Goal: Task Accomplishment & Management: Complete application form

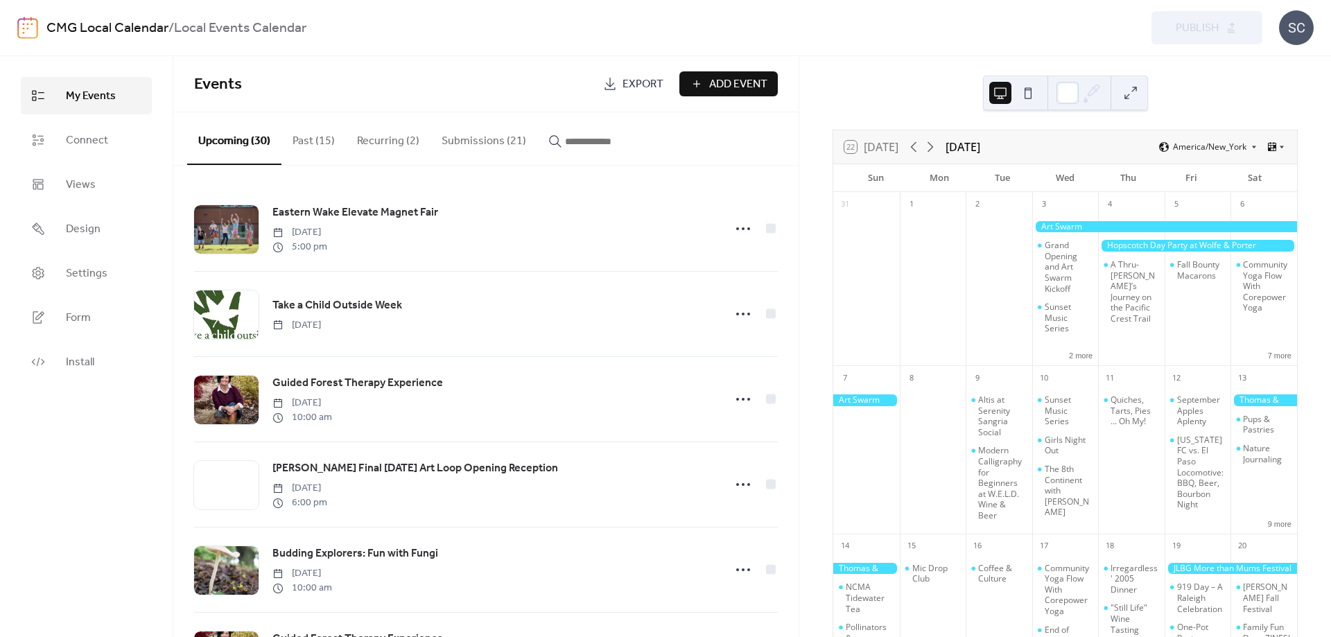
click at [492, 137] on button "Submissions (21)" at bounding box center [484, 137] width 107 height 51
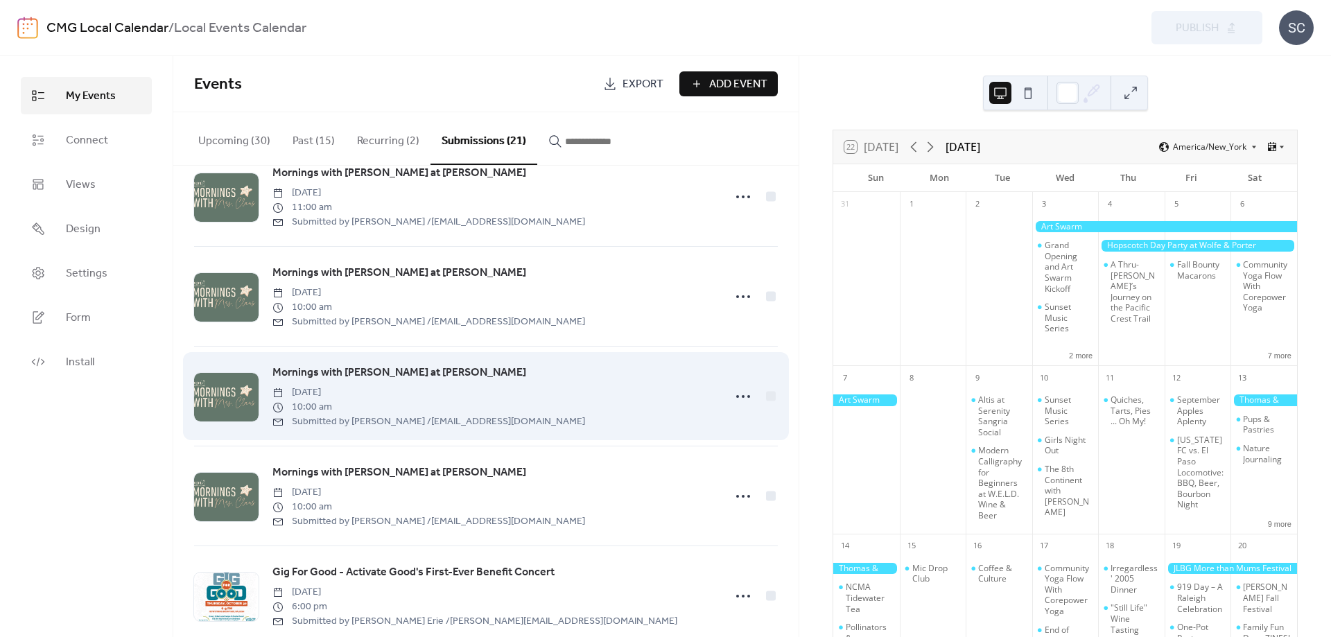
scroll to position [1682, 0]
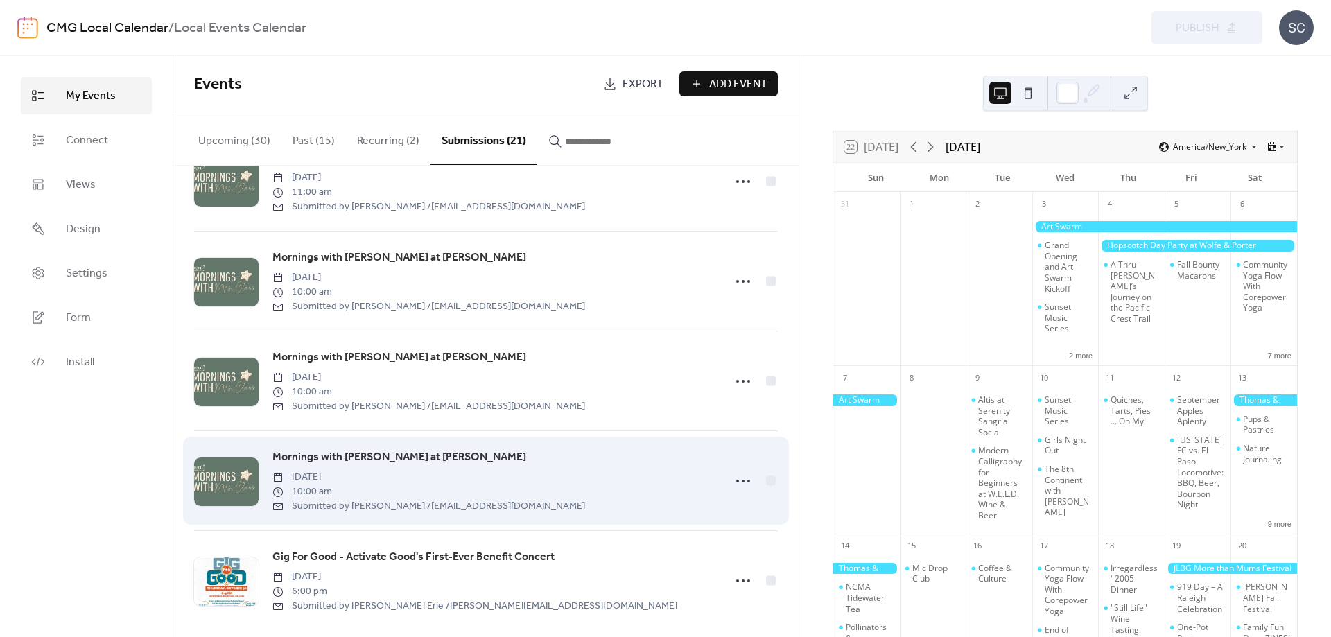
click at [521, 499] on span "Submitted by [PERSON_NAME] / [EMAIL_ADDRESS][DOMAIN_NAME]" at bounding box center [429, 506] width 313 height 15
click at [741, 470] on icon at bounding box center [743, 481] width 22 height 22
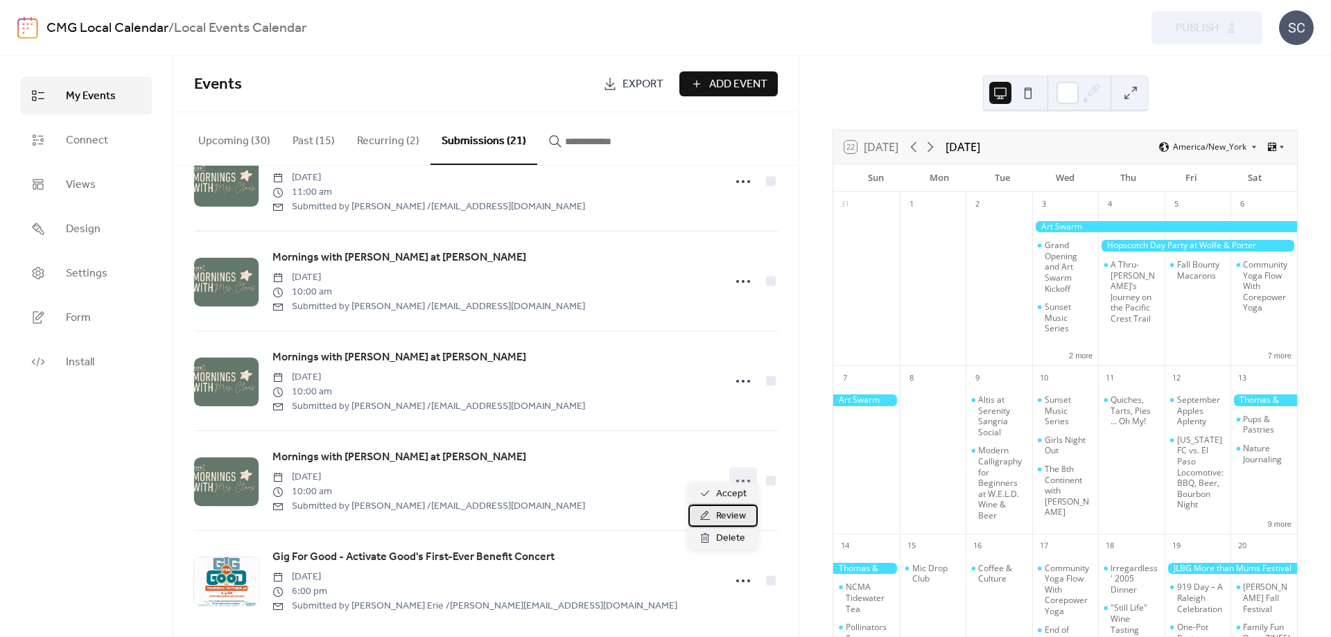
click at [743, 517] on span "Review" at bounding box center [731, 516] width 30 height 17
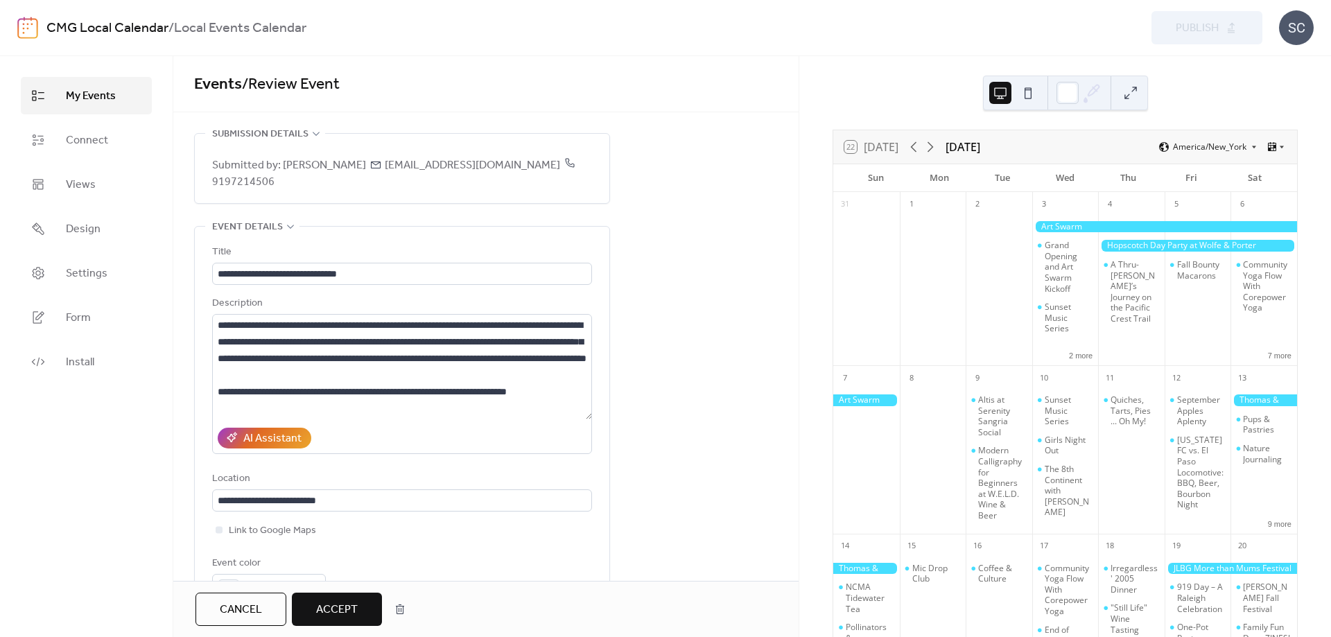
drag, startPoint x: 388, startPoint y: 165, endPoint x: 546, endPoint y: 170, distance: 158.9
click at [546, 170] on span "Submitted by: [PERSON_NAME] [EMAIL_ADDRESS][DOMAIN_NAME] 9197214506" at bounding box center [402, 173] width 380 height 33
copy span "[EMAIL_ADDRESS][DOMAIN_NAME]"
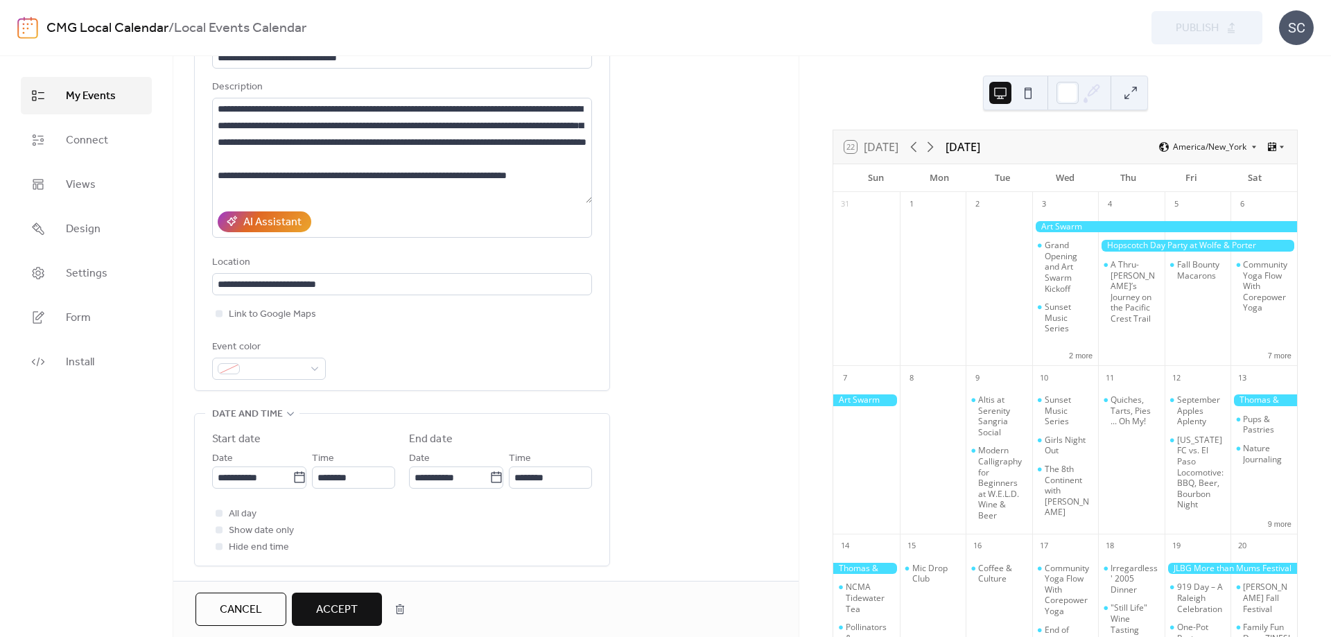
scroll to position [54, 0]
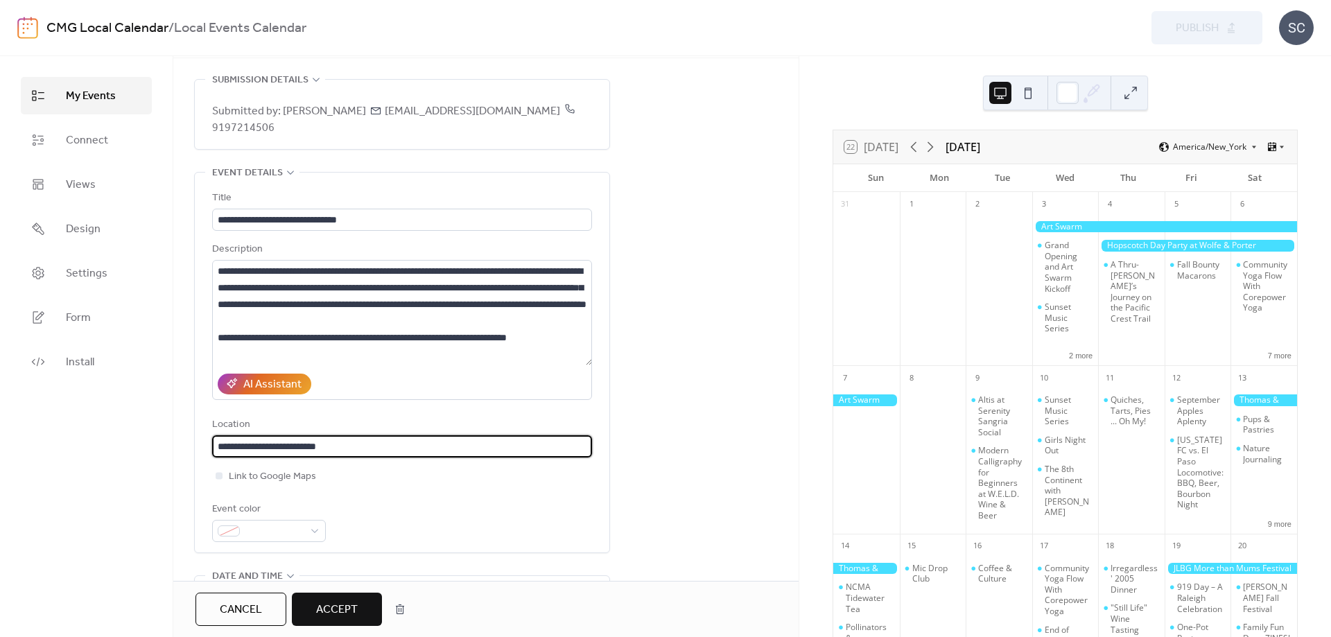
drag, startPoint x: 368, startPoint y: 450, endPoint x: 165, endPoint y: 456, distance: 202.6
click at [212, 456] on input "**********" at bounding box center [402, 447] width 380 height 22
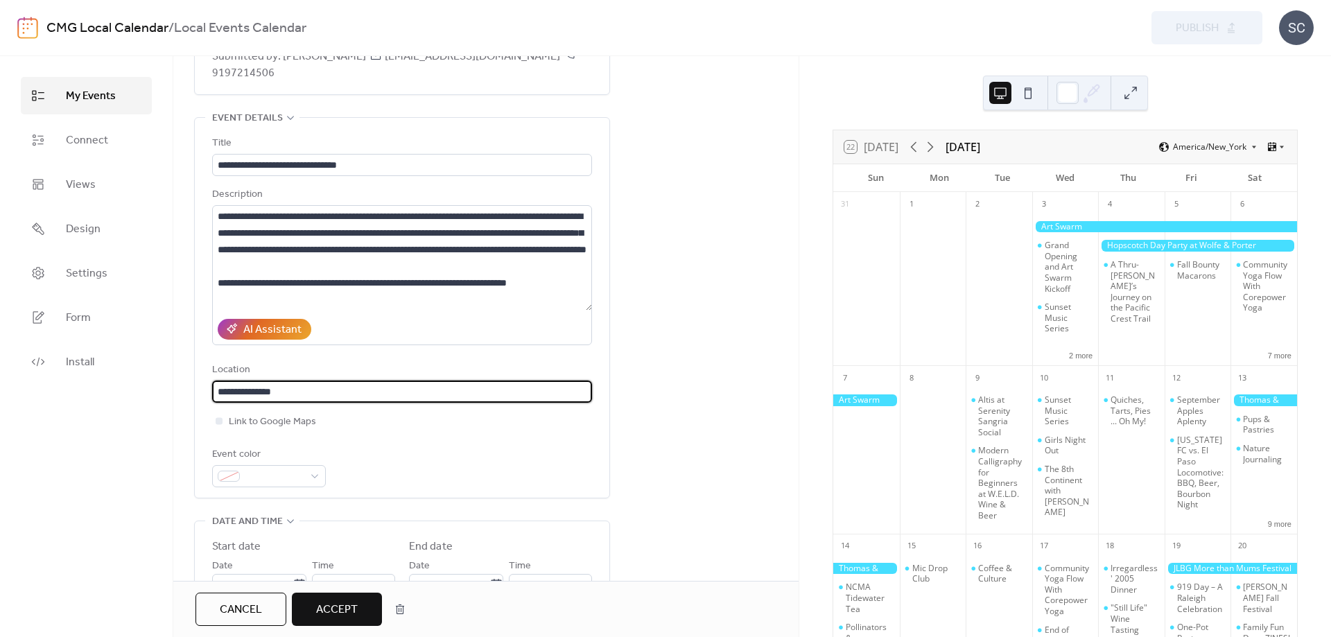
scroll to position [162, 0]
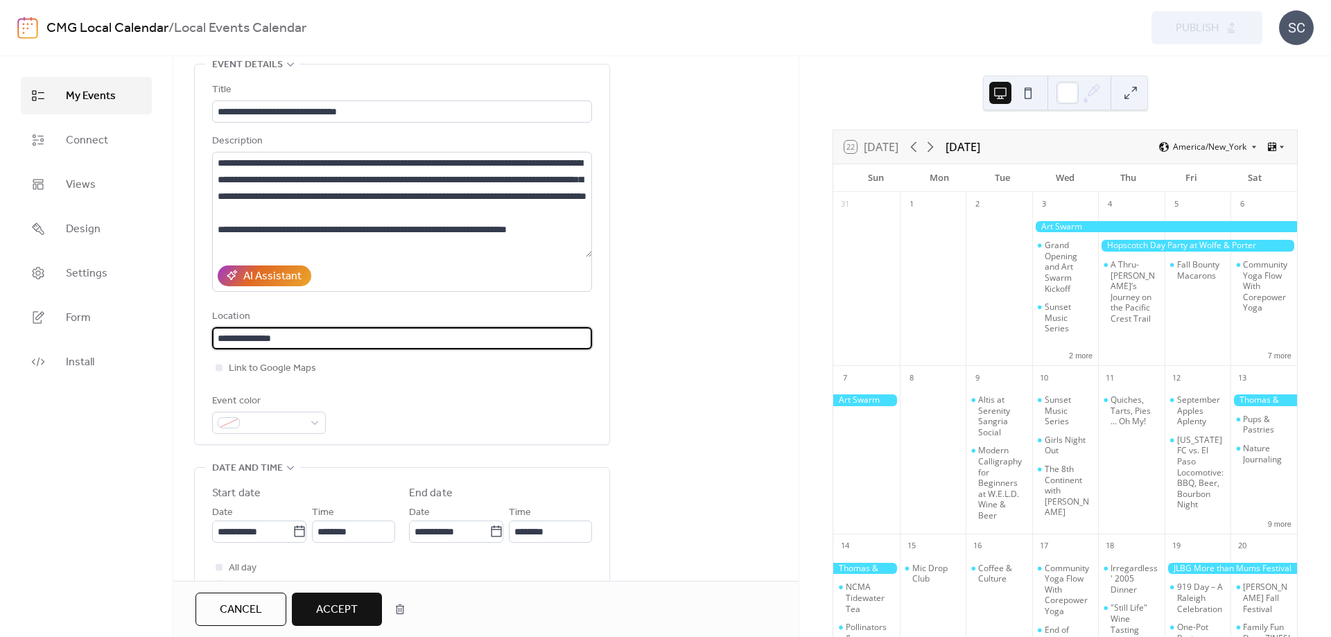
type input "**********"
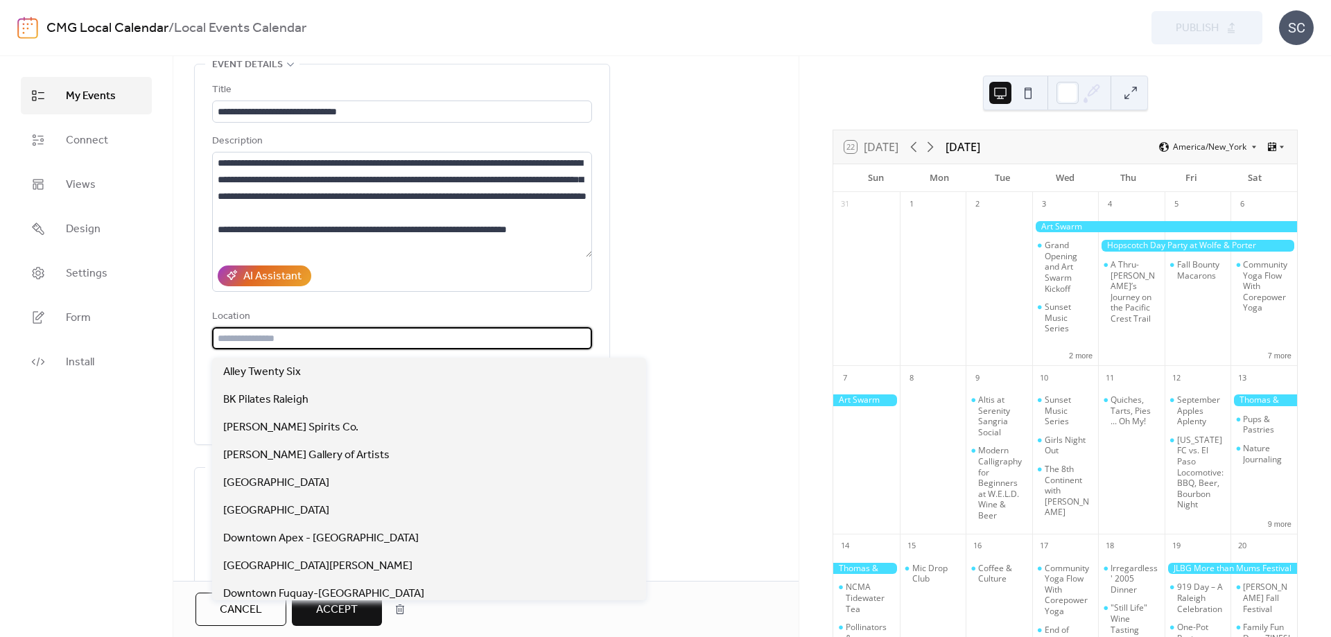
click at [273, 350] on input "text" at bounding box center [402, 338] width 380 height 22
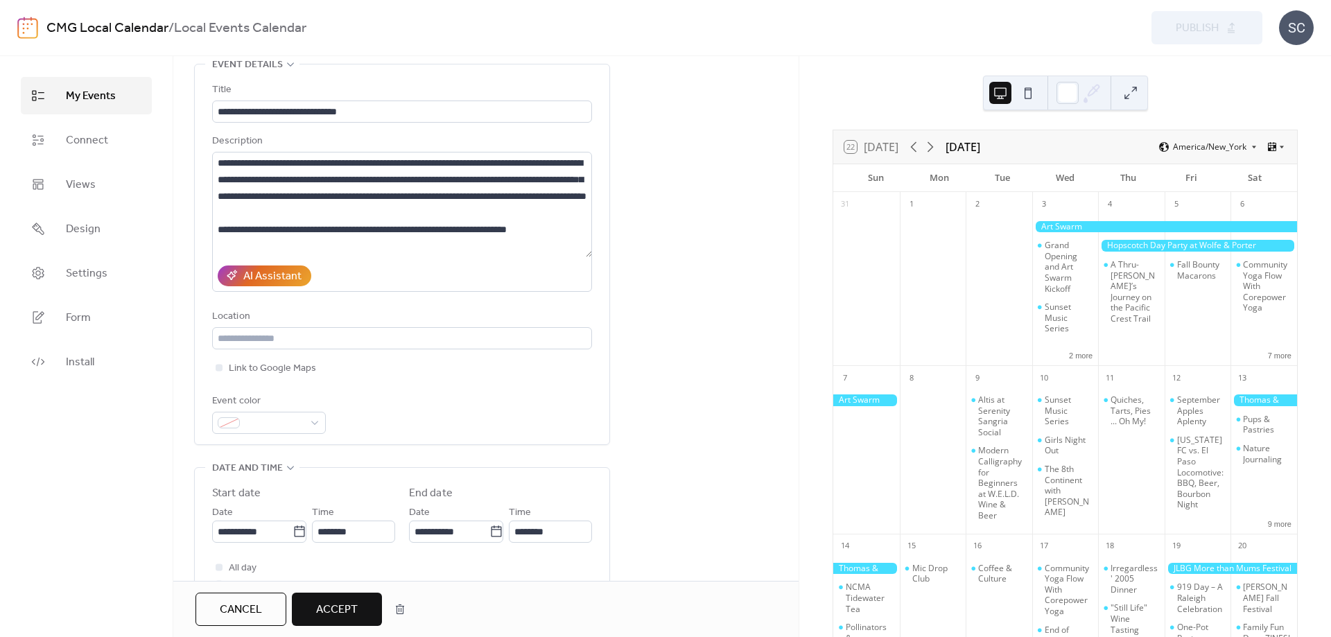
click at [660, 402] on div "**********" at bounding box center [486, 578] width 626 height 1214
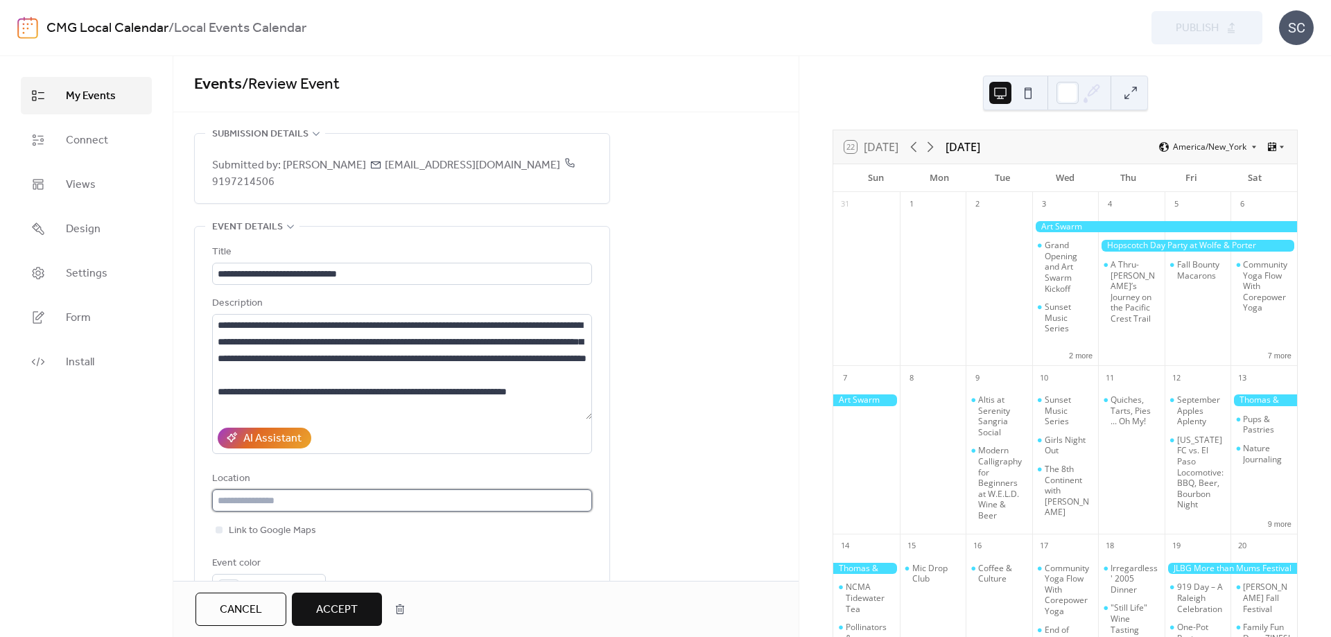
click at [283, 512] on input "text" at bounding box center [402, 501] width 380 height 22
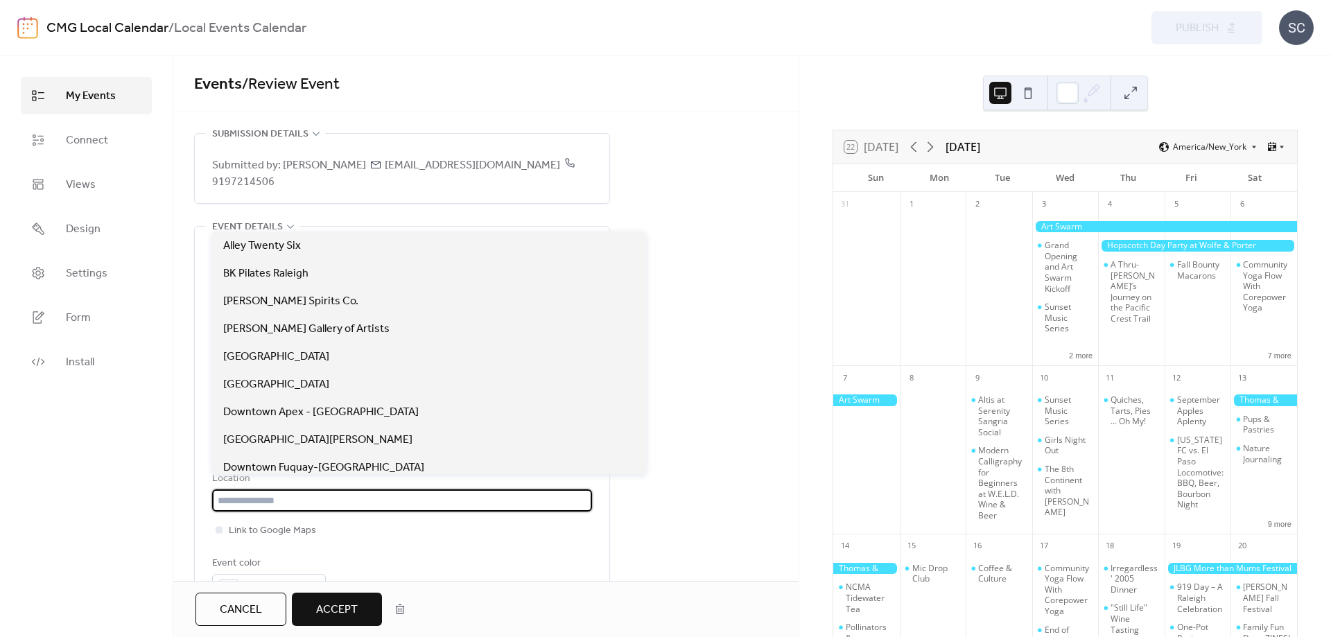
click at [222, 505] on input "text" at bounding box center [402, 501] width 380 height 22
paste input "**********"
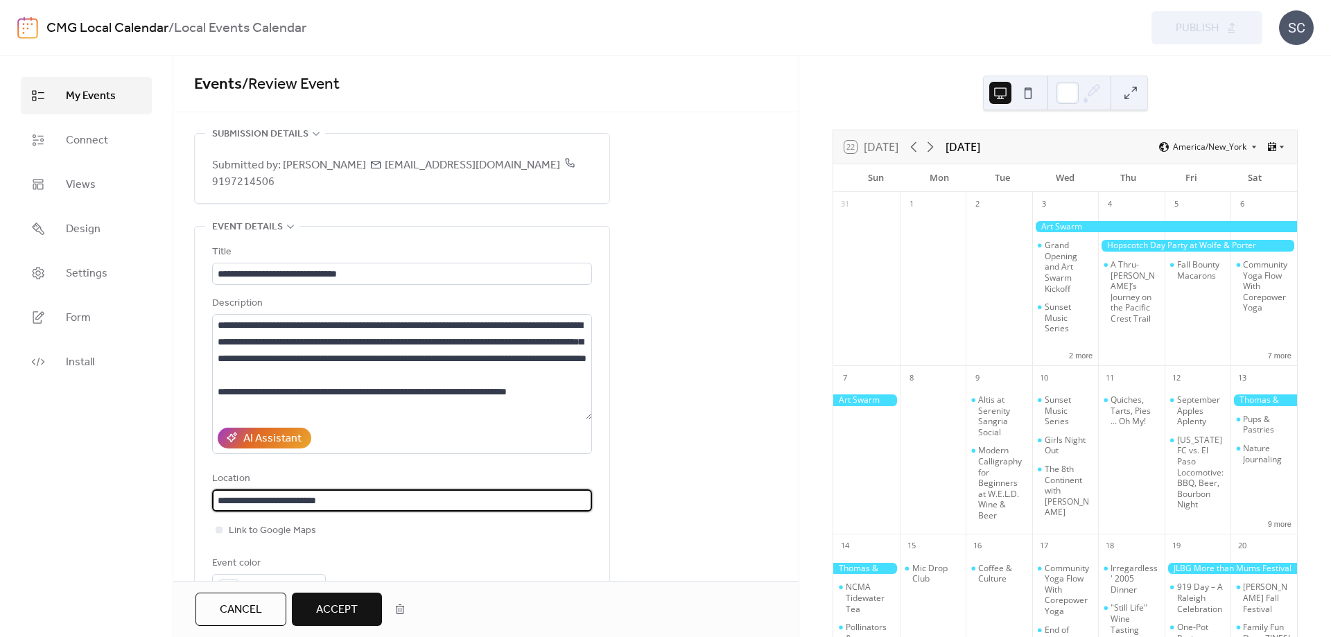
drag, startPoint x: 447, startPoint y: 497, endPoint x: 684, endPoint y: 415, distance: 251.5
click at [447, 497] on input "**********" at bounding box center [402, 501] width 380 height 22
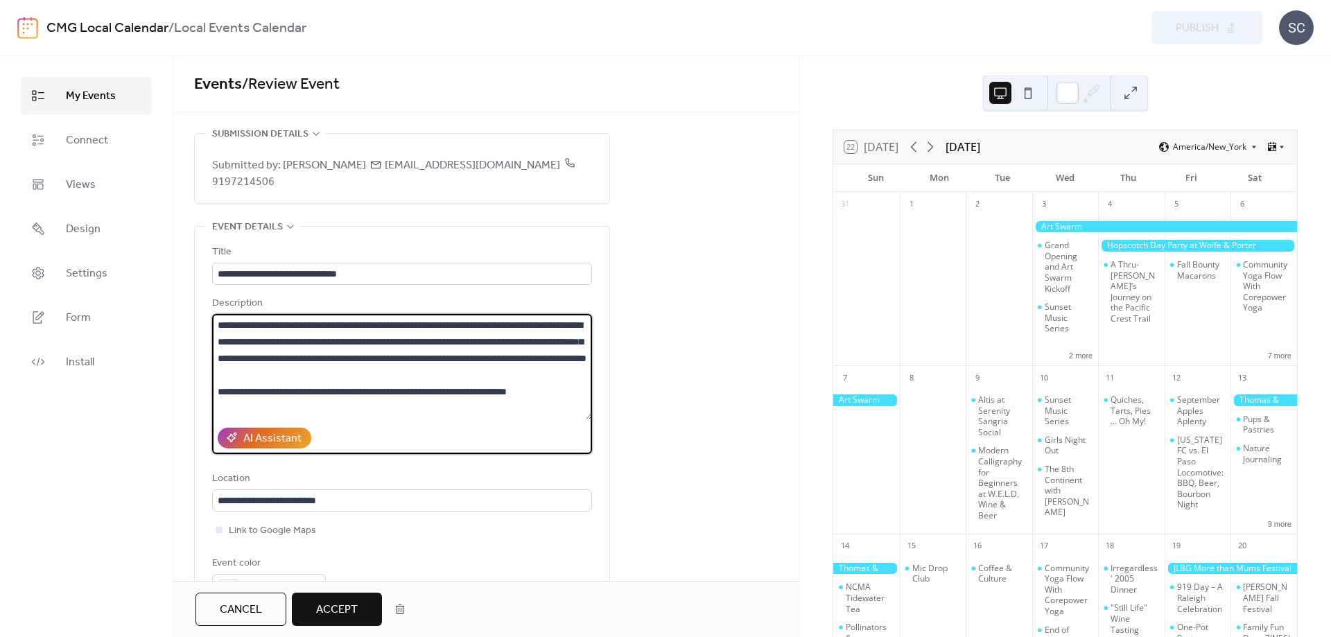
scroll to position [33, 0]
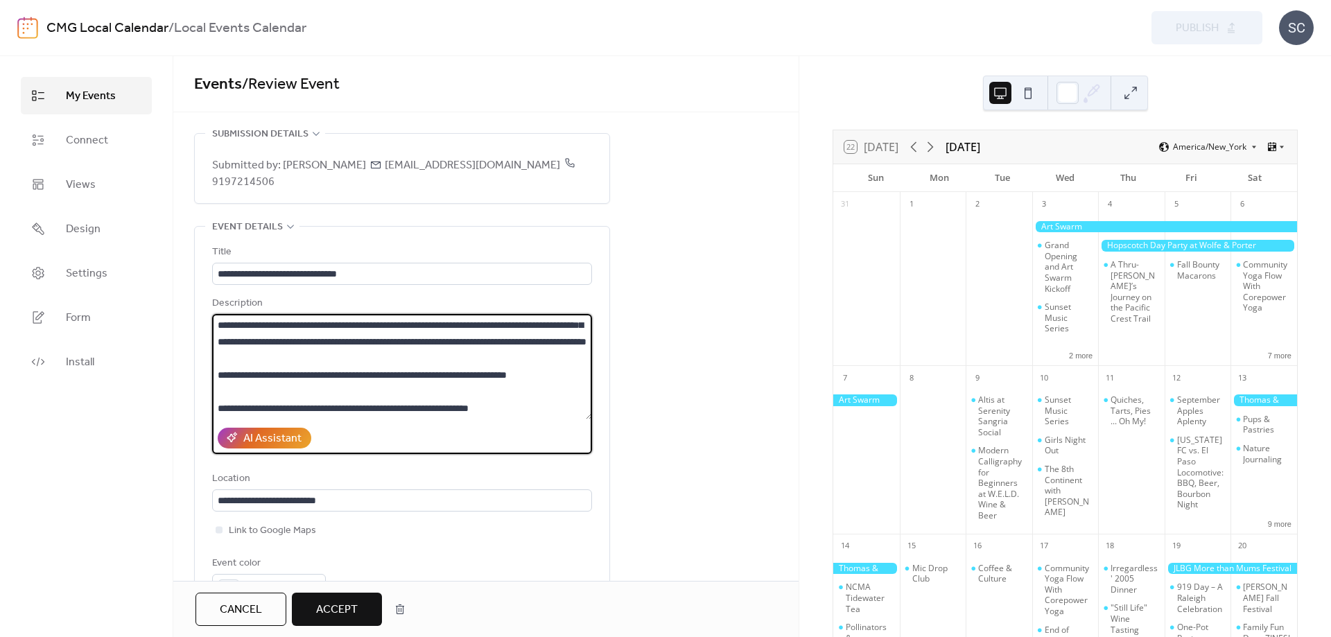
drag, startPoint x: 350, startPoint y: 388, endPoint x: 614, endPoint y: 452, distance: 272.5
click at [592, 420] on textarea "**********" at bounding box center [402, 366] width 380 height 105
click at [417, 379] on textarea "**********" at bounding box center [402, 366] width 380 height 105
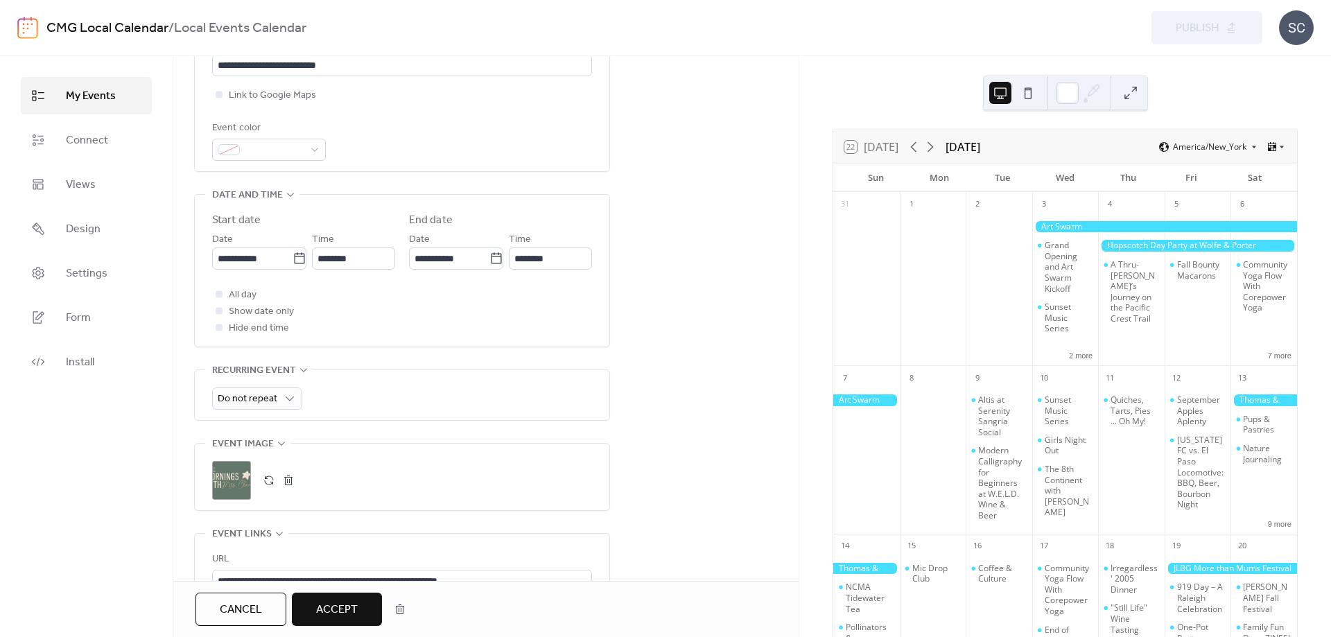
scroll to position [487, 0]
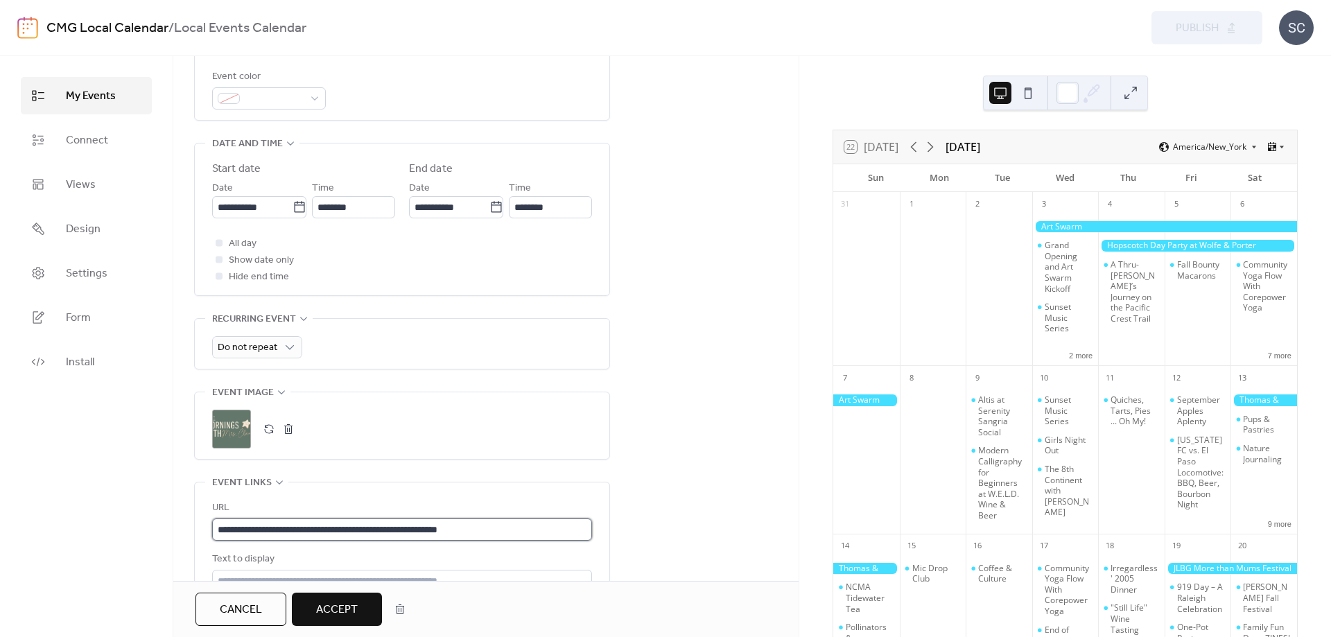
click at [331, 528] on input "**********" at bounding box center [402, 530] width 380 height 22
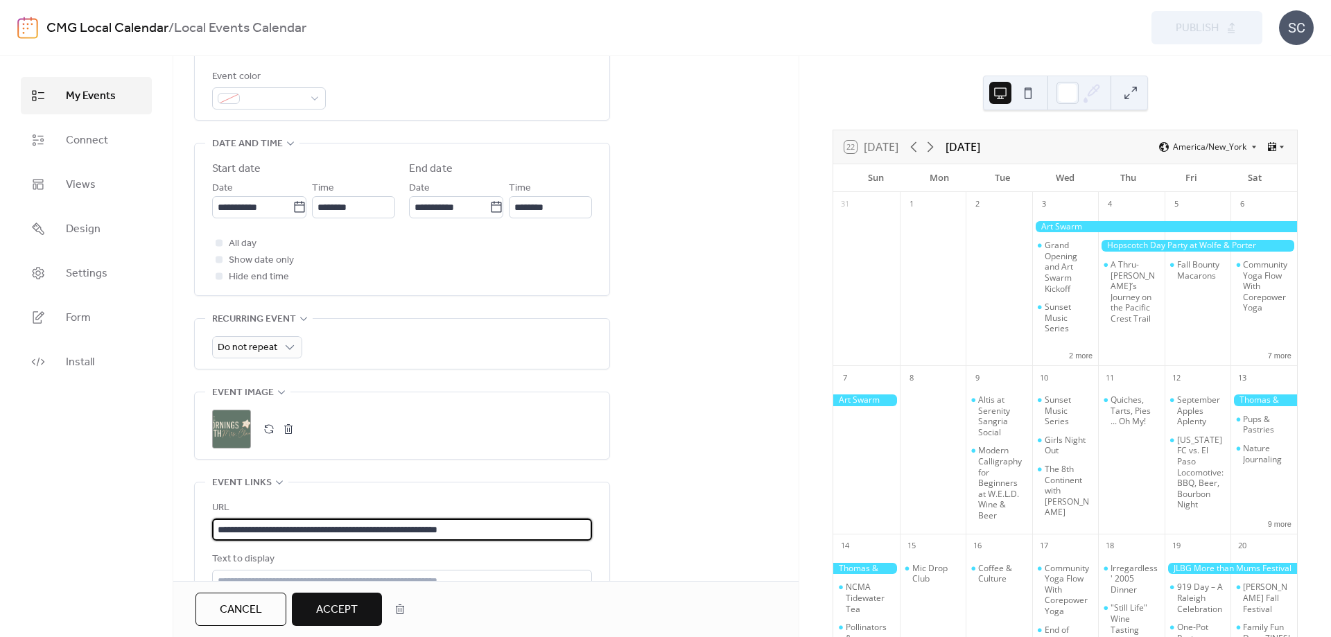
click at [332, 535] on input "**********" at bounding box center [402, 530] width 380 height 22
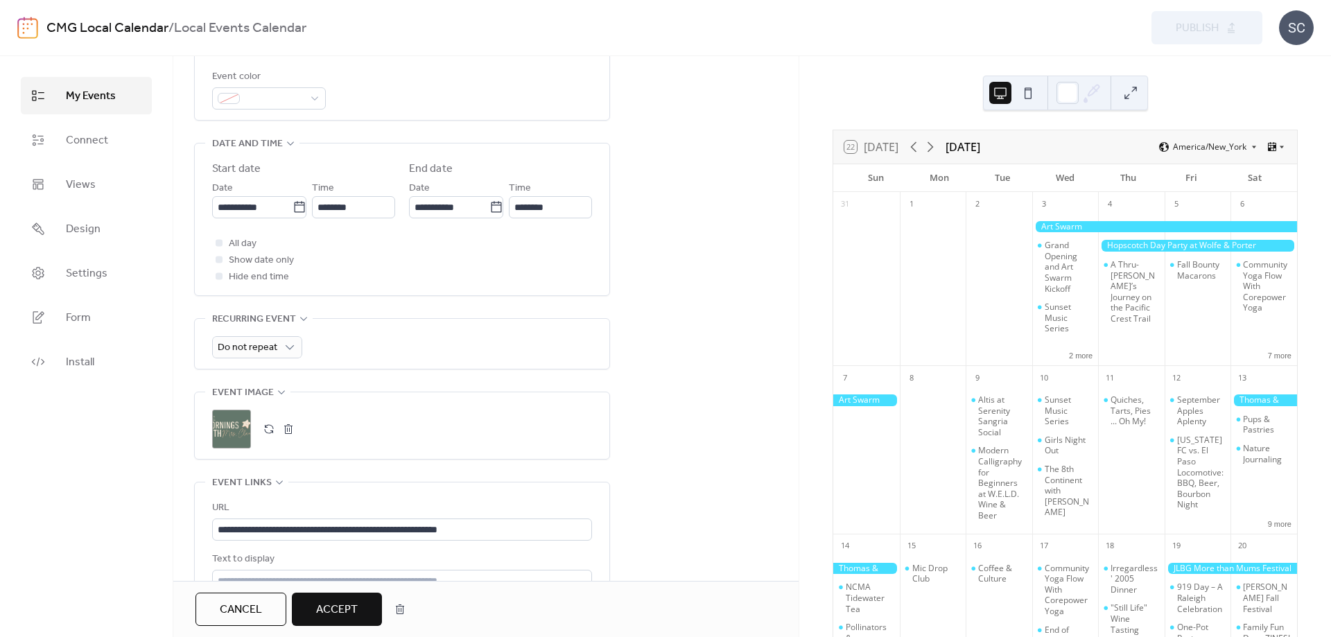
click at [743, 413] on div "**********" at bounding box center [486, 253] width 626 height 1214
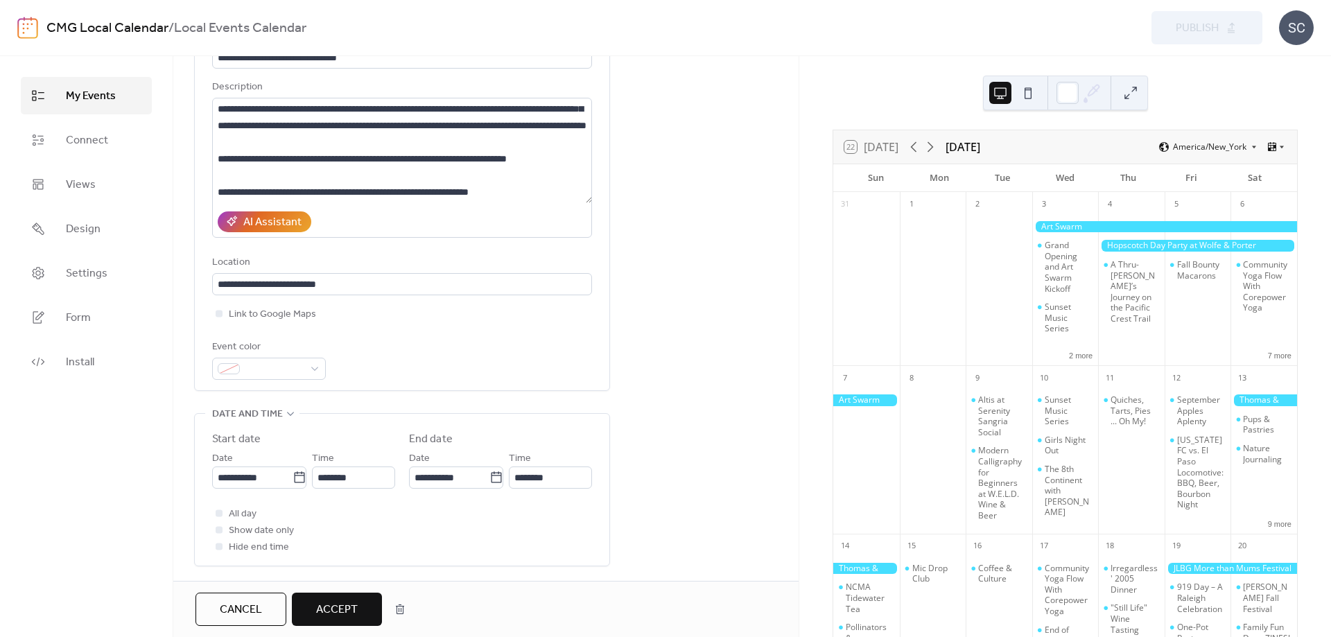
scroll to position [0, 0]
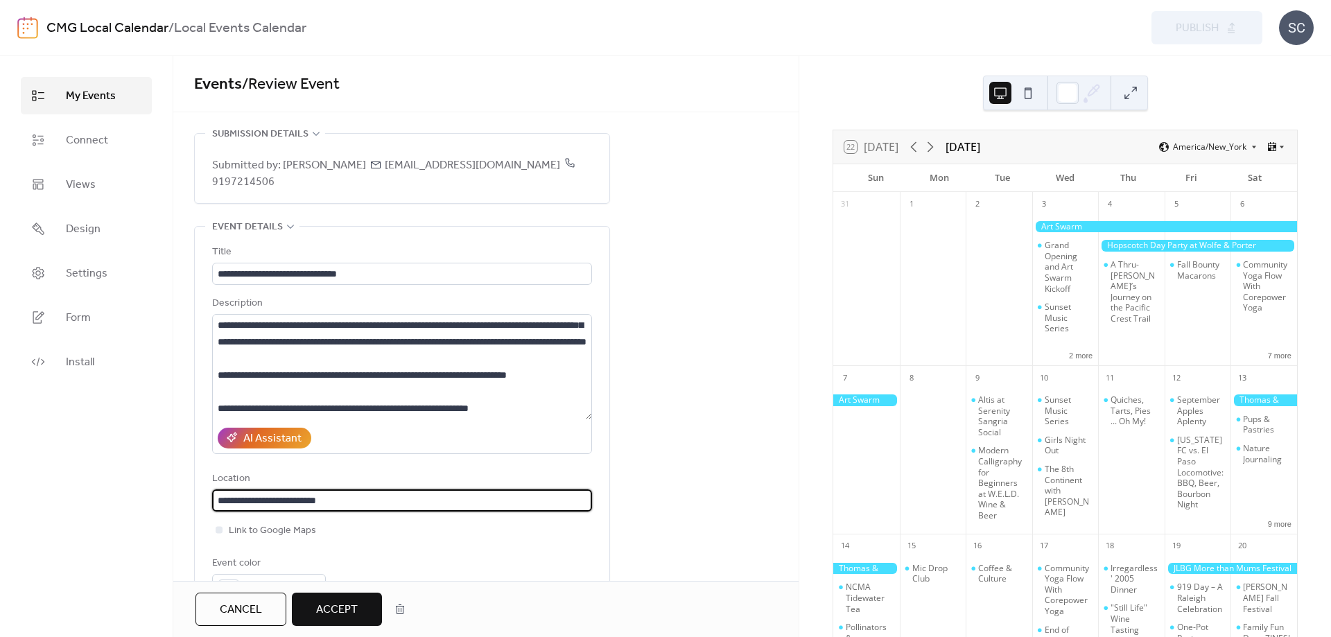
click at [272, 503] on input "**********" at bounding box center [402, 501] width 380 height 22
type input "**********"
click at [549, 417] on textarea "**********" at bounding box center [402, 366] width 380 height 105
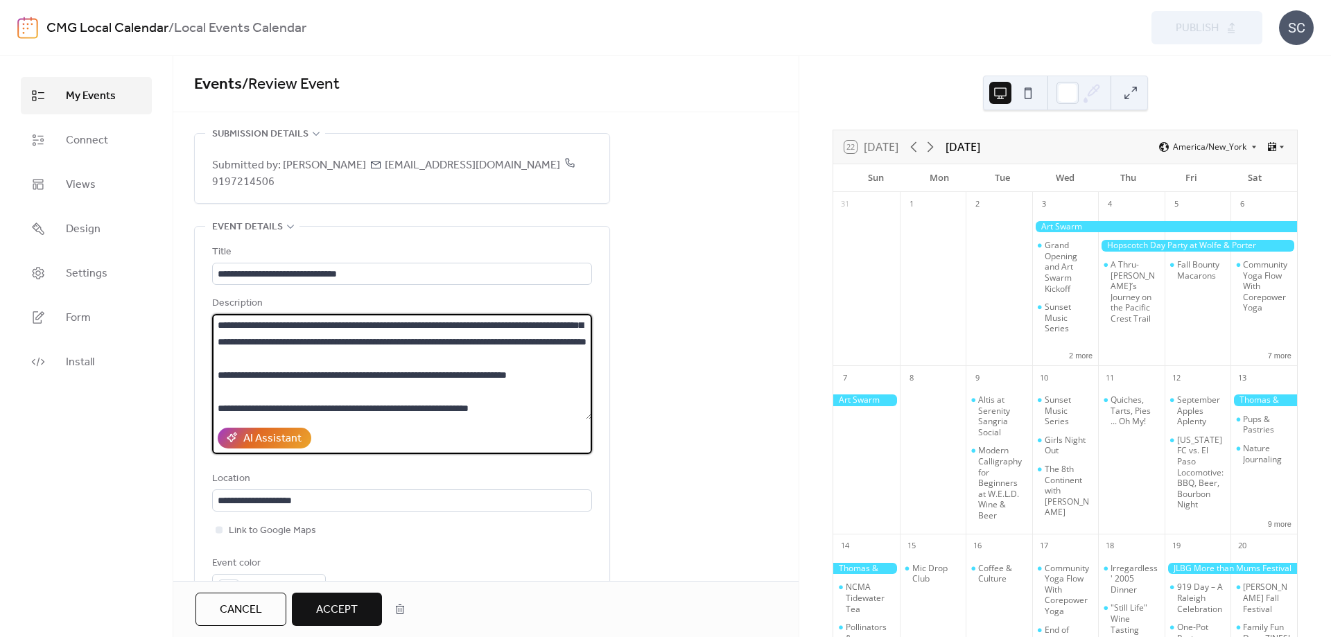
drag, startPoint x: 332, startPoint y: 413, endPoint x: -51, endPoint y: 383, distance: 384.0
click at [212, 383] on textarea "**********" at bounding box center [402, 366] width 380 height 105
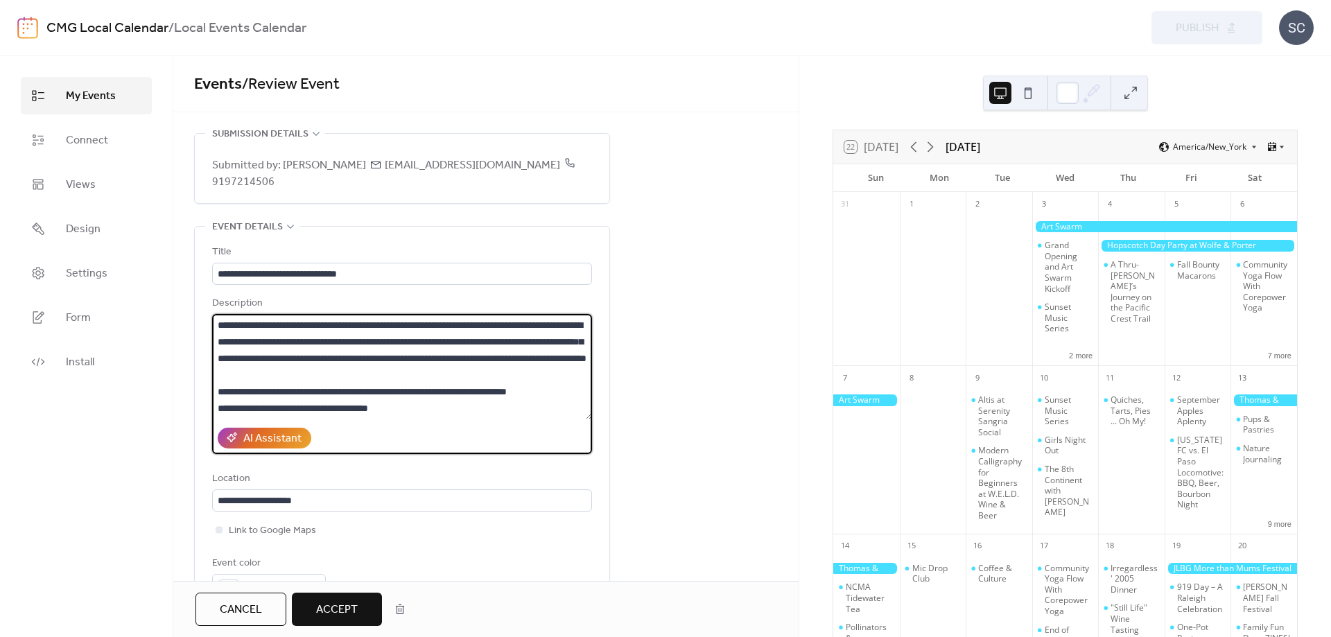
scroll to position [17, 0]
click at [387, 409] on textarea "**********" at bounding box center [402, 366] width 380 height 105
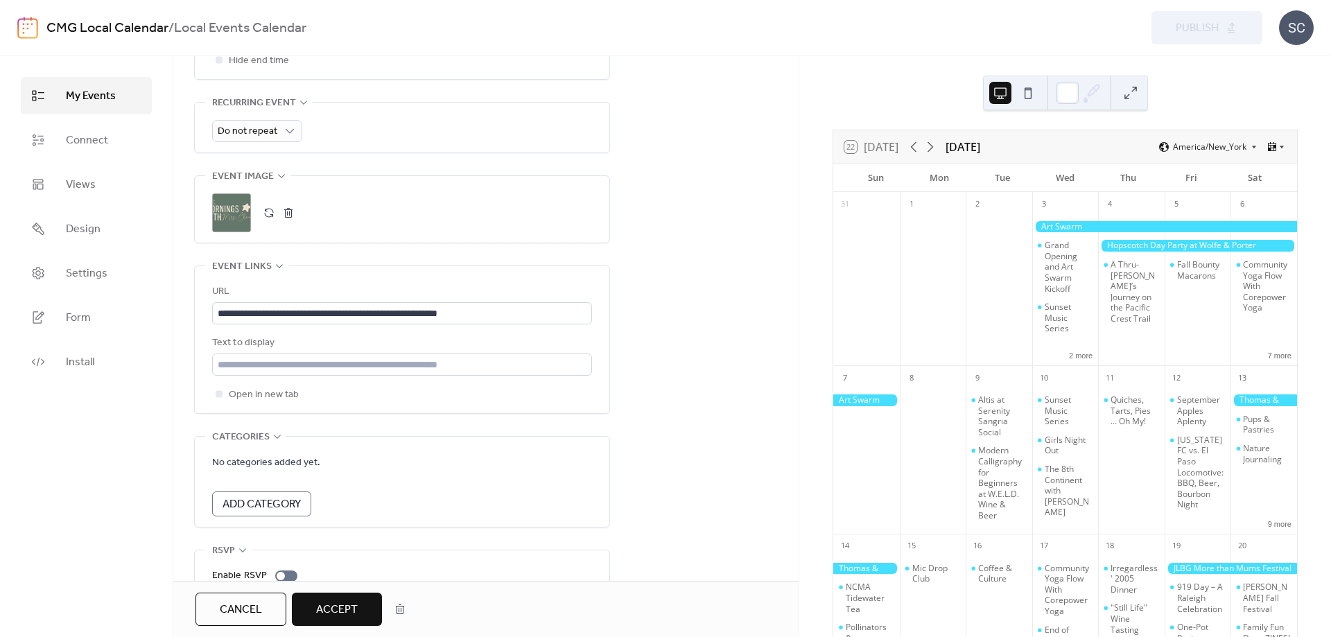
scroll to position [781, 0]
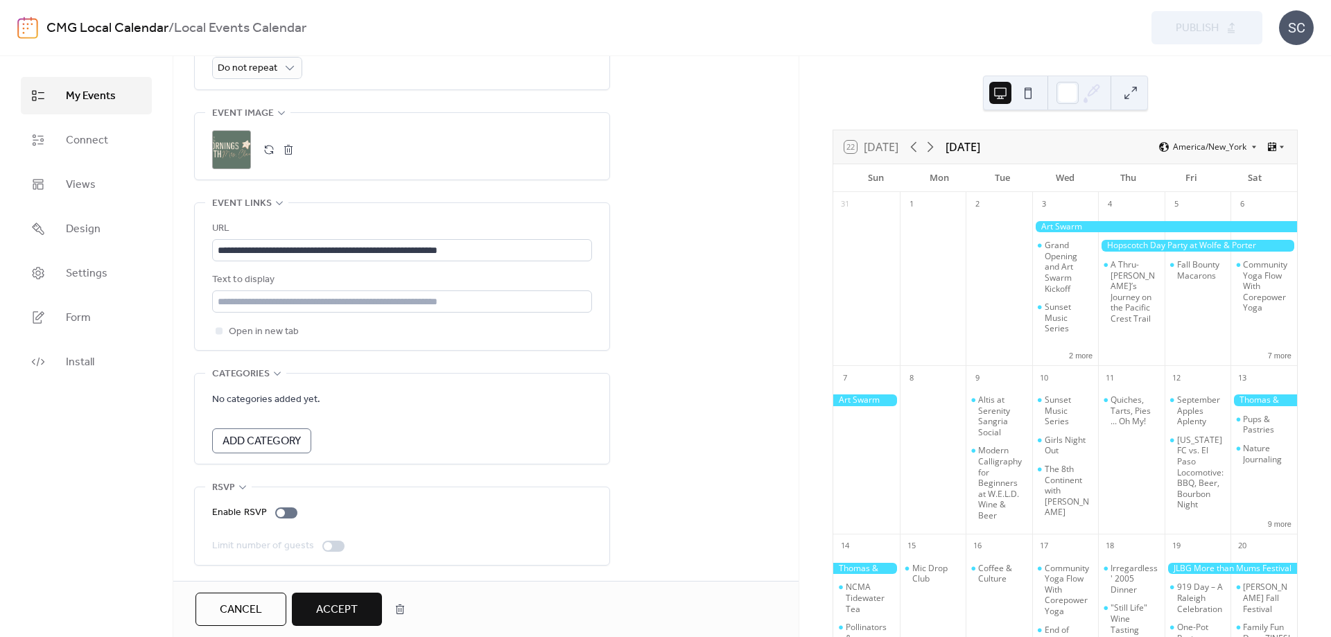
type textarea "**********"
click at [350, 611] on span "Accept" at bounding box center [337, 610] width 42 height 17
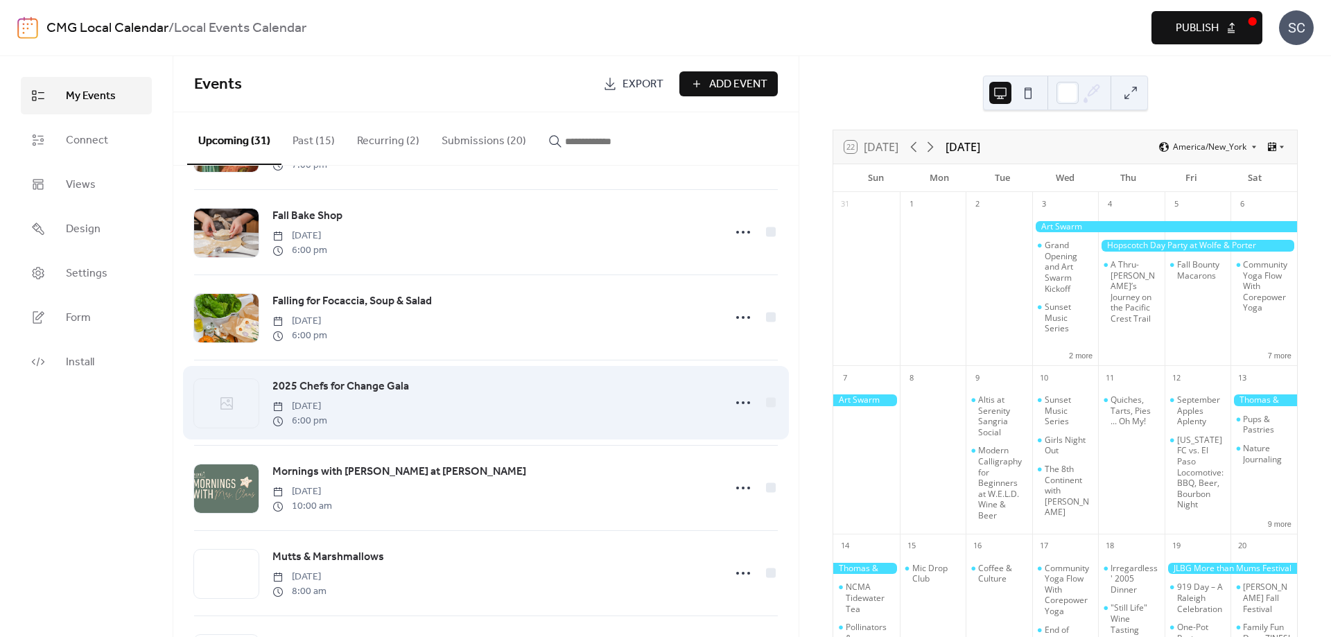
scroll to position [2072, 0]
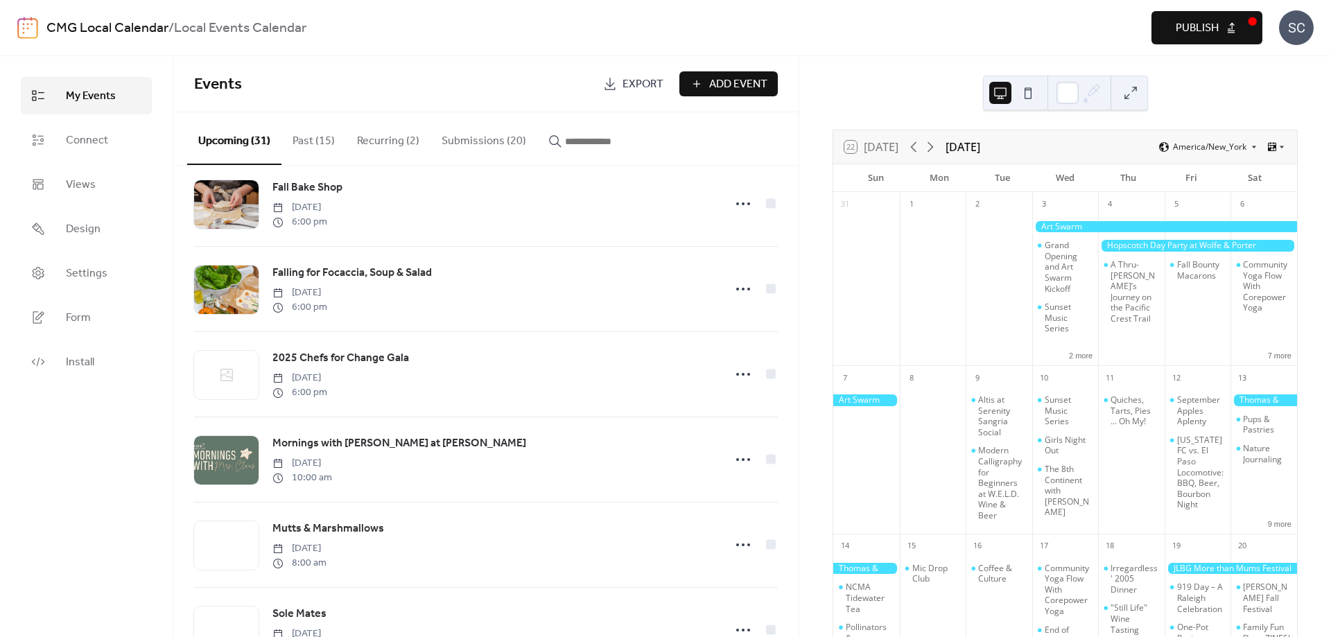
click at [465, 141] on button "Submissions (20)" at bounding box center [484, 137] width 107 height 51
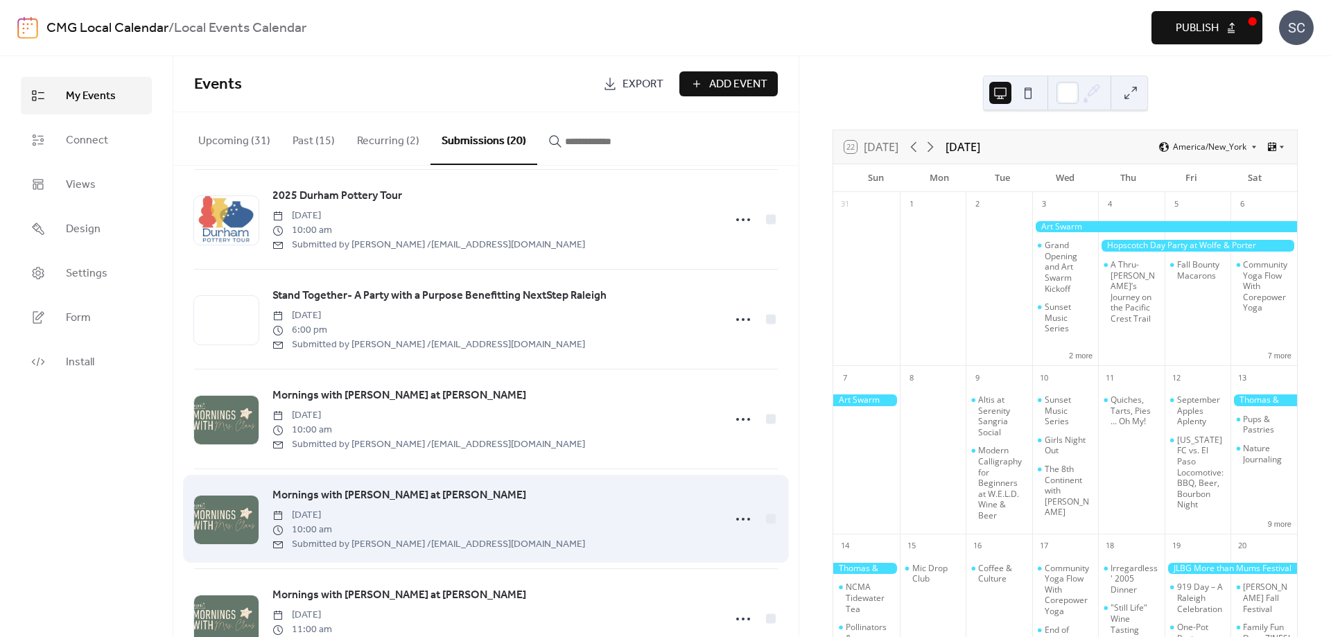
scroll to position [1298, 0]
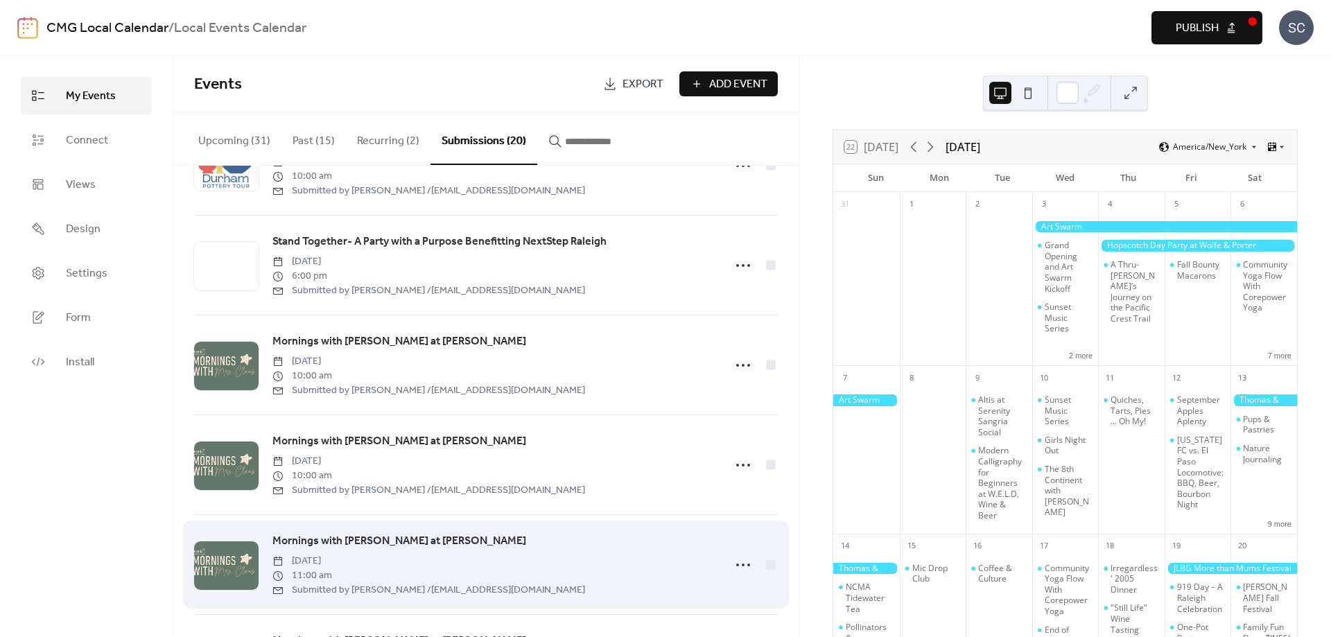
click at [357, 533] on span "Mornings with [PERSON_NAME] at [PERSON_NAME]" at bounding box center [400, 541] width 254 height 17
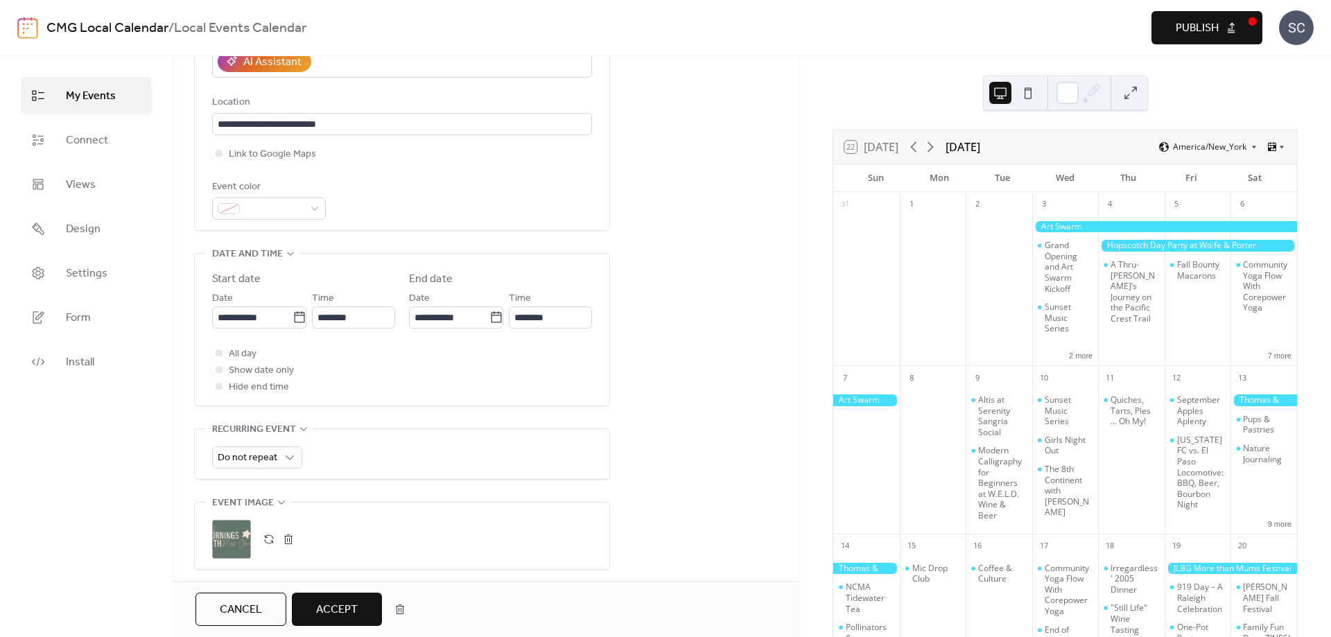
scroll to position [379, 0]
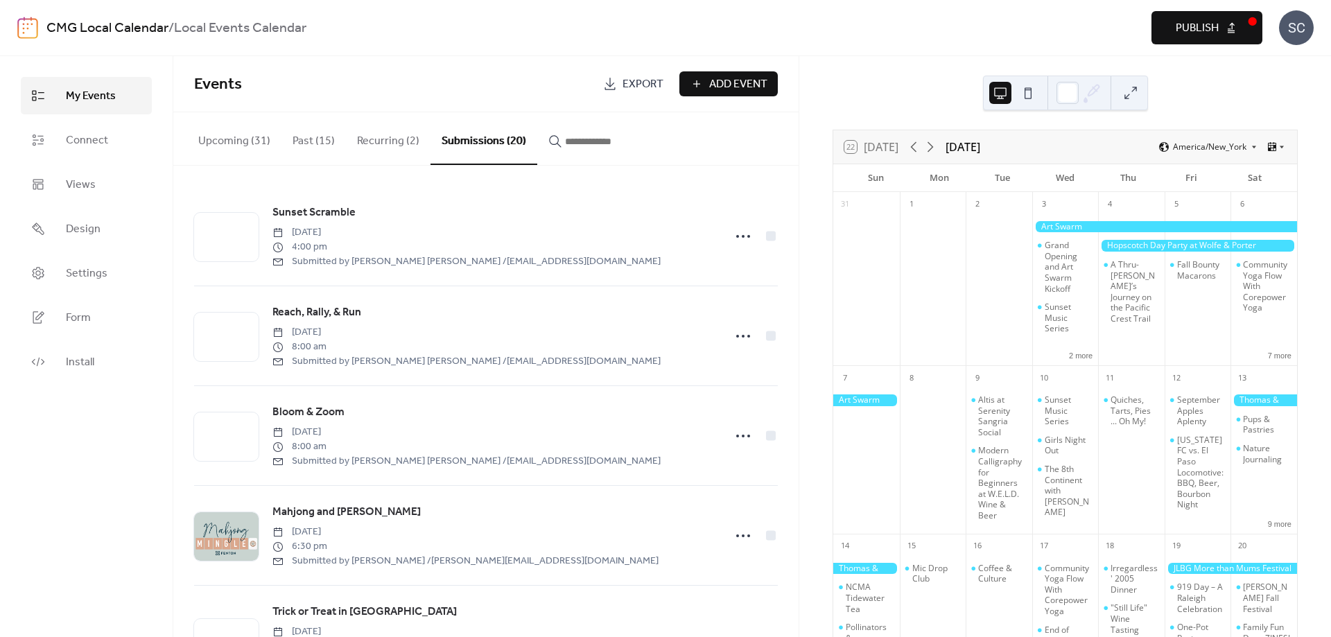
click at [216, 145] on button "Upcoming (31)" at bounding box center [234, 137] width 94 height 51
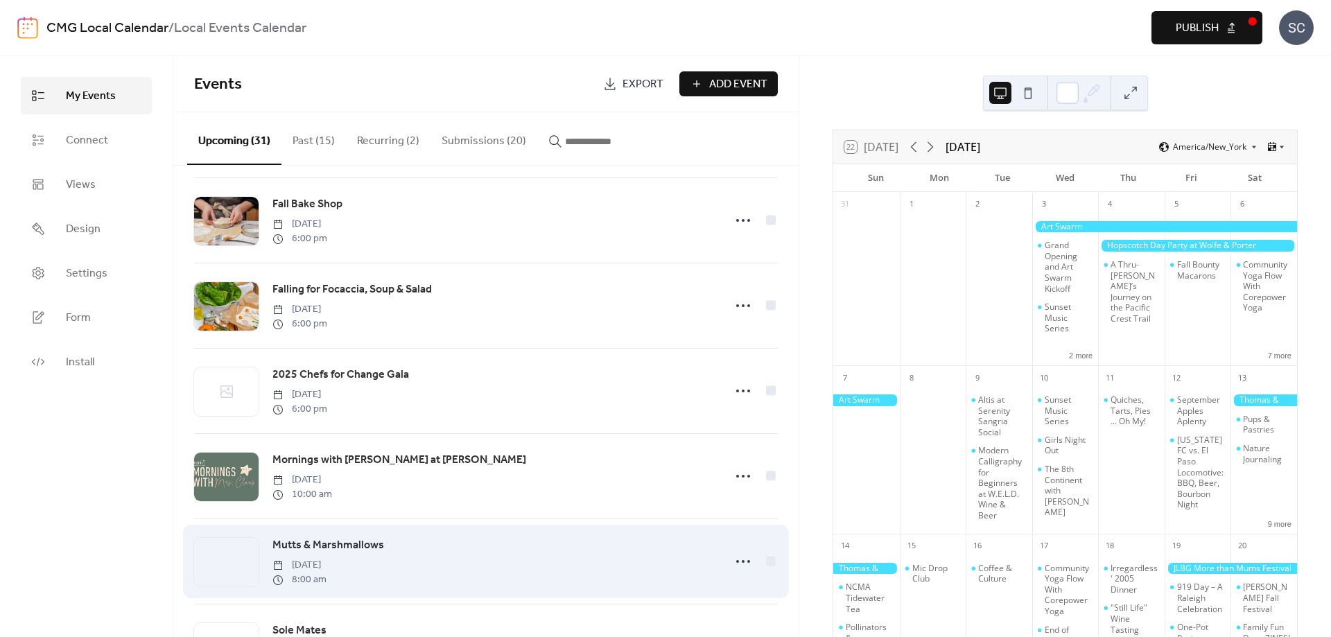
scroll to position [2148, 0]
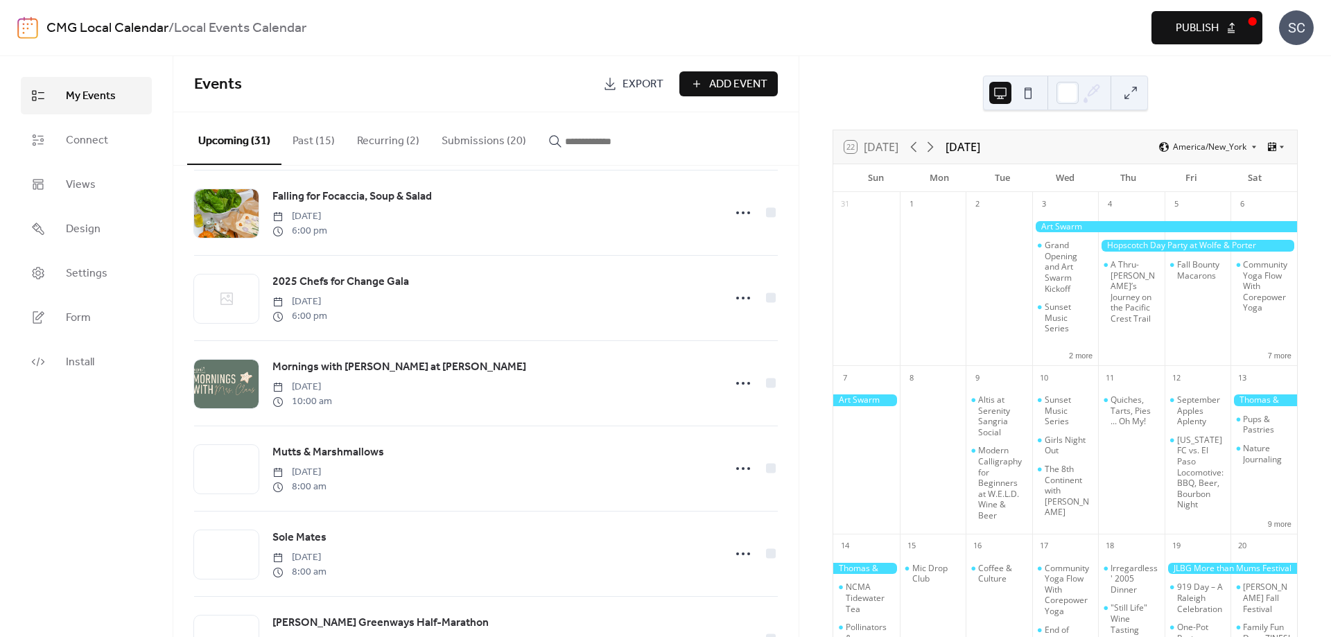
click at [476, 137] on button "Submissions (20)" at bounding box center [484, 137] width 107 height 51
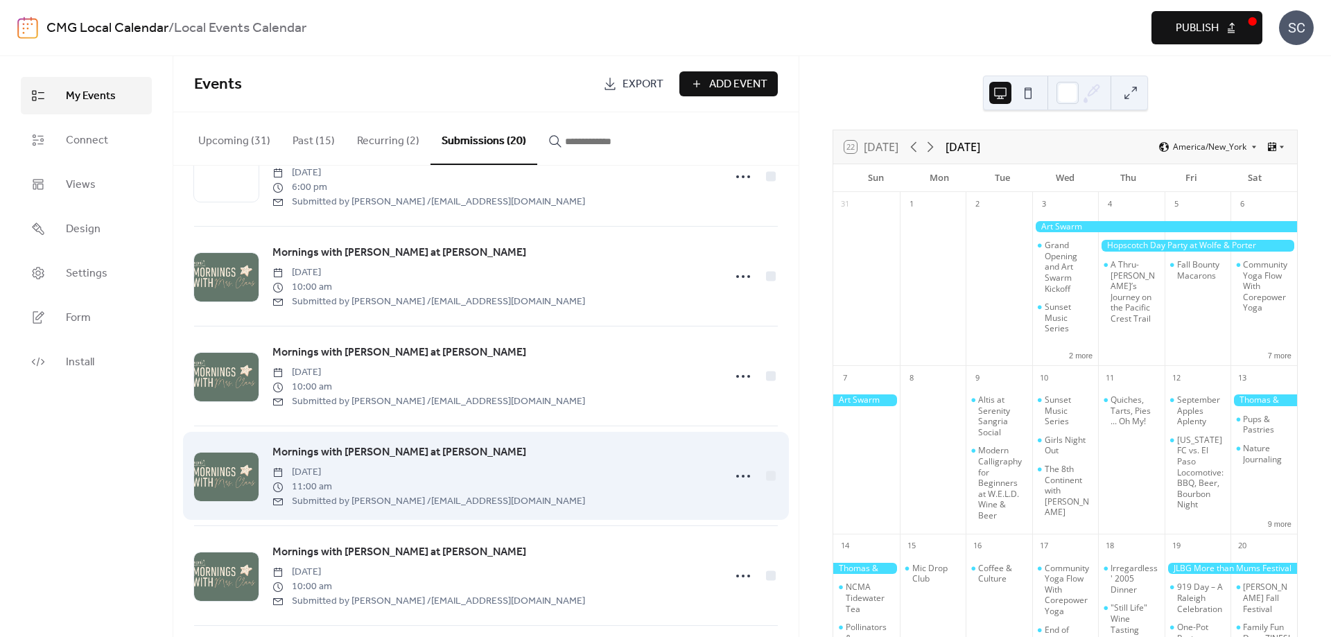
scroll to position [1406, 0]
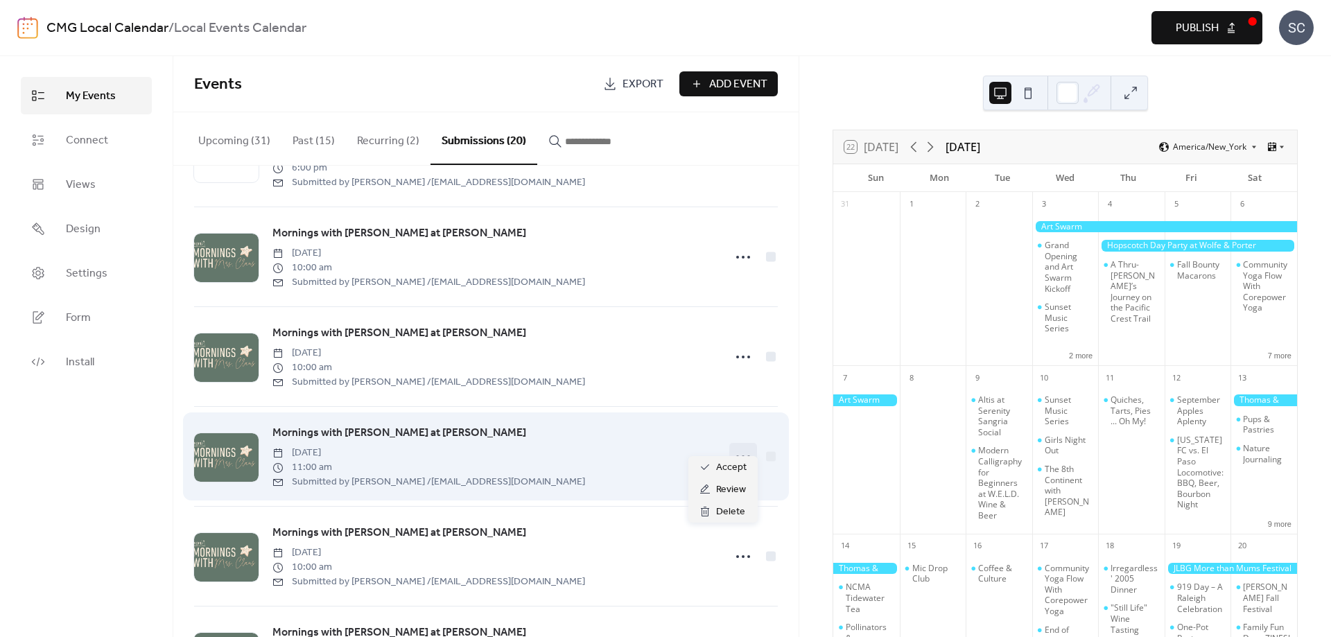
click at [738, 446] on icon at bounding box center [743, 457] width 22 height 22
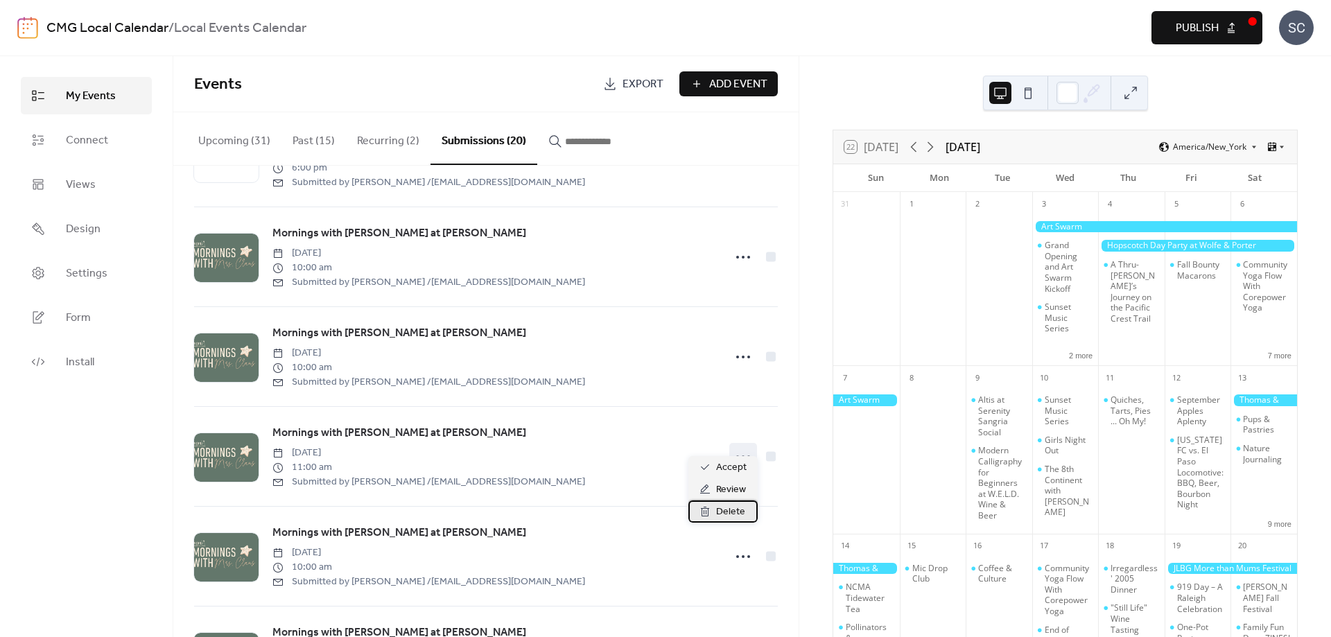
click at [724, 512] on span "Delete" at bounding box center [730, 512] width 29 height 17
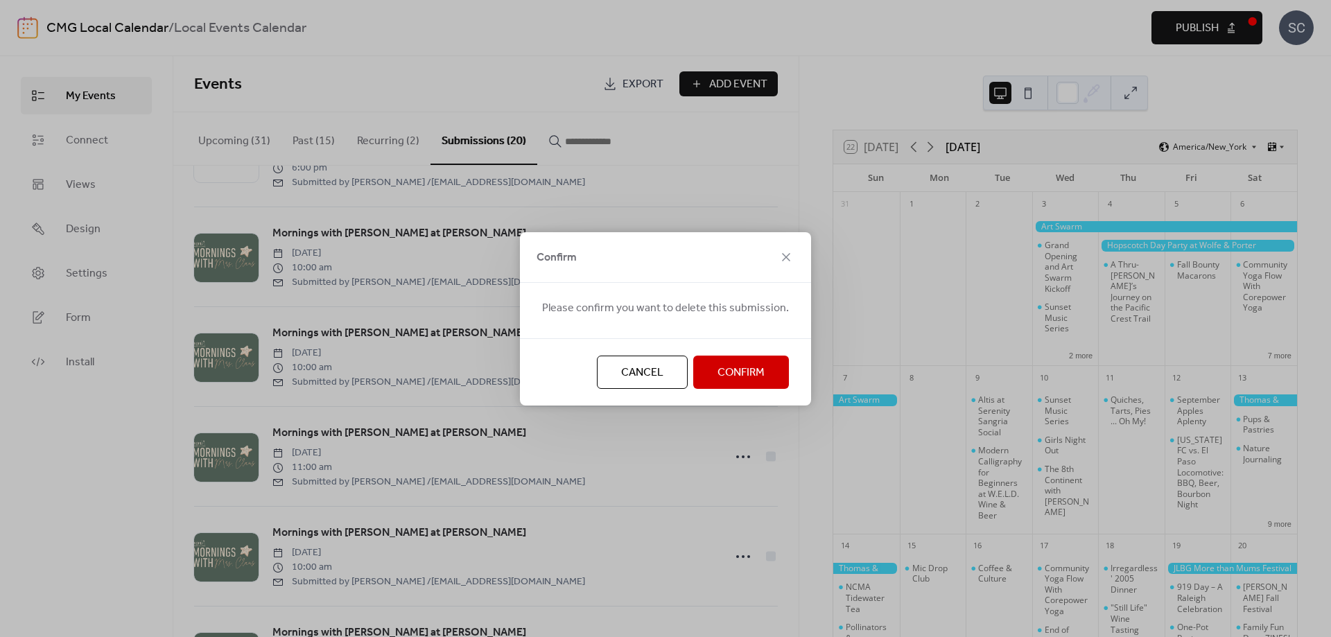
click at [734, 381] on span "Confirm" at bounding box center [741, 373] width 47 height 17
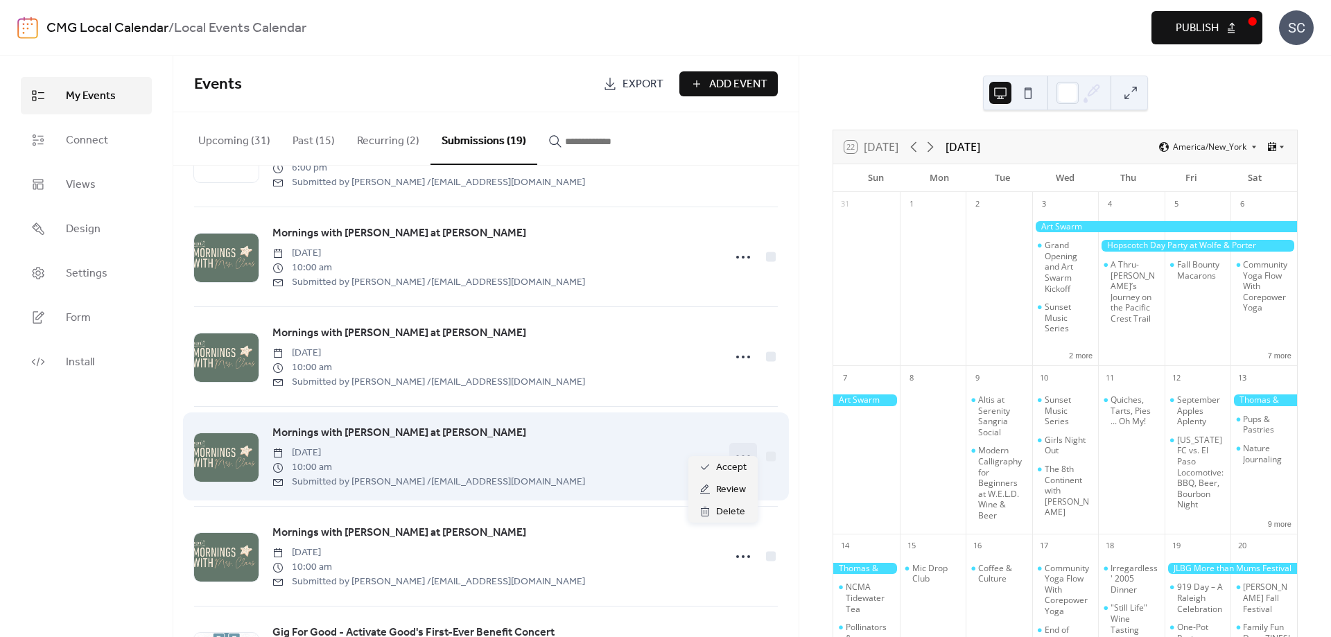
click at [734, 446] on icon at bounding box center [743, 457] width 22 height 22
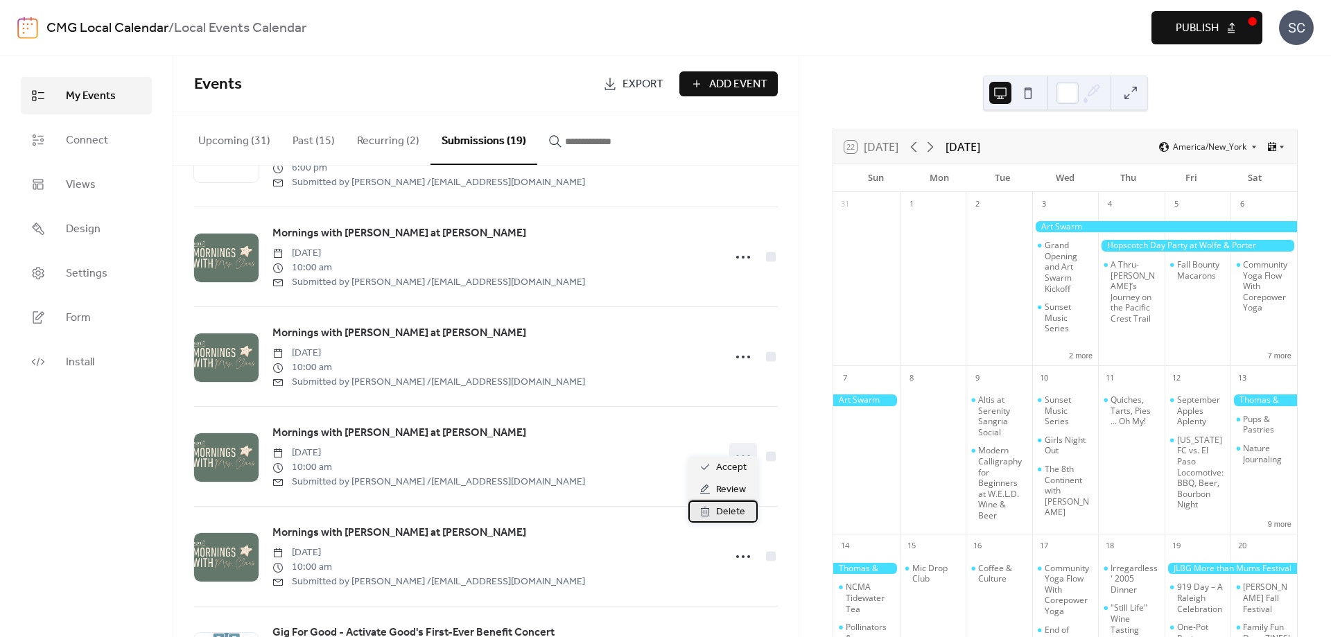
click at [715, 513] on div "Delete" at bounding box center [723, 512] width 69 height 22
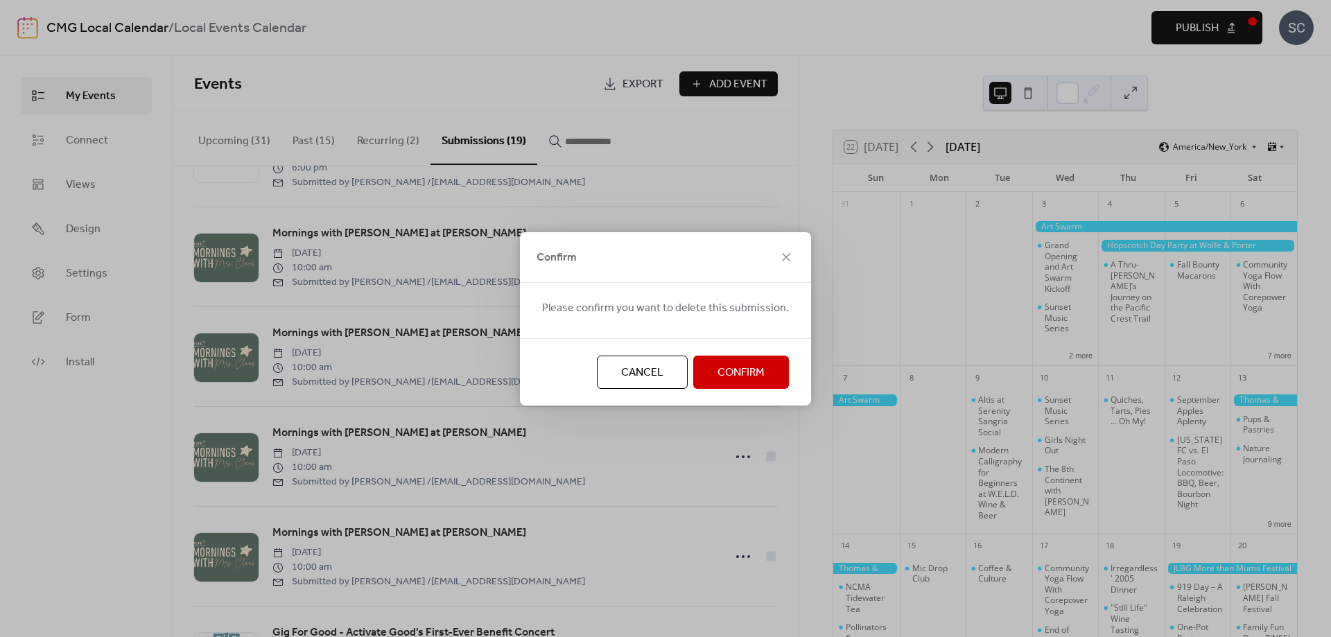
click at [713, 366] on button "Confirm" at bounding box center [741, 372] width 96 height 33
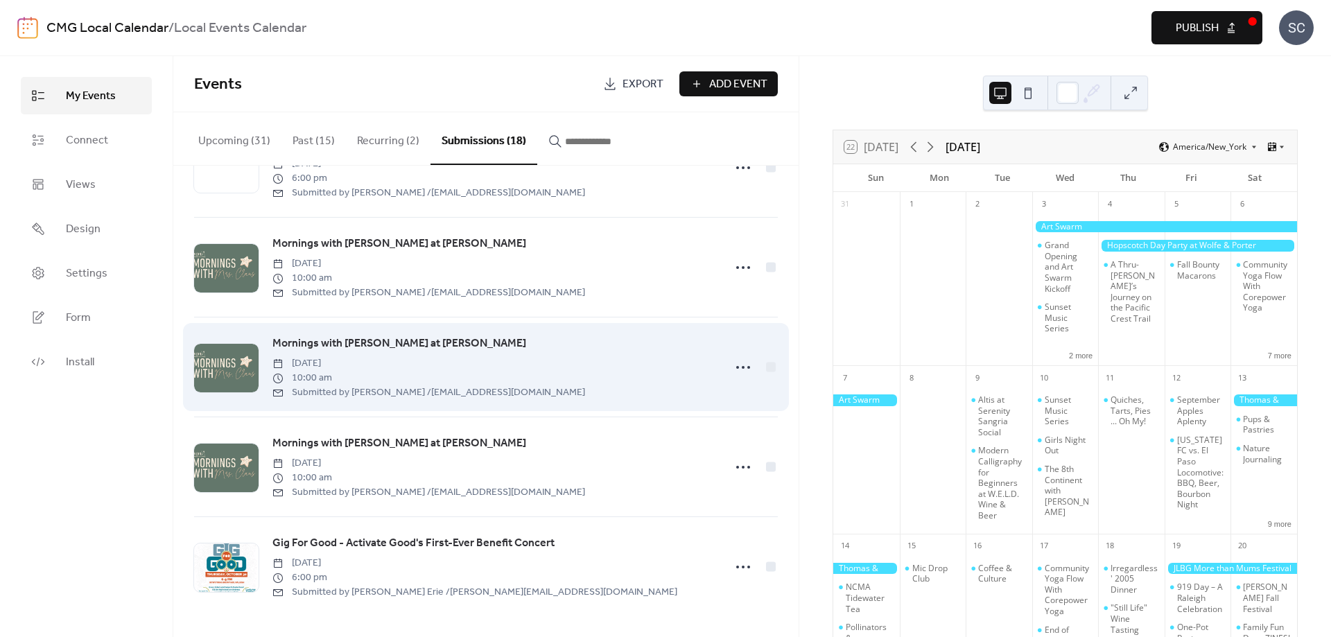
scroll to position [1380, 0]
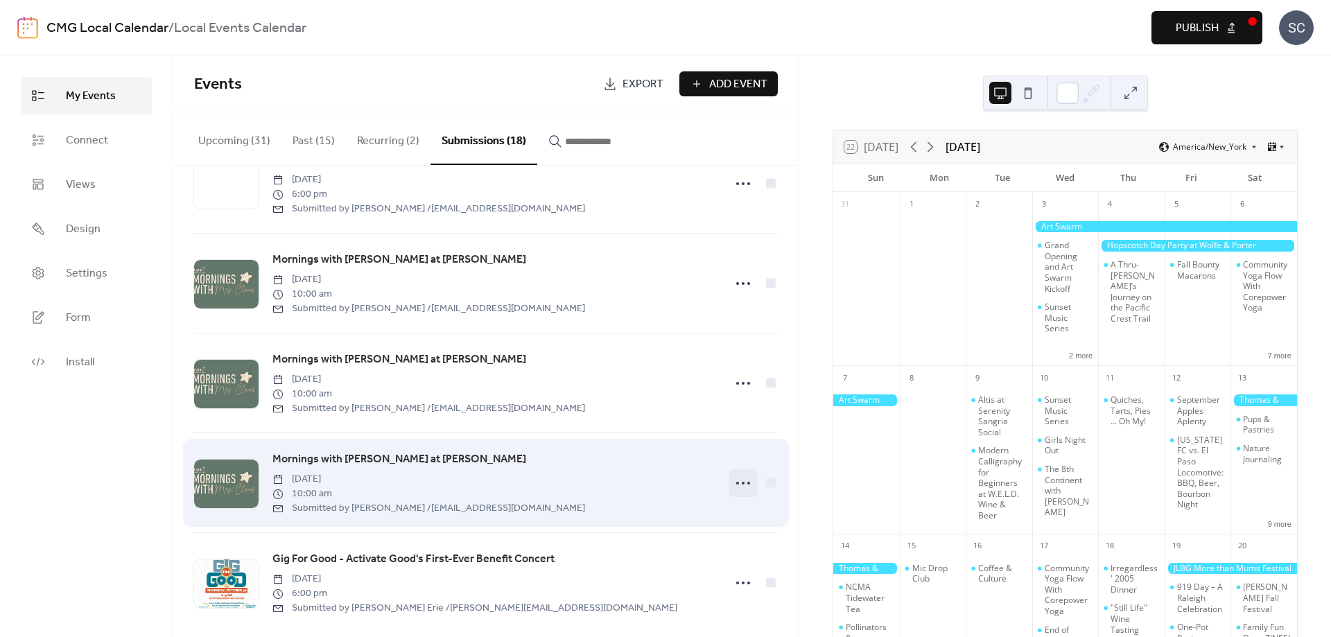
click at [741, 472] on icon at bounding box center [743, 483] width 22 height 22
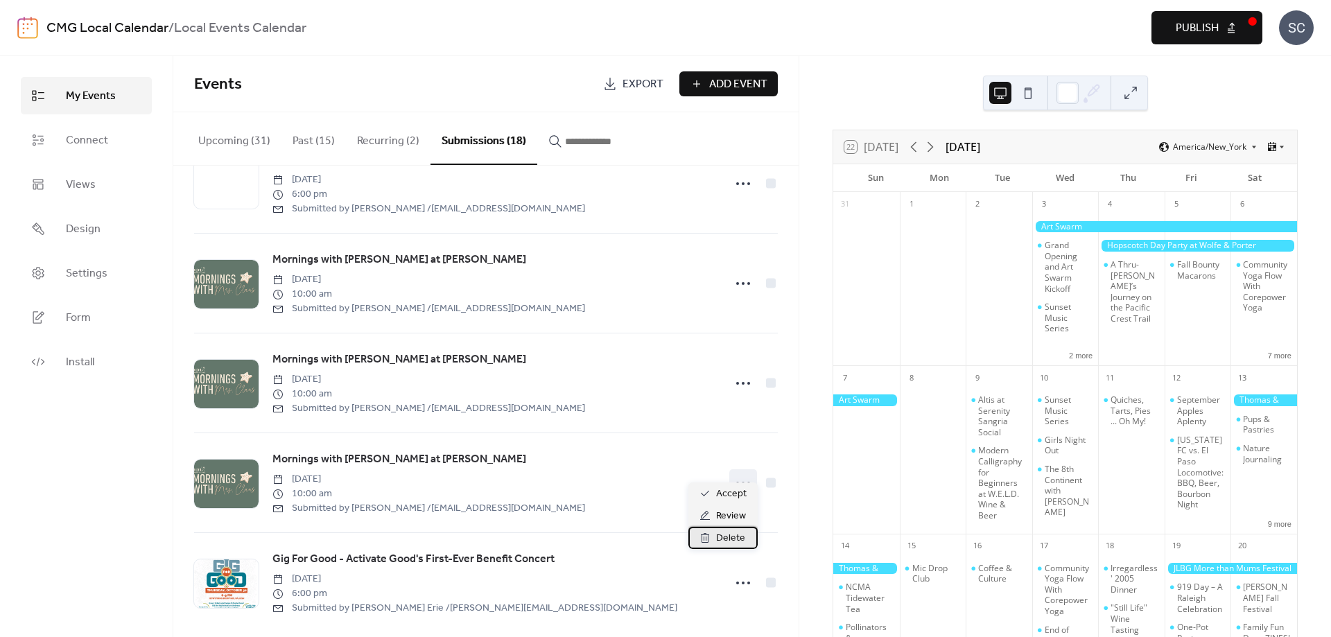
click at [720, 532] on span "Delete" at bounding box center [730, 539] width 29 height 17
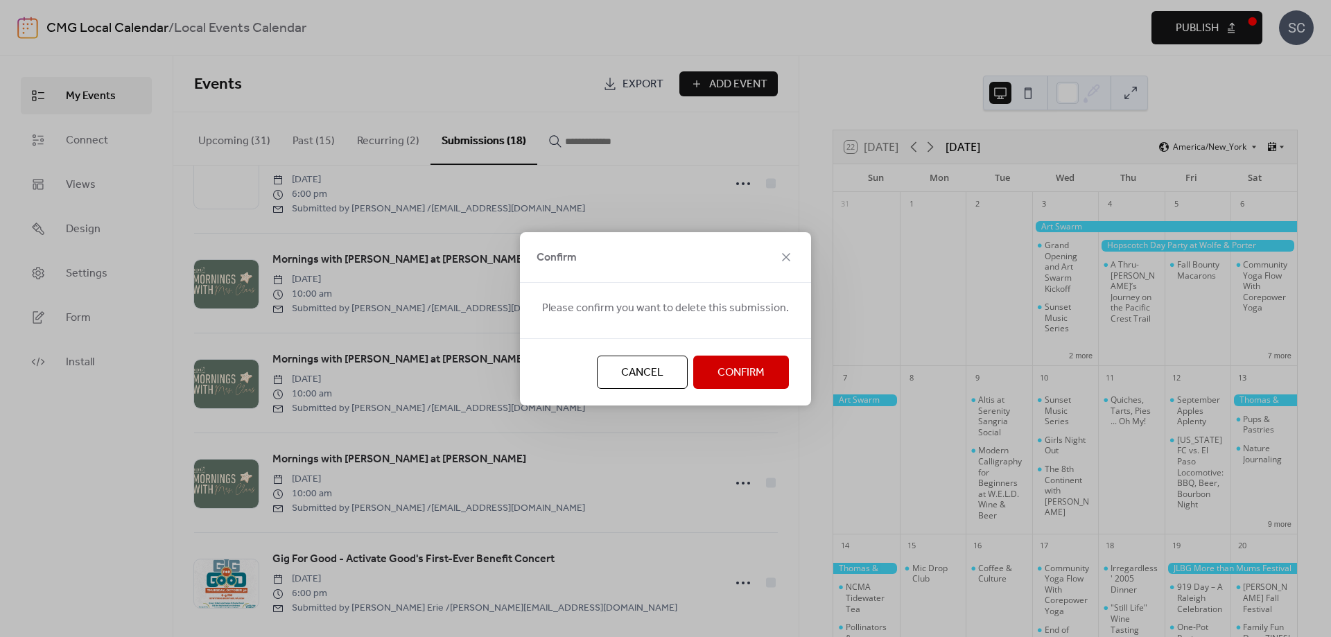
click at [720, 375] on span "Confirm" at bounding box center [741, 373] width 47 height 17
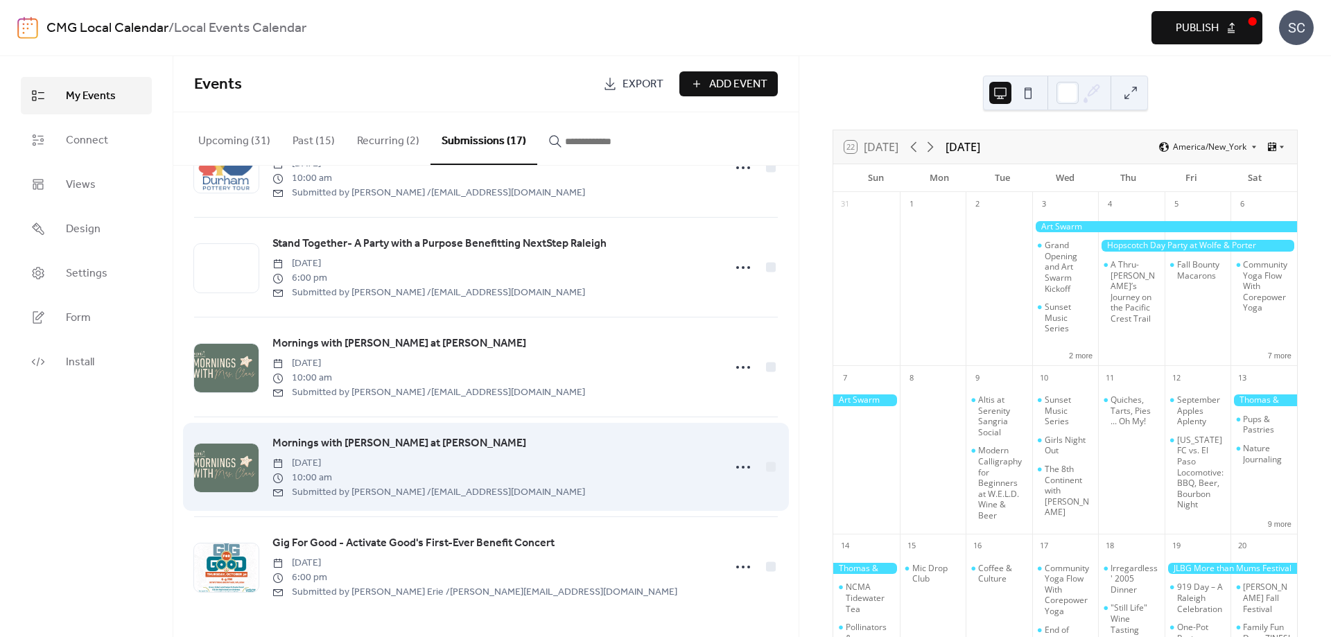
scroll to position [1279, 0]
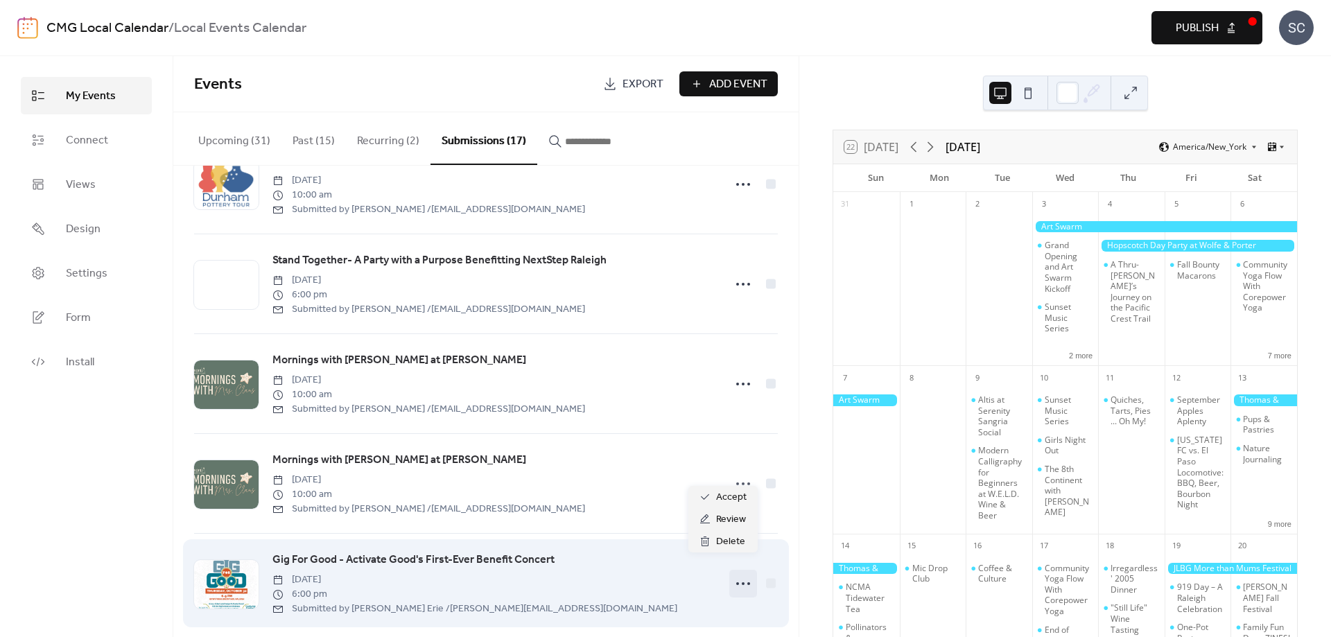
click at [747, 573] on icon at bounding box center [743, 584] width 22 height 22
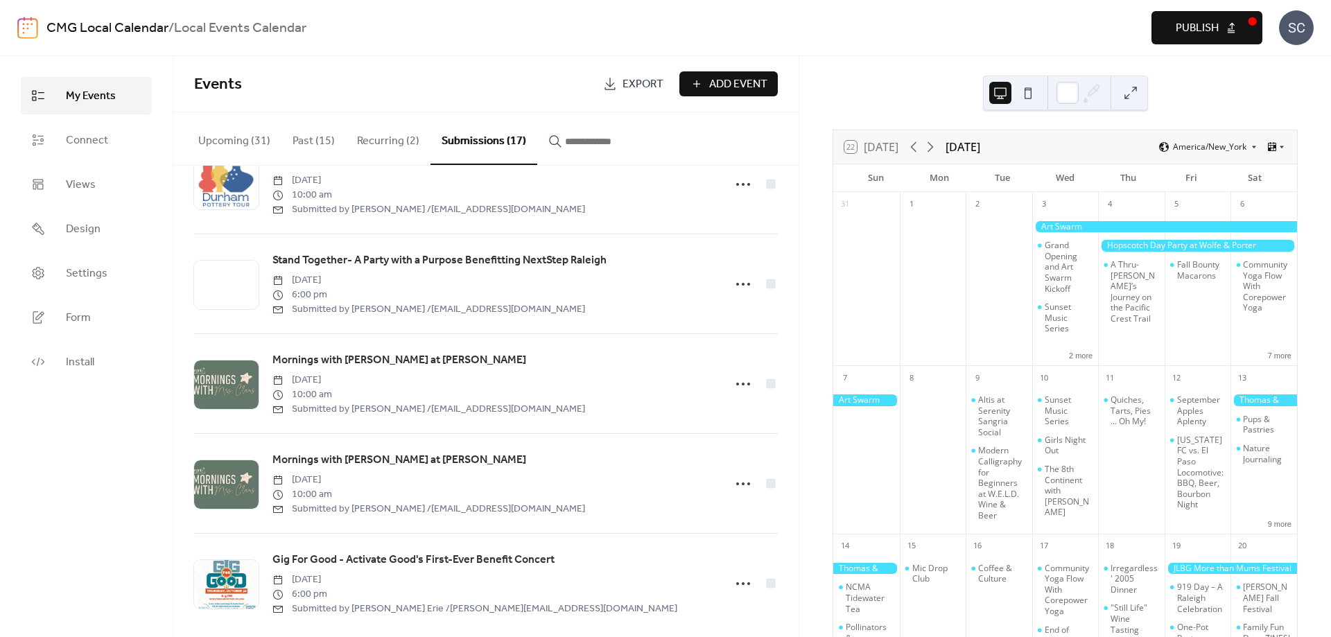
scroll to position [62, 0]
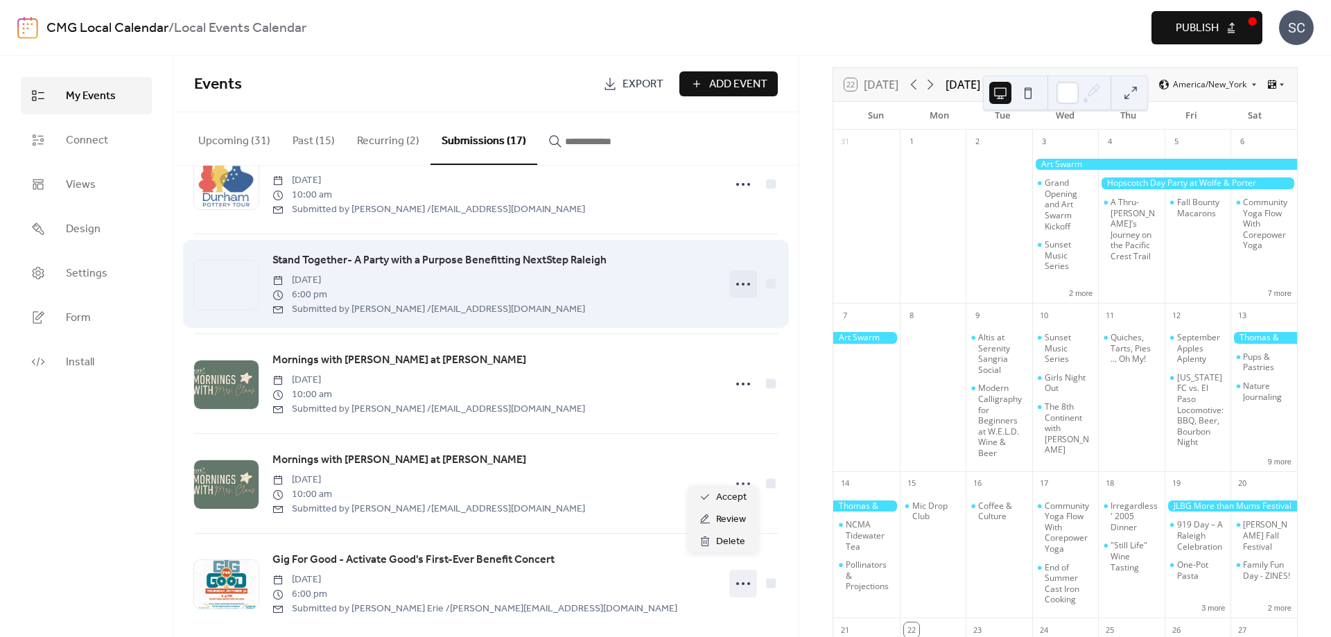
drag, startPoint x: 742, startPoint y: 257, endPoint x: 743, endPoint y: 264, distance: 7.1
click at [743, 273] on icon at bounding box center [743, 284] width 22 height 22
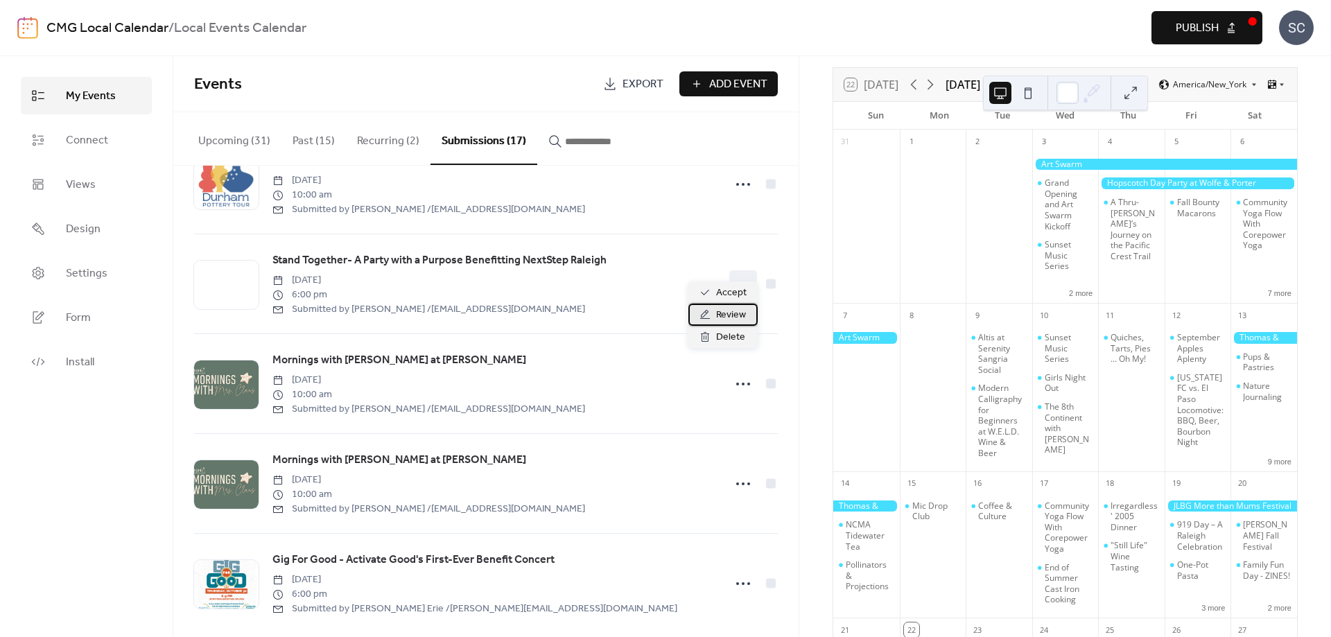
click at [732, 319] on span "Review" at bounding box center [731, 315] width 30 height 17
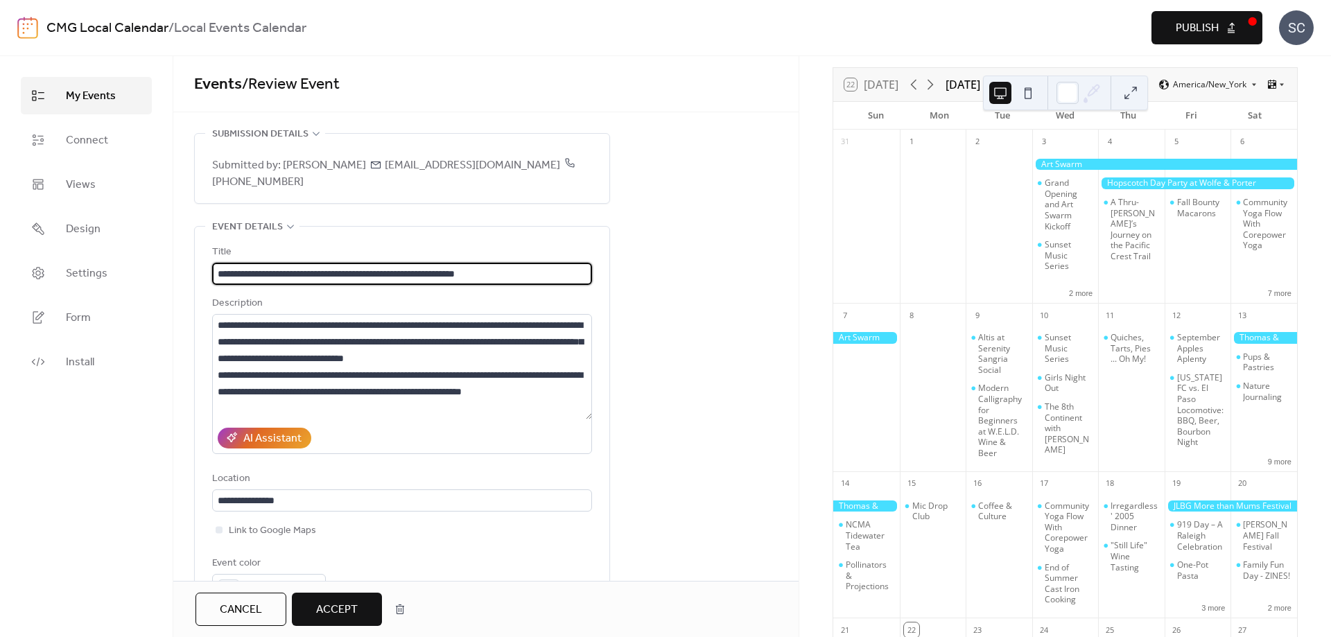
scroll to position [54, 0]
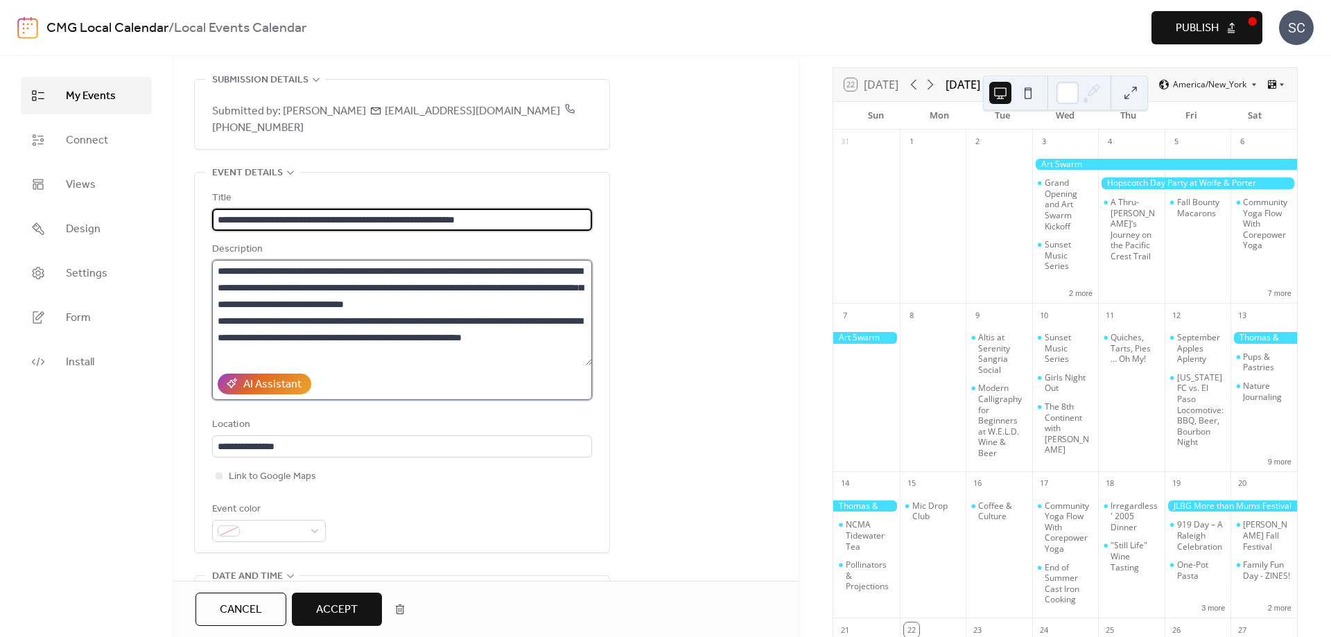
click at [573, 273] on textarea at bounding box center [402, 312] width 380 height 105
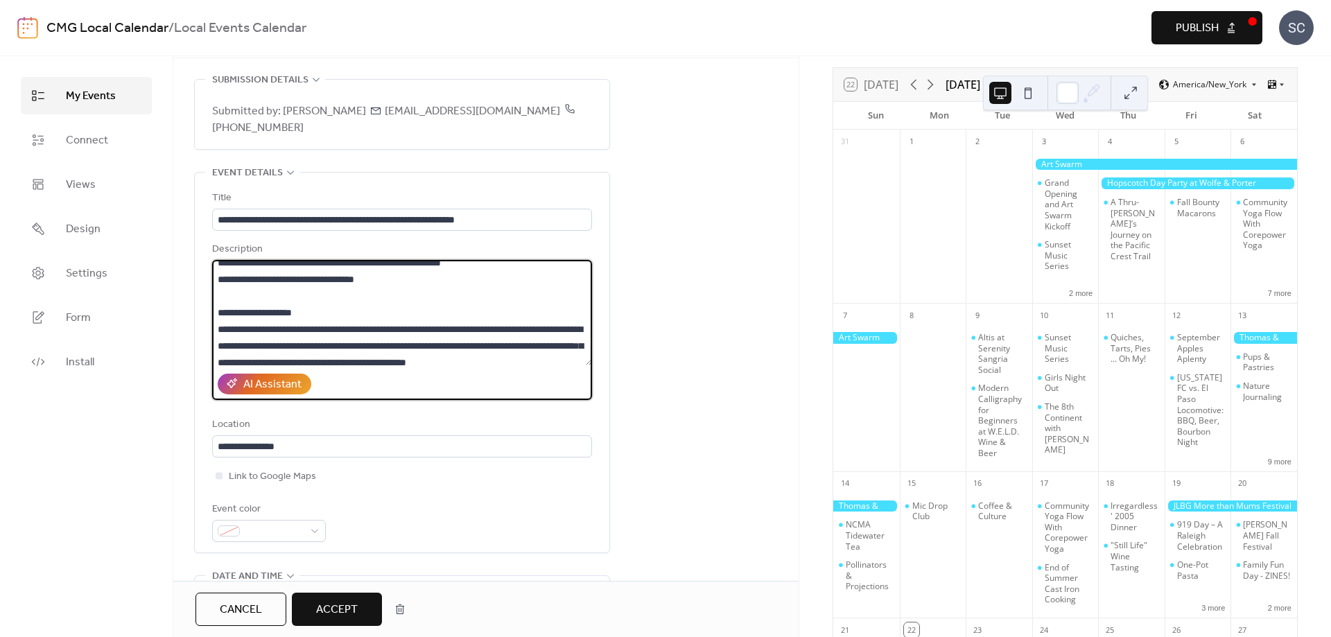
scroll to position [190, 0]
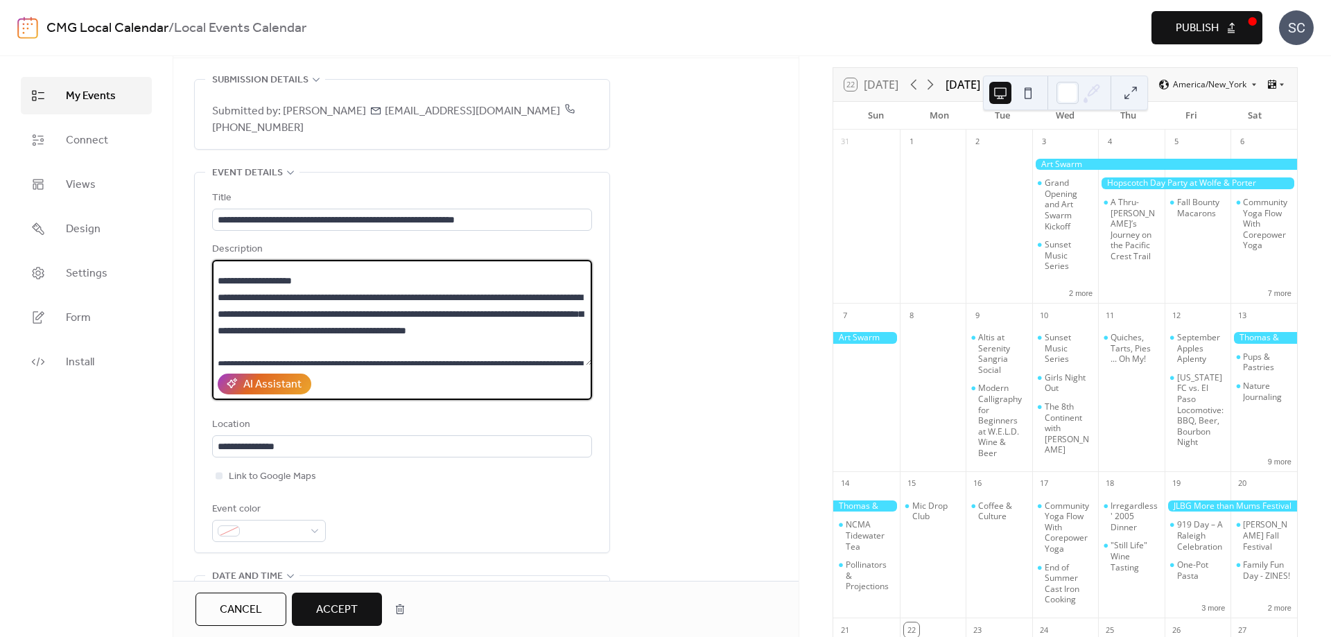
click at [380, 297] on textarea at bounding box center [402, 312] width 380 height 105
click at [445, 356] on textarea at bounding box center [402, 312] width 380 height 105
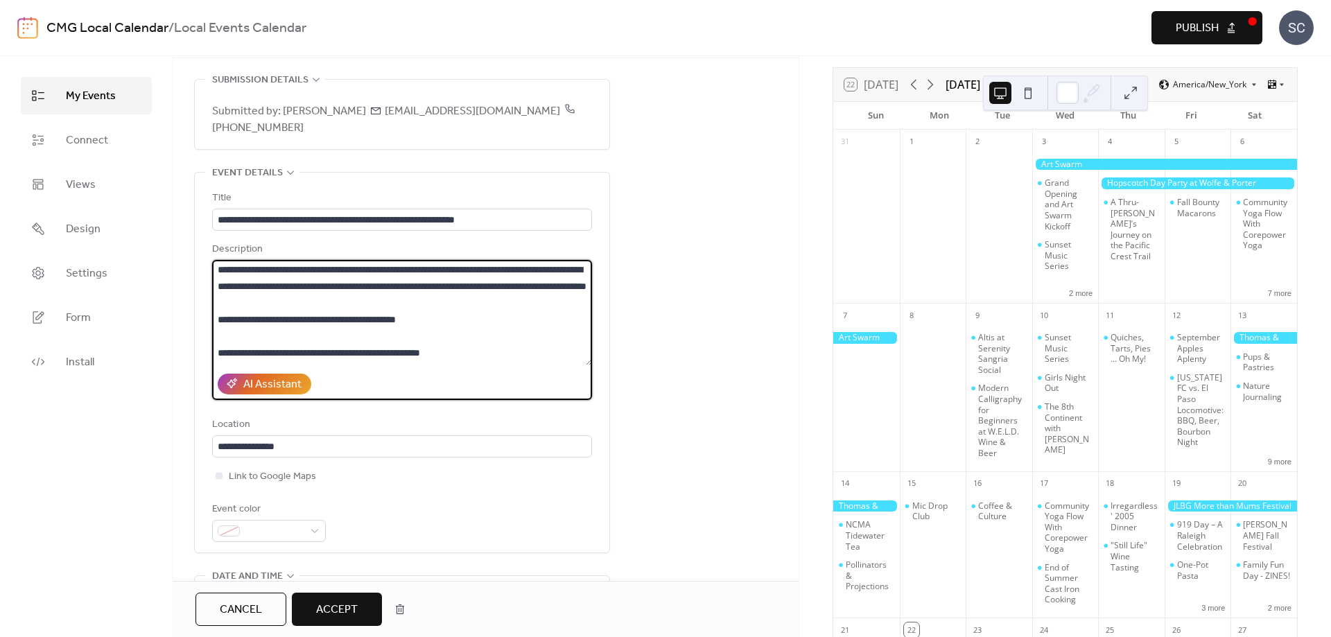
scroll to position [285, 0]
drag, startPoint x: 399, startPoint y: 318, endPoint x: 273, endPoint y: 280, distance: 131.7
click at [273, 280] on textarea at bounding box center [402, 312] width 380 height 105
click at [489, 329] on textarea at bounding box center [402, 312] width 380 height 105
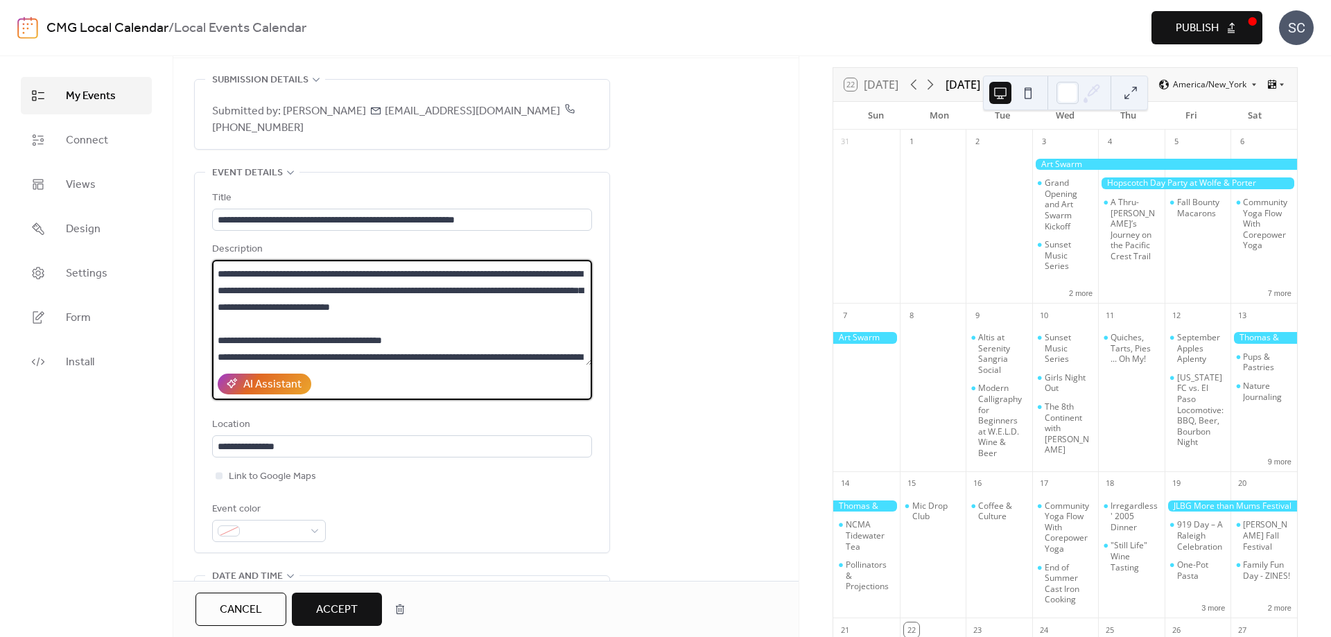
scroll to position [475, 0]
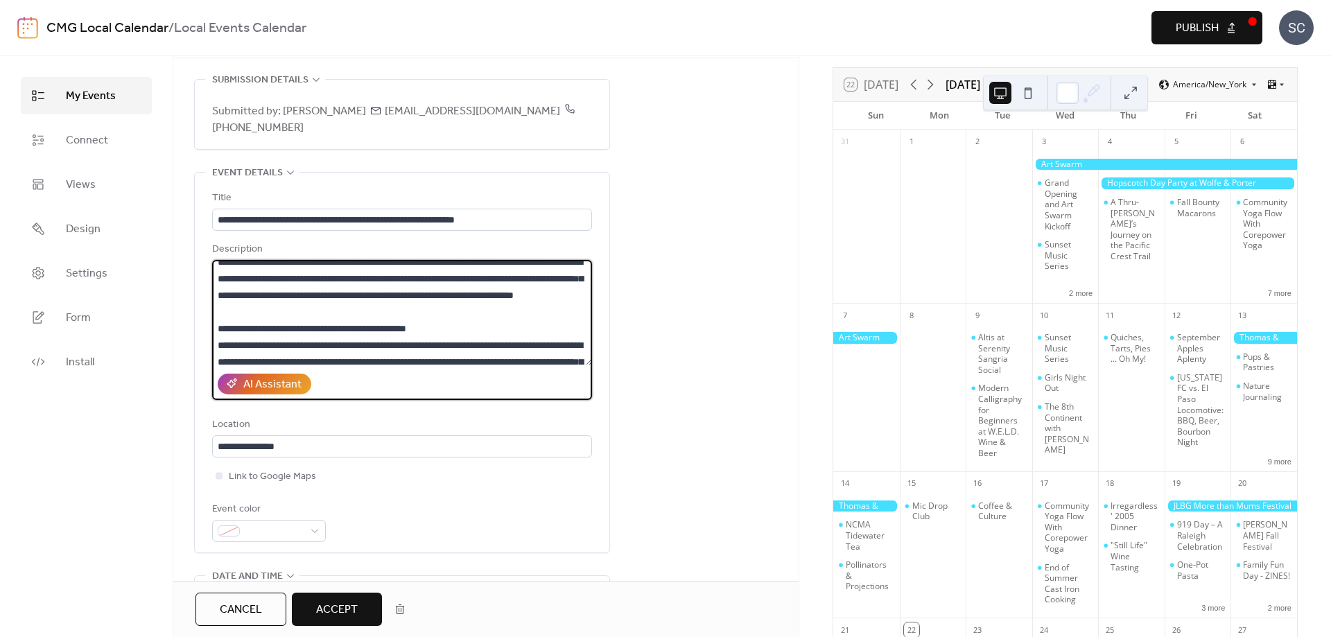
click at [394, 298] on textarea at bounding box center [402, 312] width 380 height 105
click at [492, 332] on textarea at bounding box center [402, 312] width 380 height 105
click at [277, 351] on textarea at bounding box center [402, 312] width 380 height 105
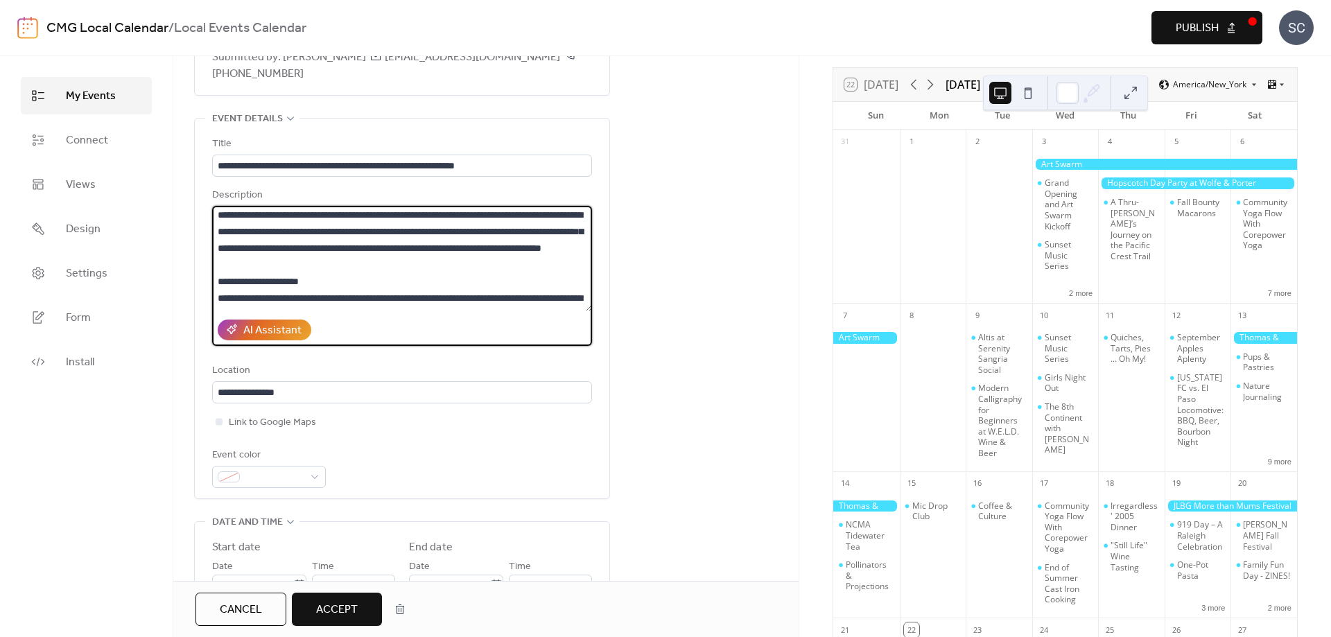
scroll to position [665, 0]
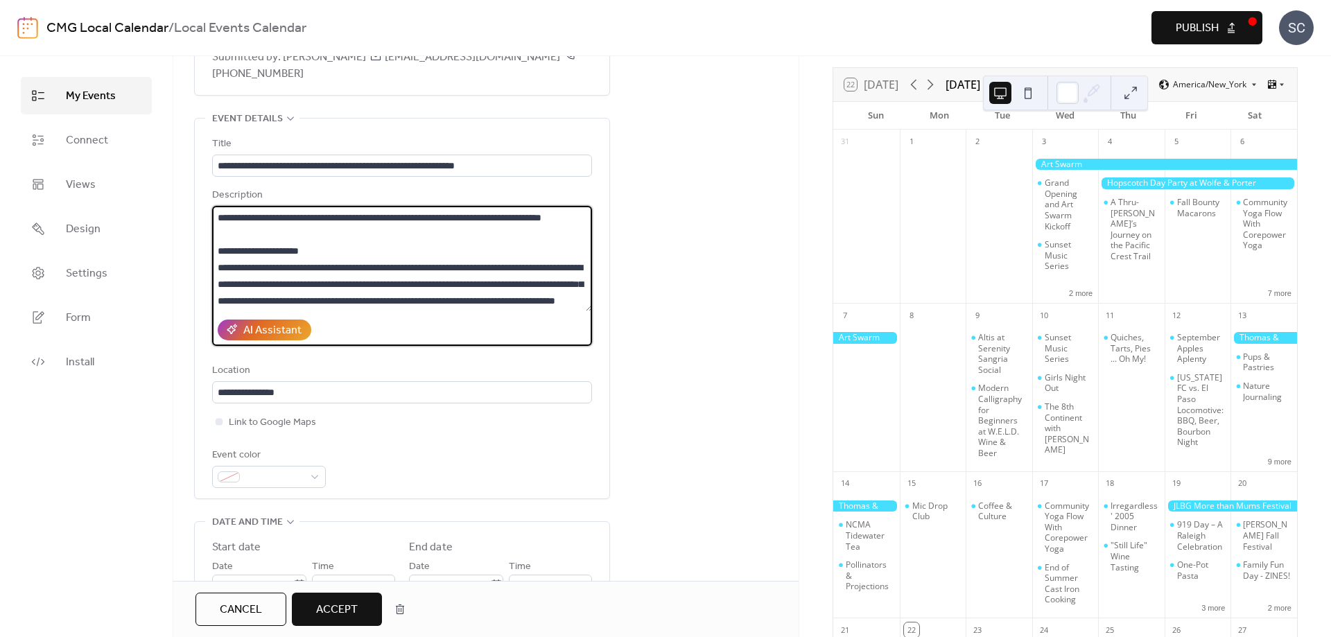
click at [349, 284] on textarea at bounding box center [402, 258] width 380 height 105
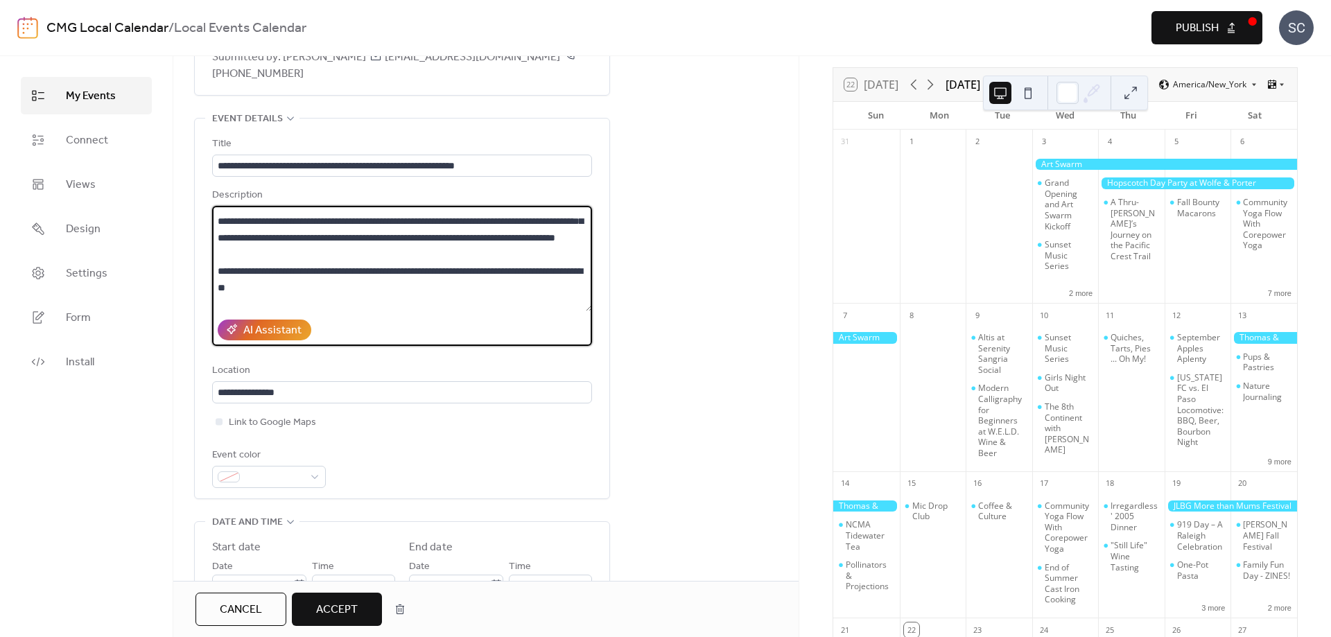
scroll to position [760, 0]
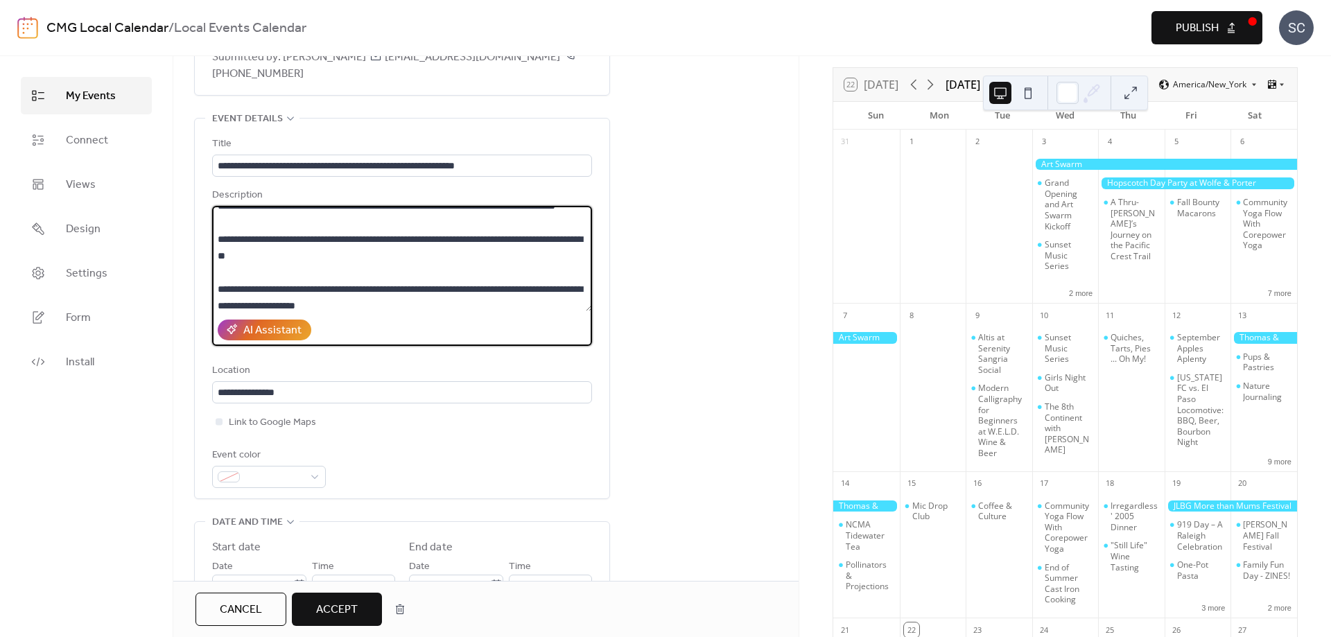
drag, startPoint x: 420, startPoint y: 296, endPoint x: 279, endPoint y: 281, distance: 141.6
click at [256, 265] on textarea at bounding box center [402, 258] width 380 height 105
click at [284, 283] on textarea at bounding box center [402, 258] width 380 height 105
drag, startPoint x: 437, startPoint y: 313, endPoint x: 268, endPoint y: 276, distance: 173.2
click at [268, 276] on textarea at bounding box center [402, 258] width 380 height 105
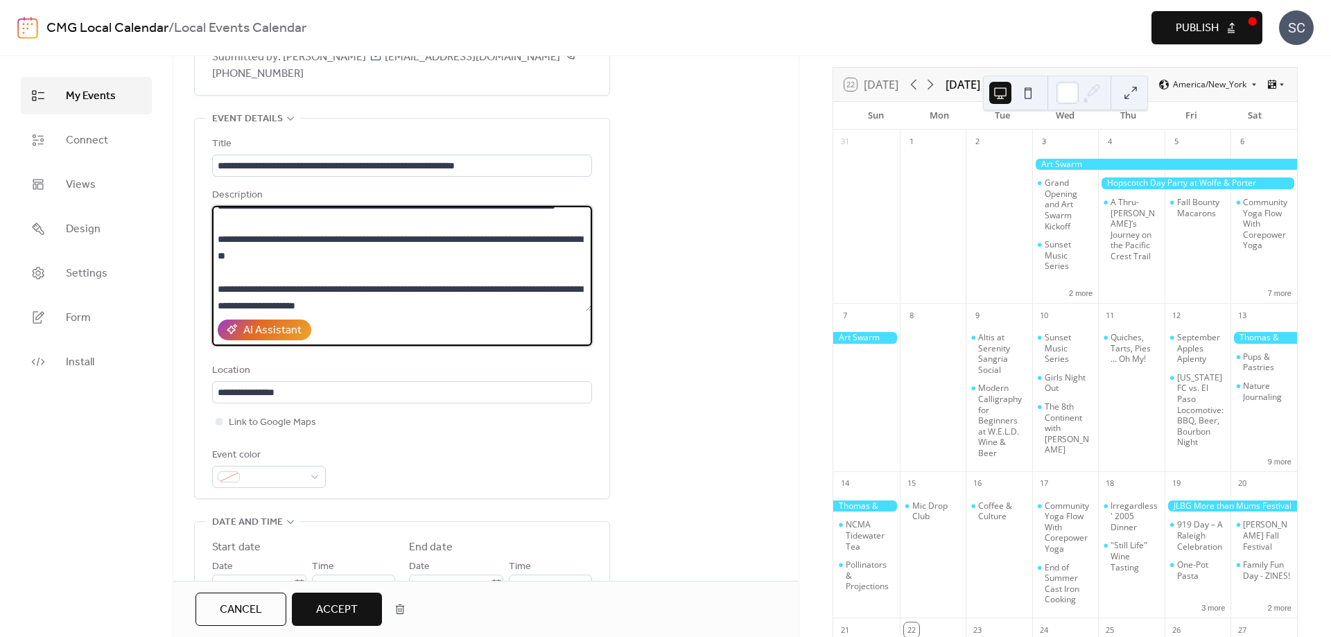
click at [268, 276] on textarea at bounding box center [402, 258] width 380 height 105
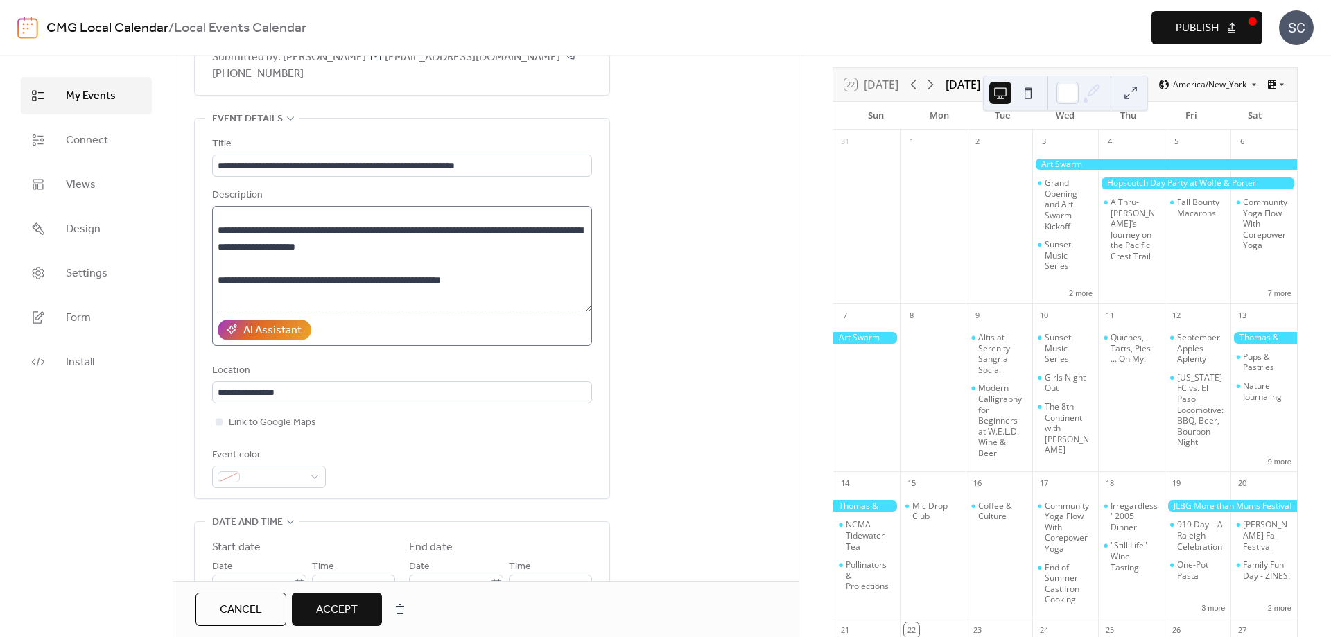
scroll to position [855, 0]
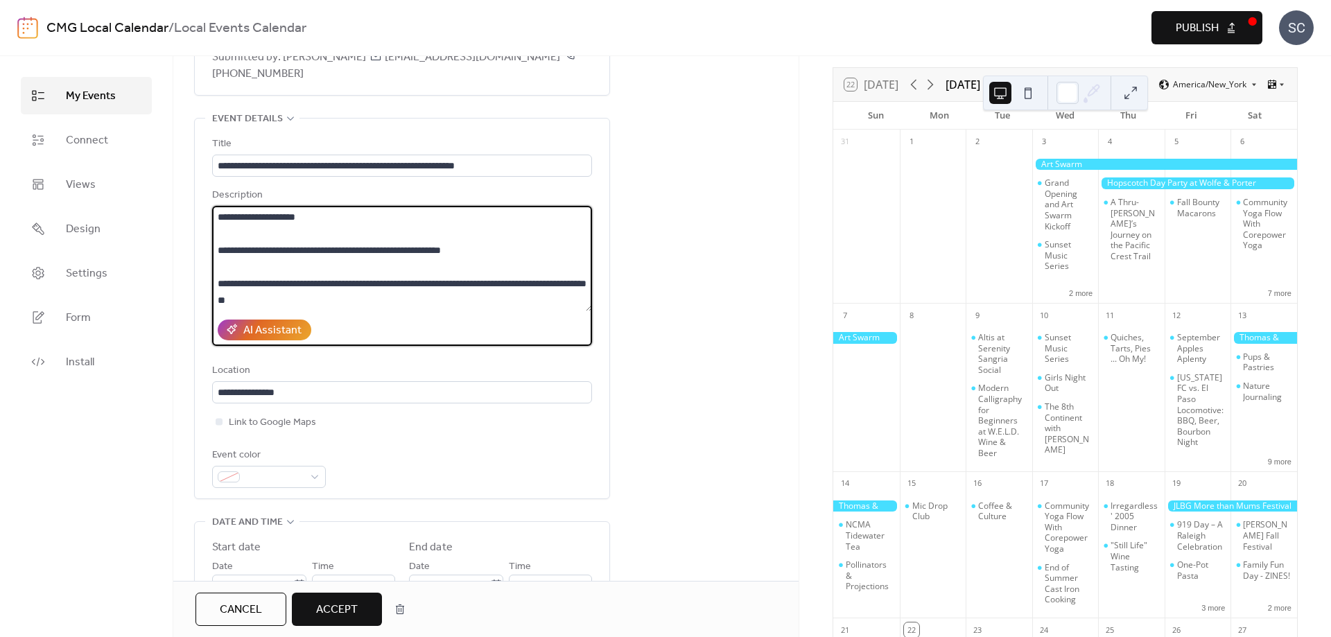
click at [327, 261] on textarea at bounding box center [402, 258] width 380 height 105
click at [323, 222] on textarea at bounding box center [402, 258] width 380 height 105
click at [329, 250] on textarea at bounding box center [402, 258] width 380 height 105
click at [528, 282] on textarea at bounding box center [402, 258] width 380 height 105
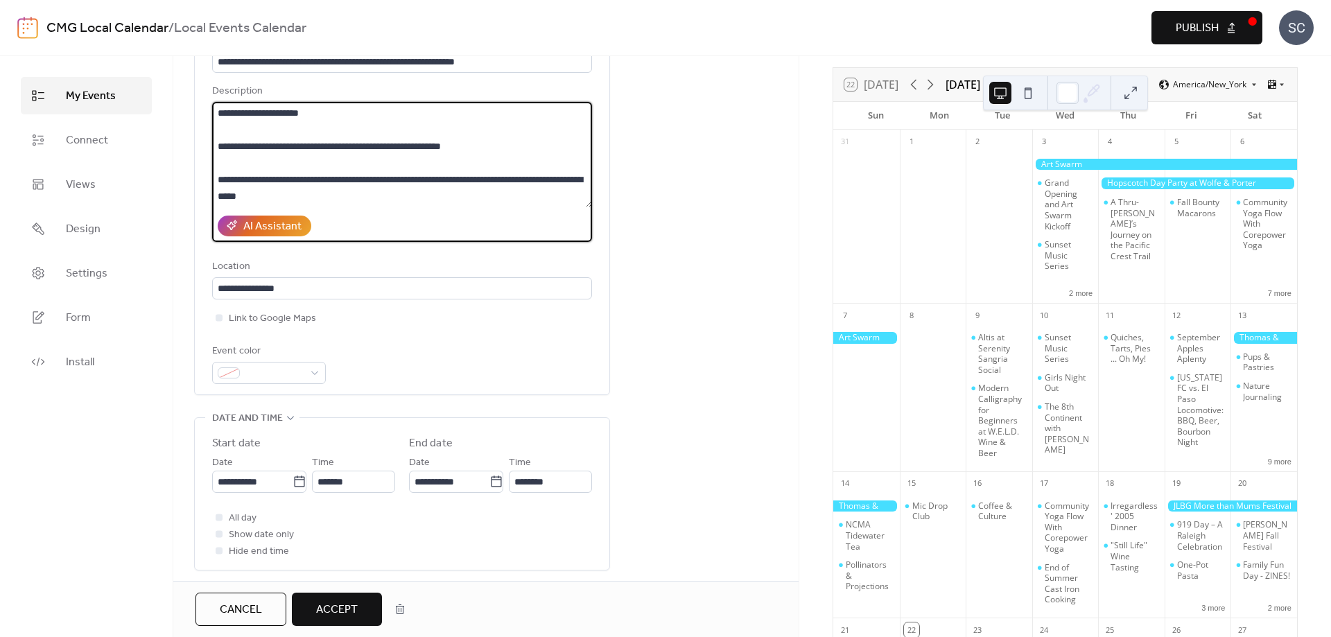
scroll to position [216, 0]
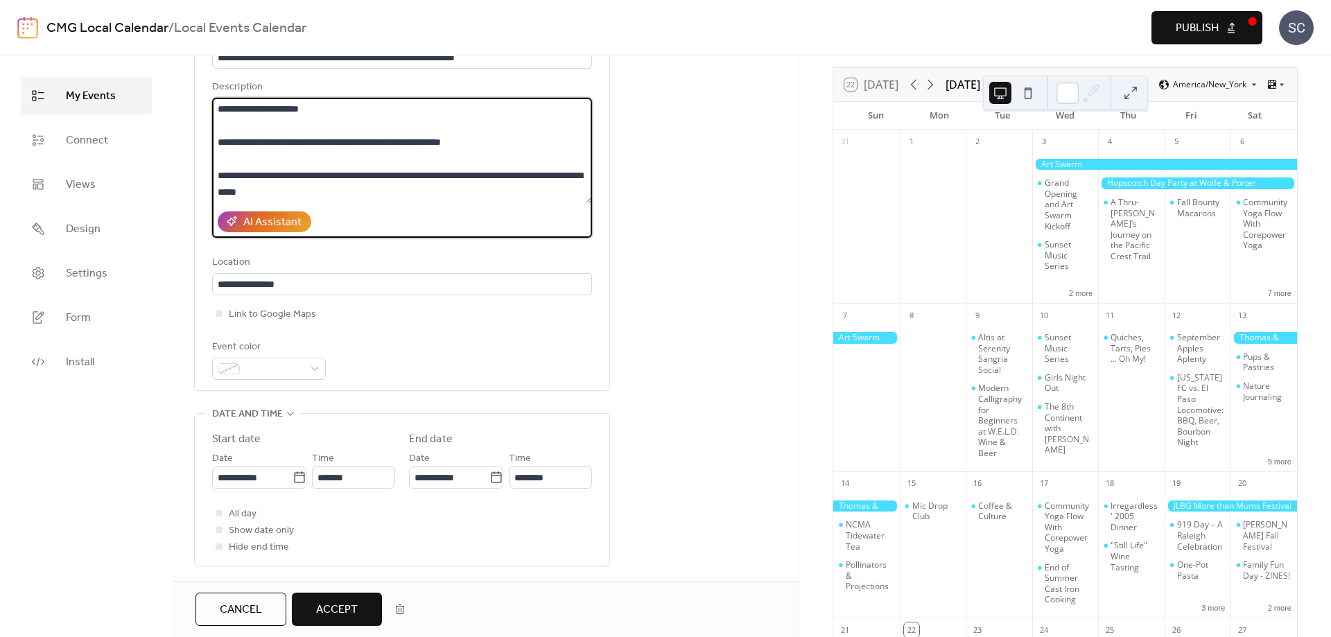
click at [284, 198] on textarea at bounding box center [402, 150] width 380 height 105
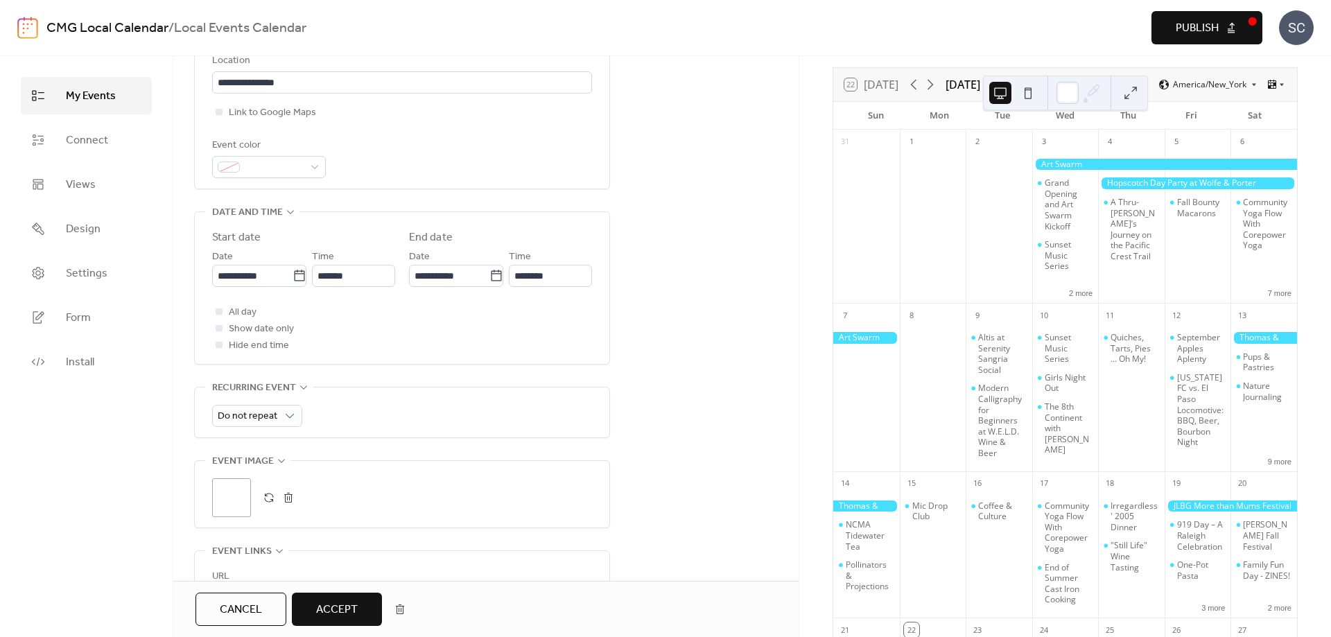
scroll to position [433, 0]
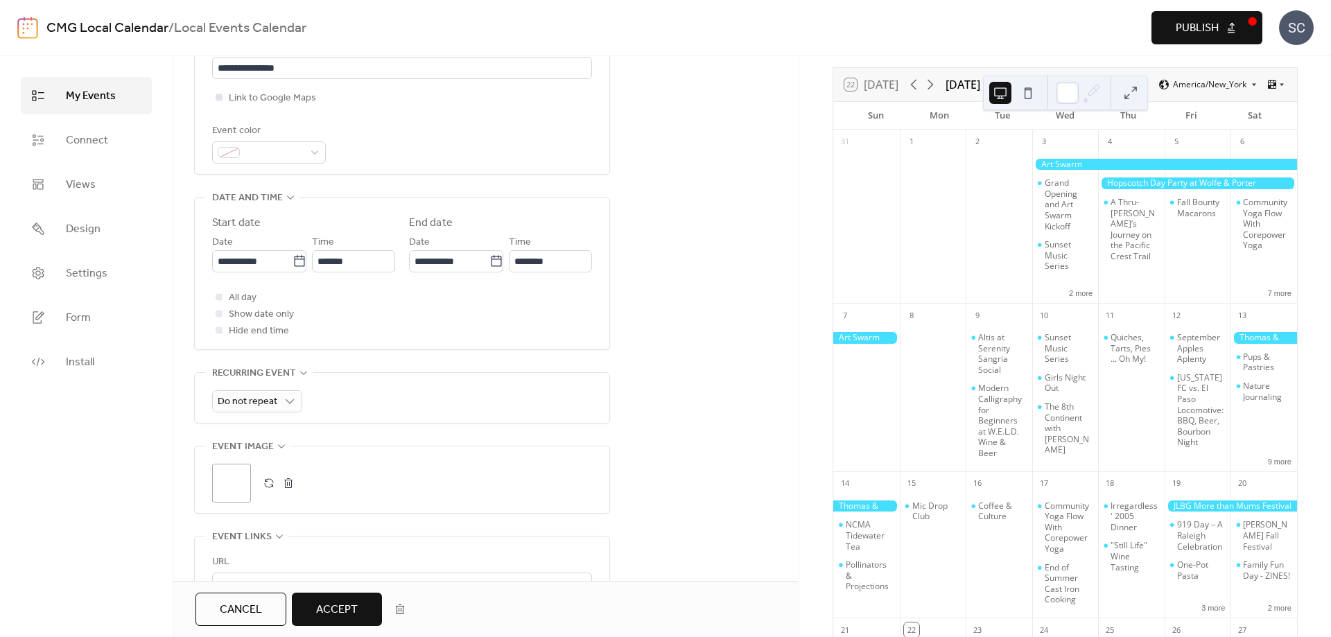
type textarea "**********"
click at [224, 99] on div at bounding box center [219, 97] width 14 height 14
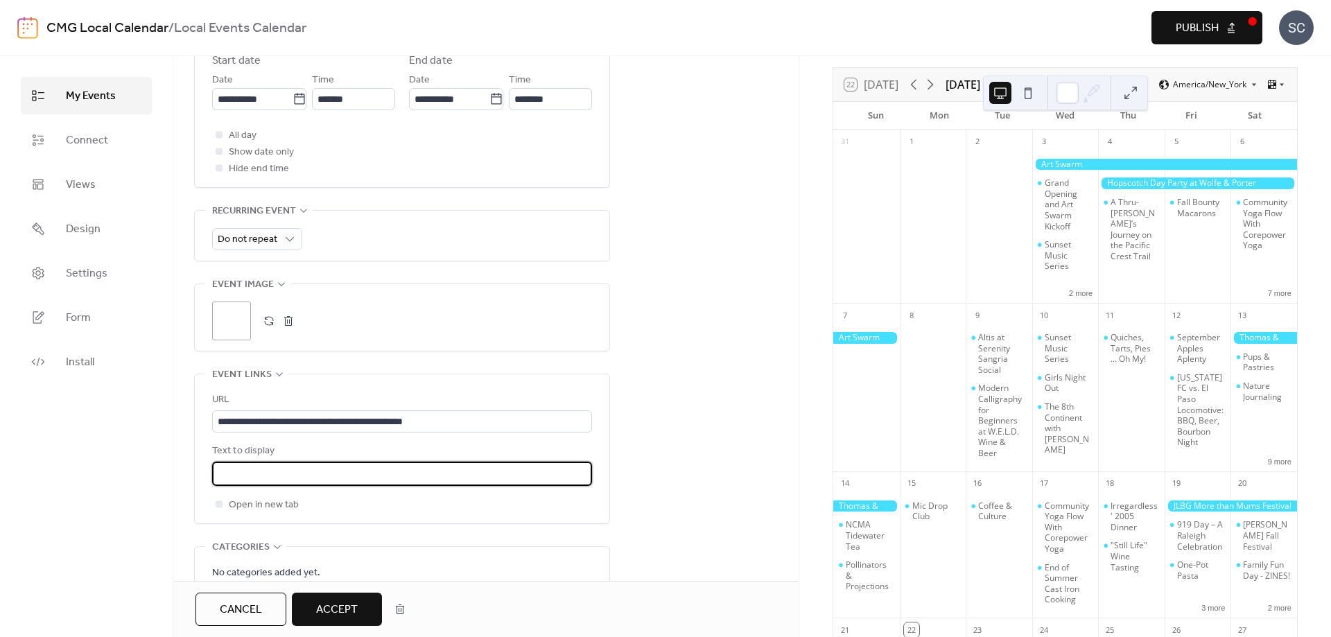
scroll to position [0, 1762]
drag, startPoint x: 444, startPoint y: 475, endPoint x: 644, endPoint y: 478, distance: 199.7
click at [592, 478] on input "**********" at bounding box center [402, 474] width 380 height 24
click at [374, 482] on input "**********" at bounding box center [402, 474] width 380 height 24
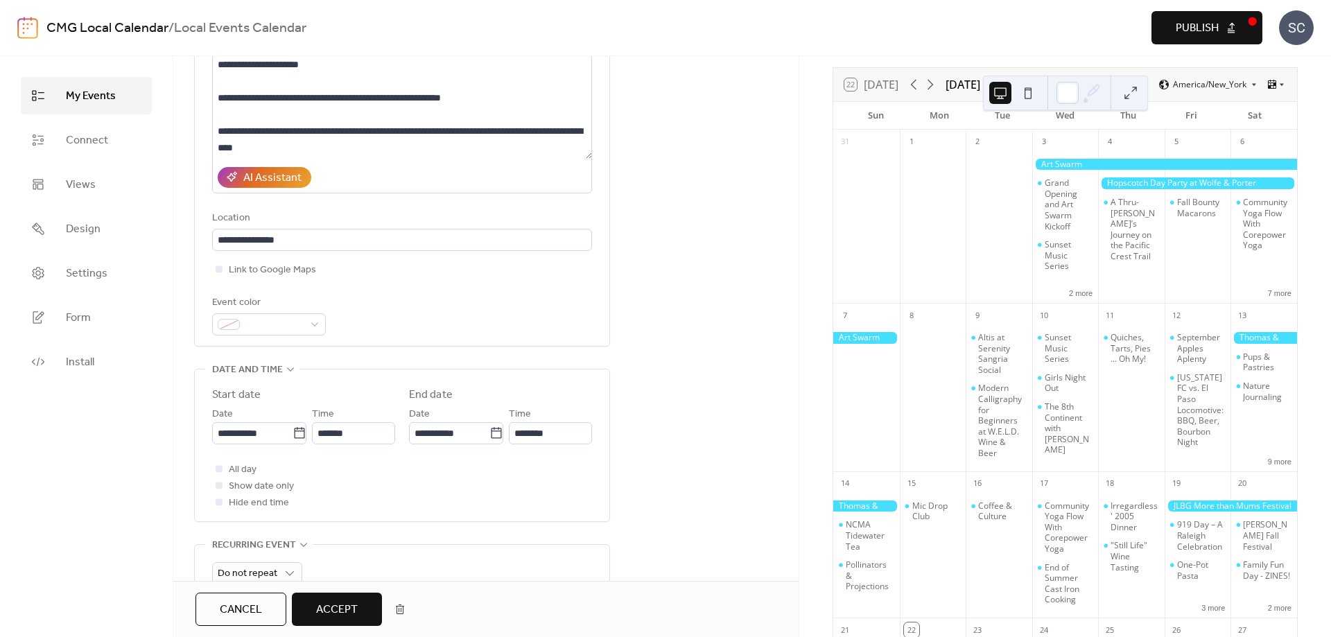
scroll to position [186, 0]
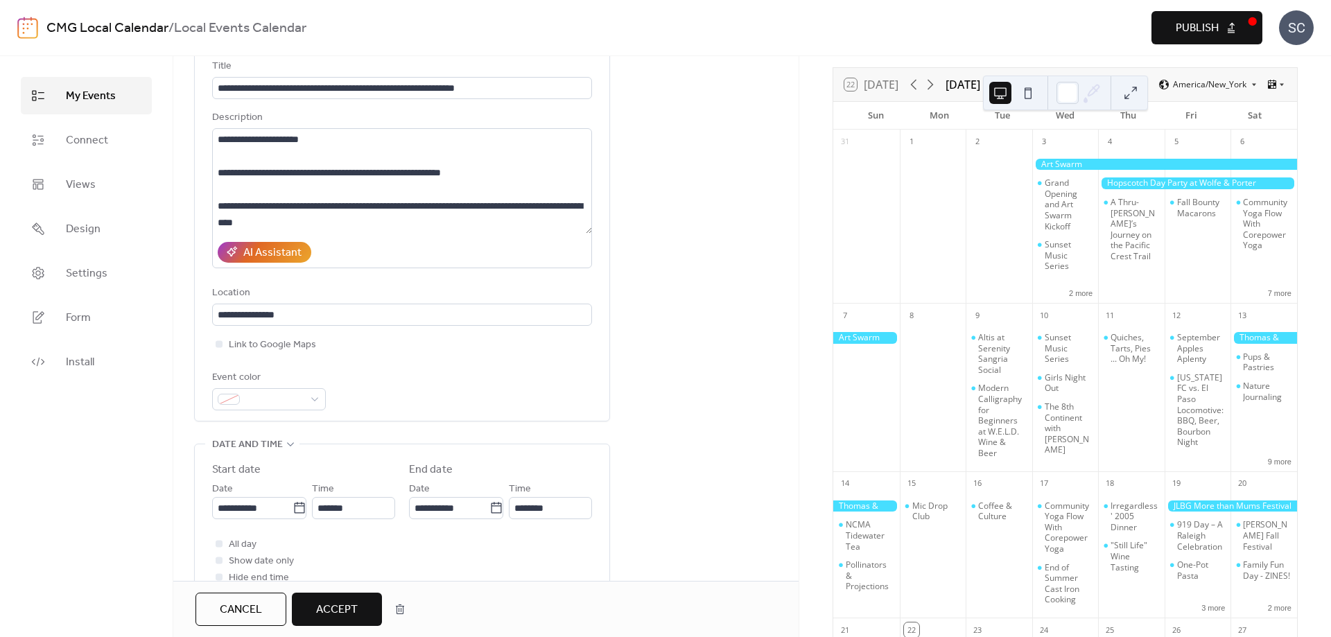
click at [327, 615] on span "Accept" at bounding box center [337, 610] width 42 height 17
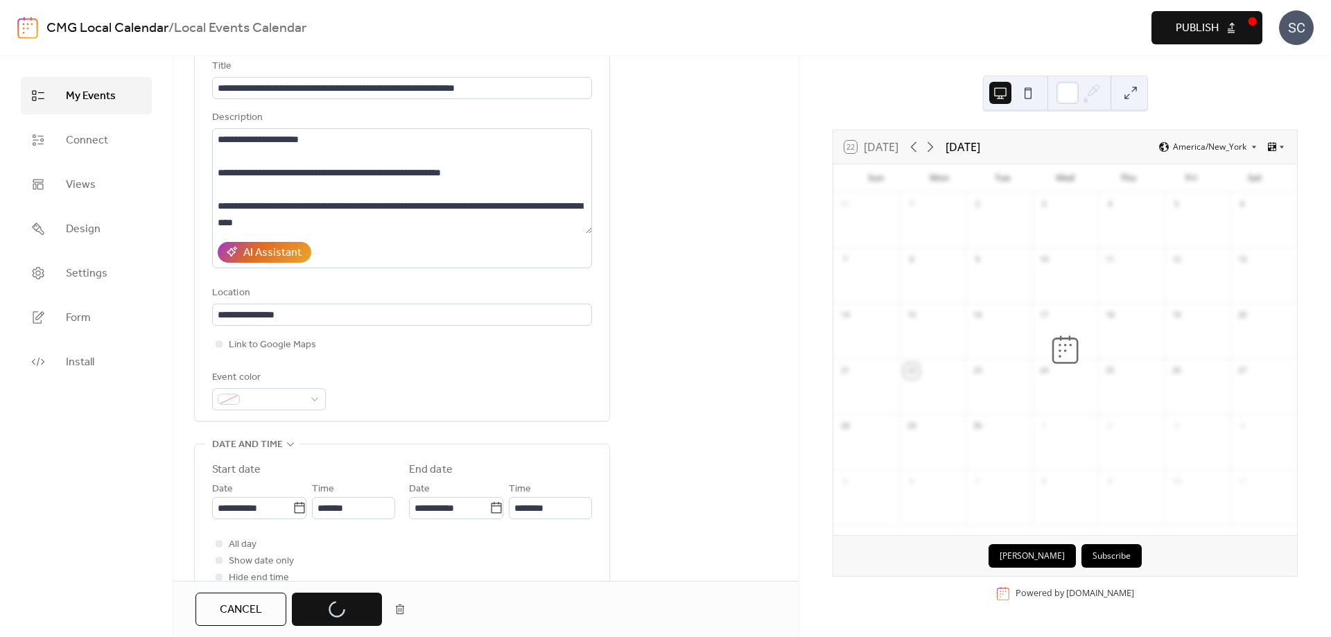
scroll to position [0, 0]
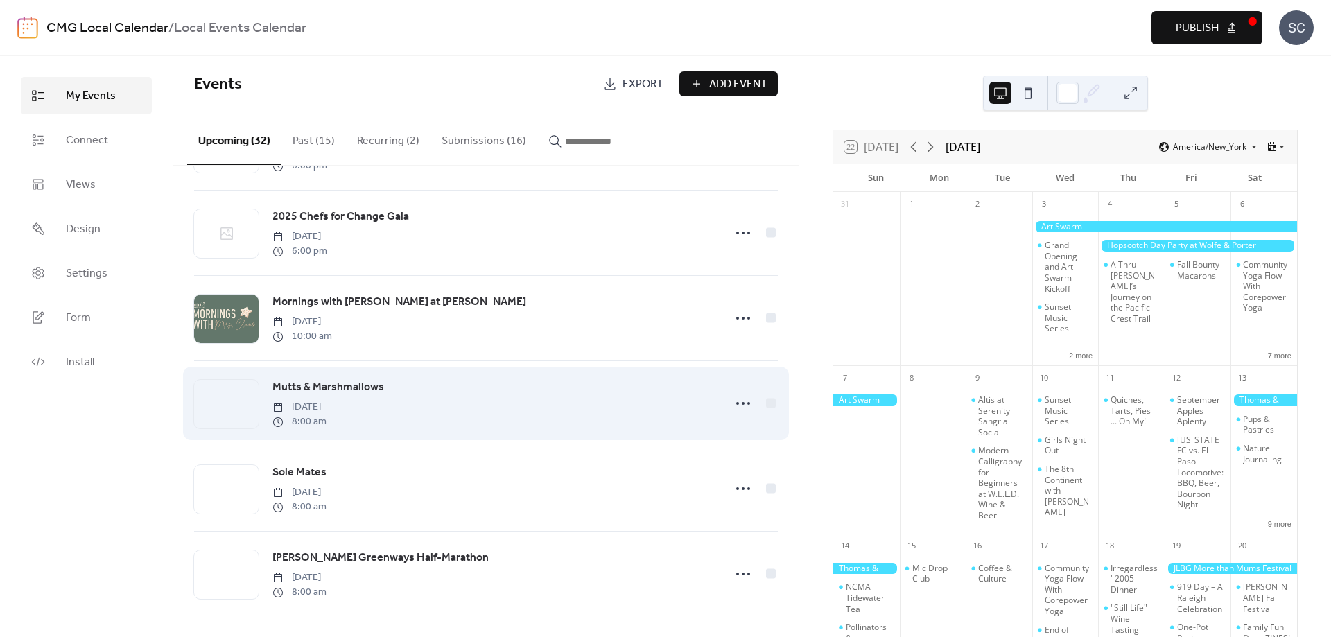
scroll to position [2311, 0]
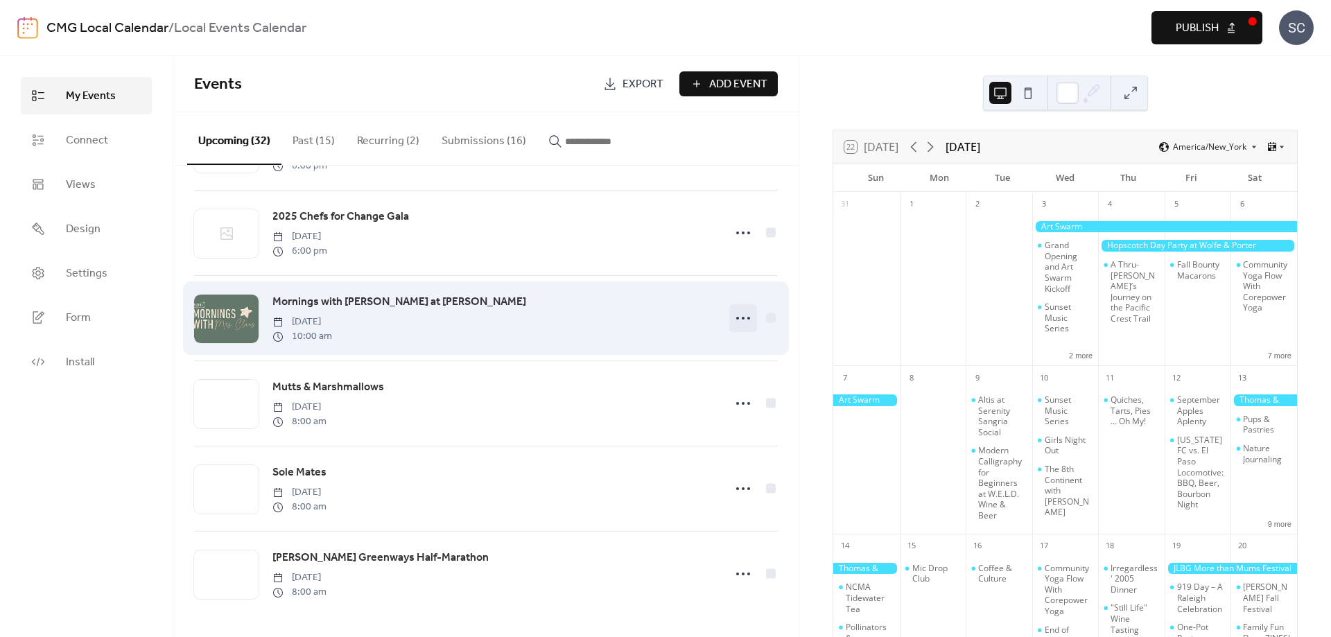
click at [739, 325] on icon at bounding box center [743, 318] width 22 height 22
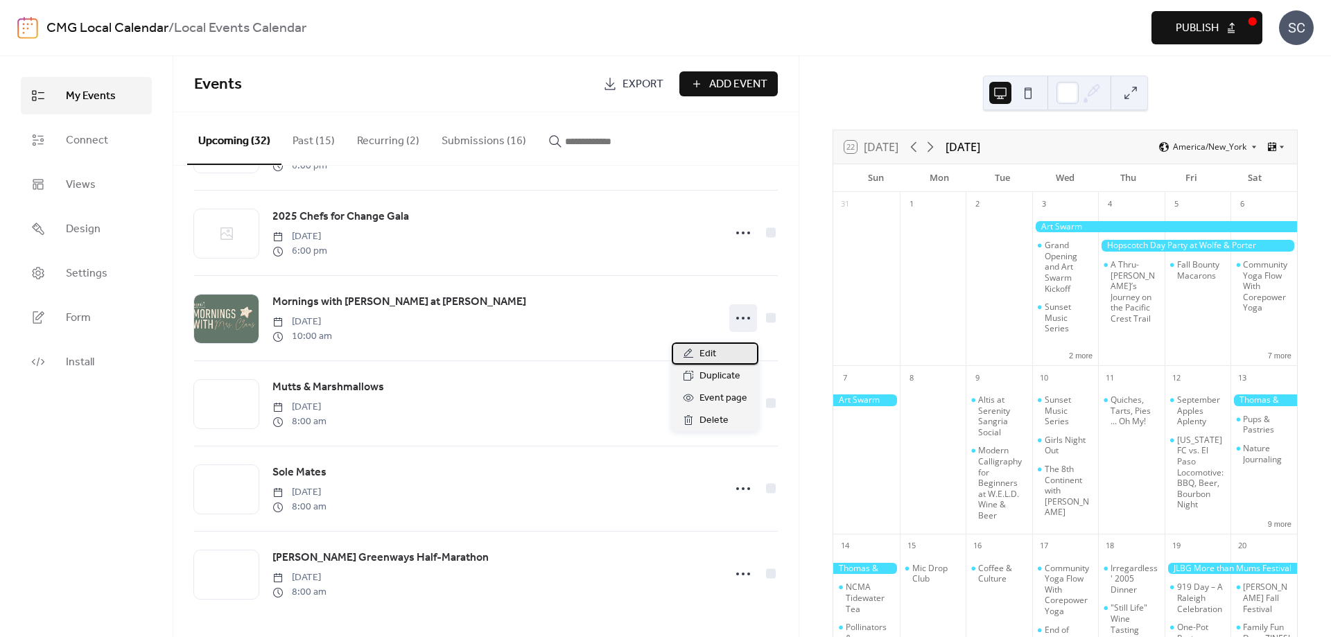
click at [717, 356] on div "Edit" at bounding box center [715, 354] width 87 height 22
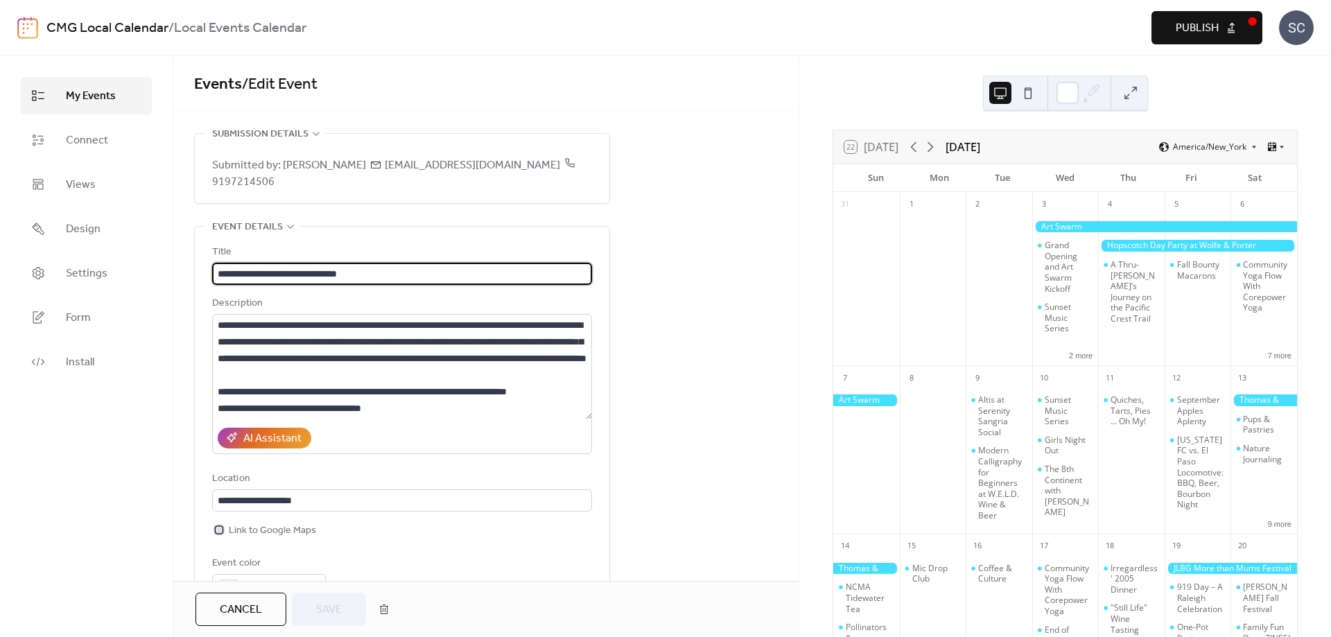
click at [220, 533] on div at bounding box center [219, 529] width 7 height 7
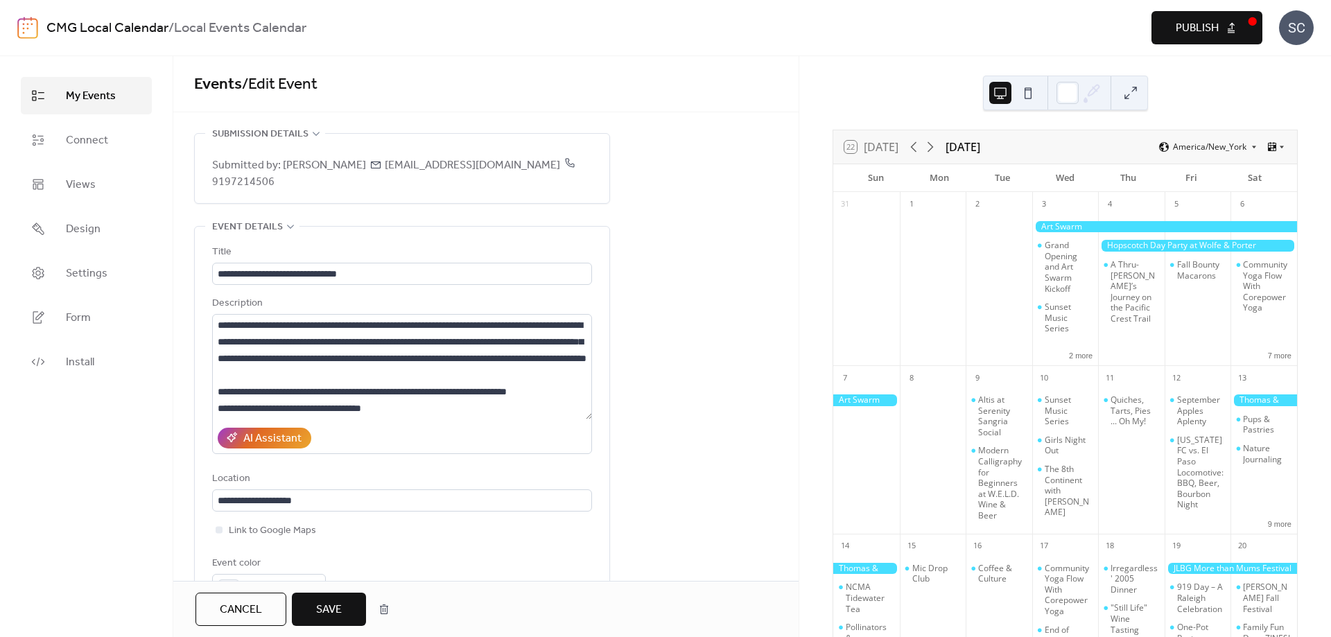
click at [349, 608] on button "Save" at bounding box center [329, 609] width 74 height 33
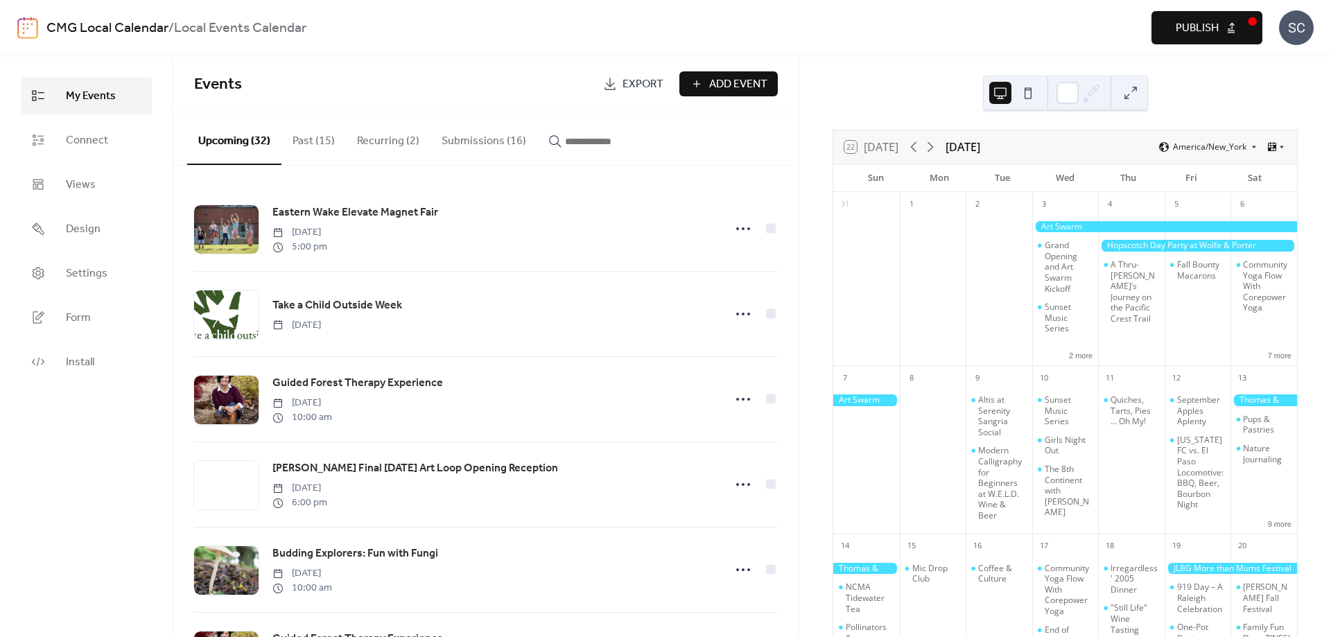
click at [1210, 28] on span "Publish" at bounding box center [1197, 28] width 43 height 17
click at [462, 137] on button "Submissions (16)" at bounding box center [484, 137] width 107 height 51
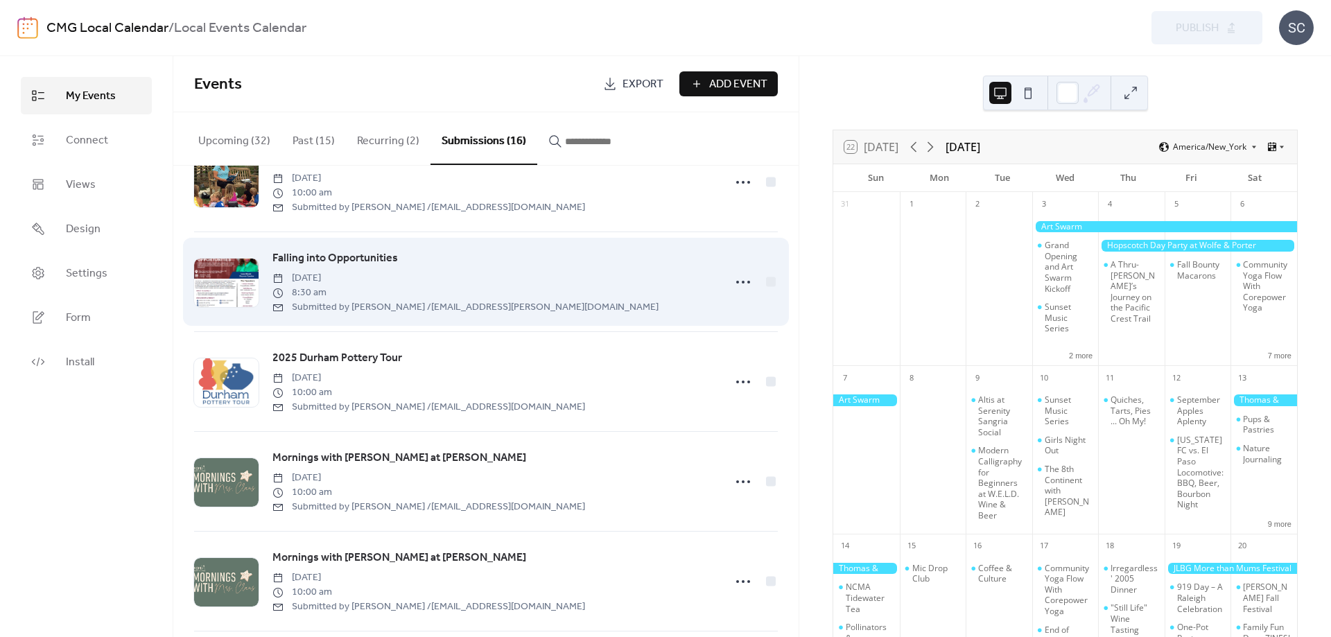
scroll to position [1179, 0]
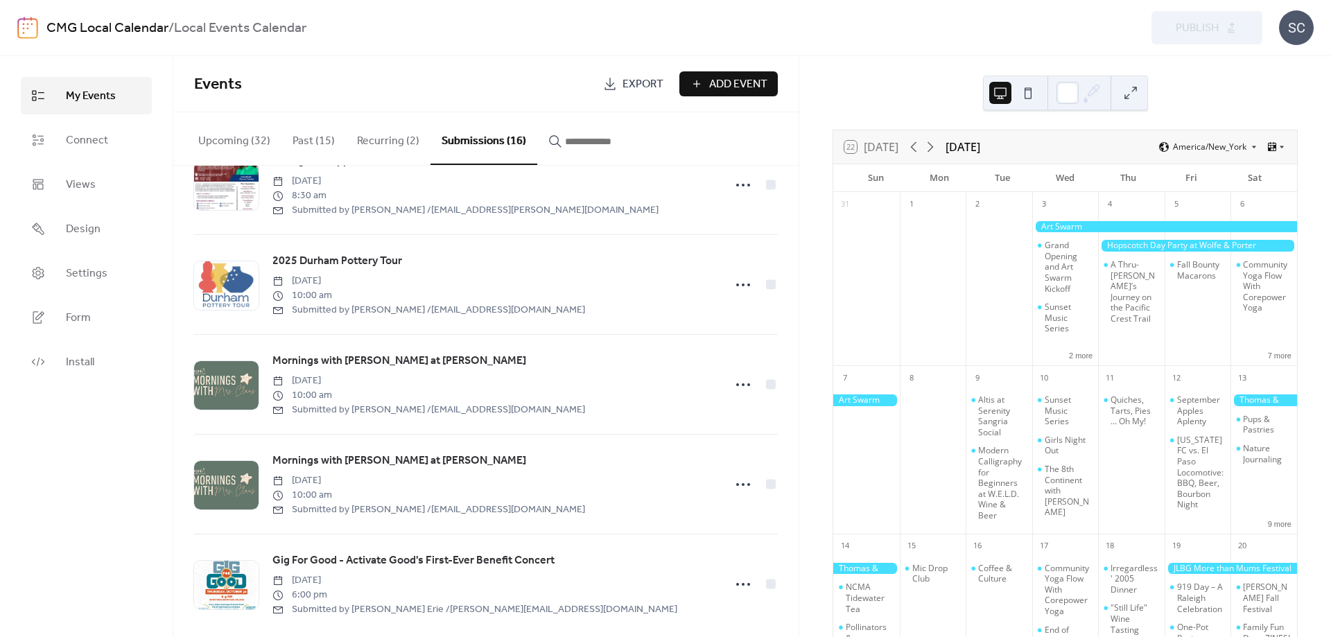
click at [213, 132] on button "Upcoming (32)" at bounding box center [234, 137] width 94 height 51
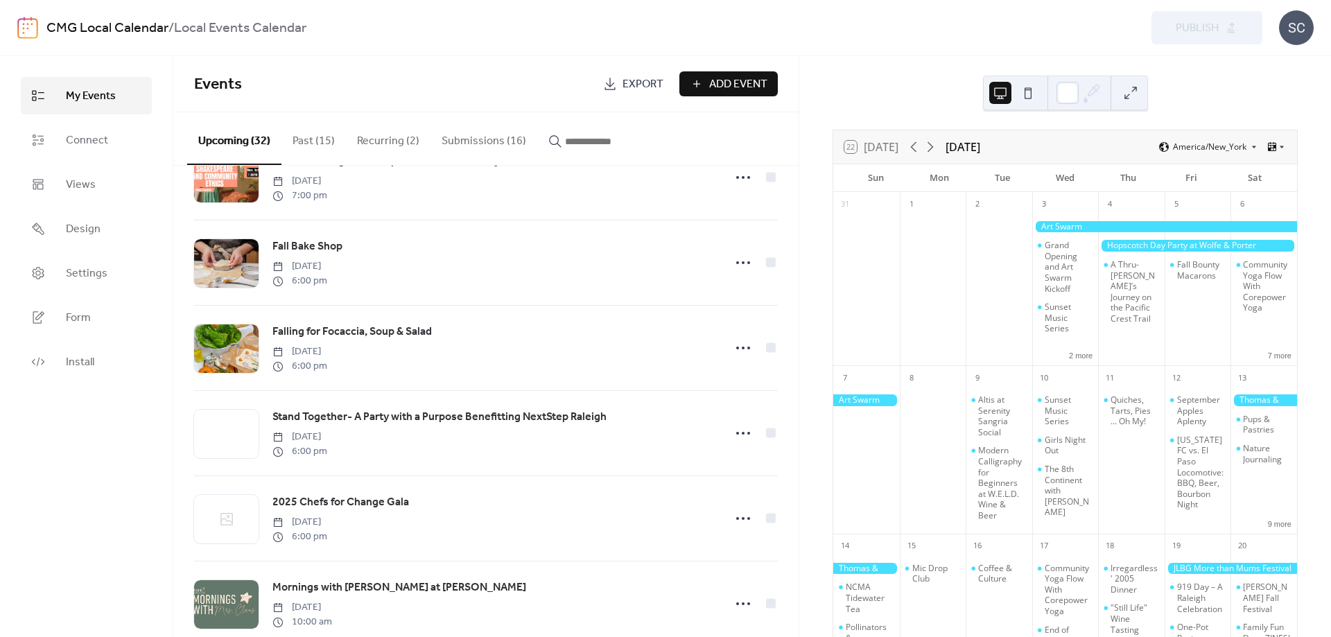
scroll to position [1942, 0]
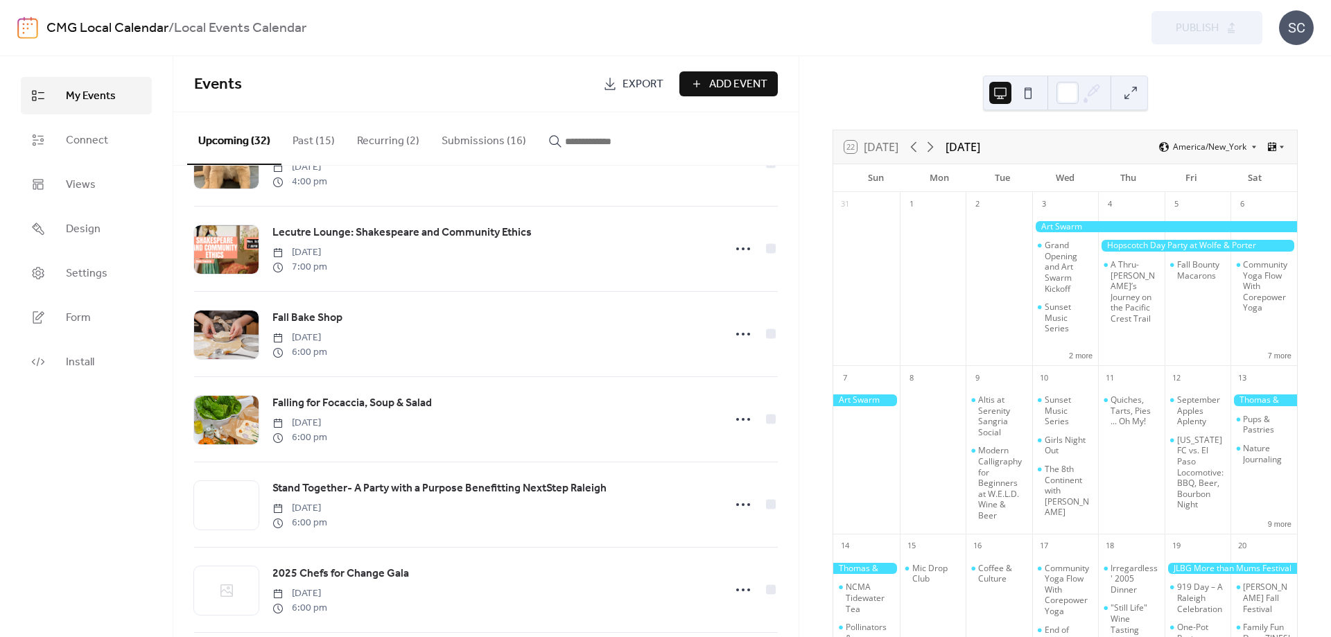
click at [460, 144] on button "Submissions (16)" at bounding box center [484, 137] width 107 height 51
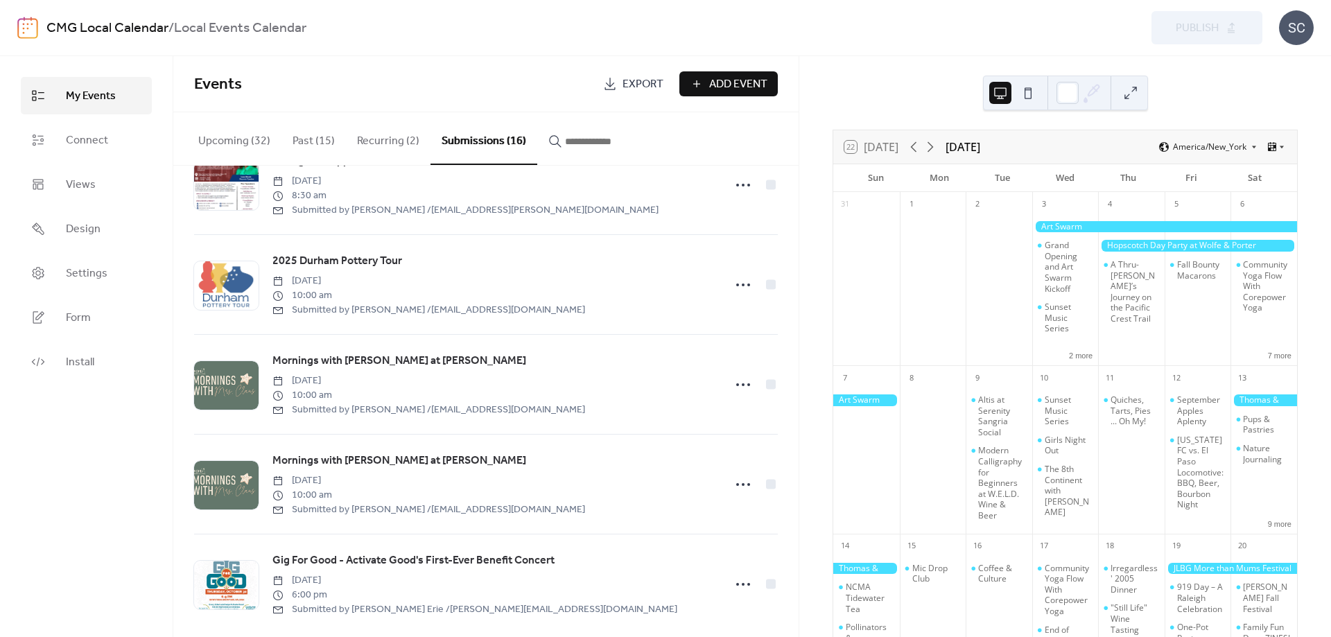
scroll to position [1179, 0]
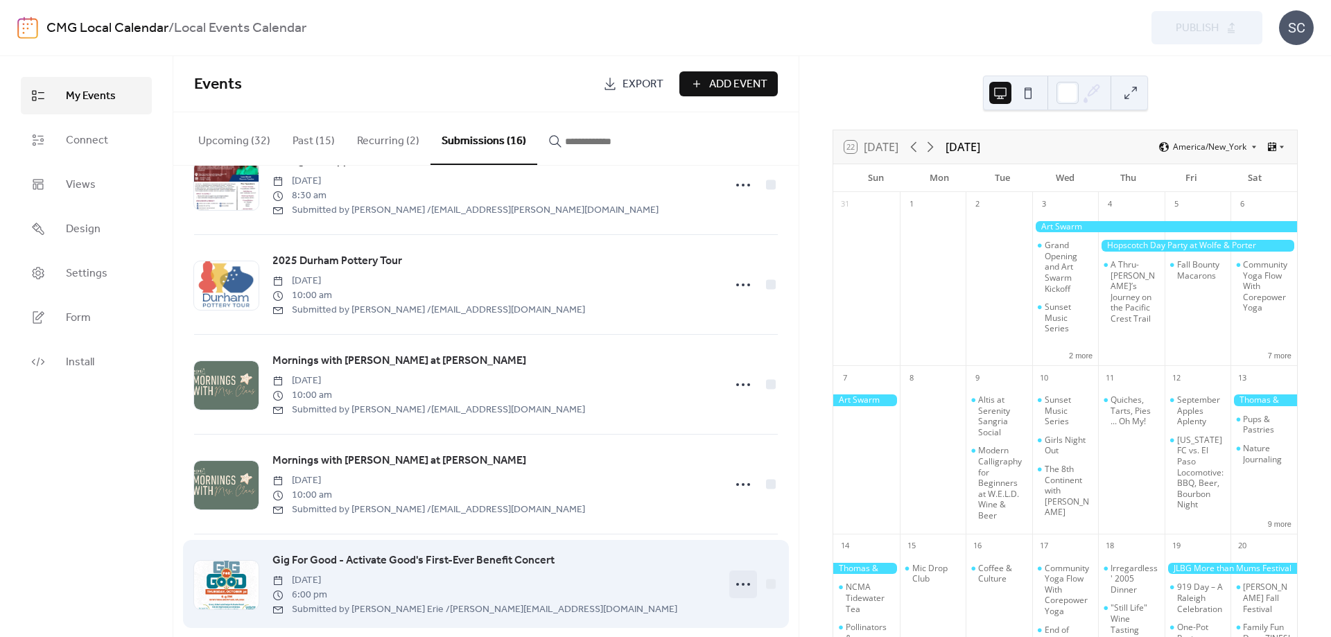
click at [745, 574] on icon at bounding box center [743, 585] width 22 height 22
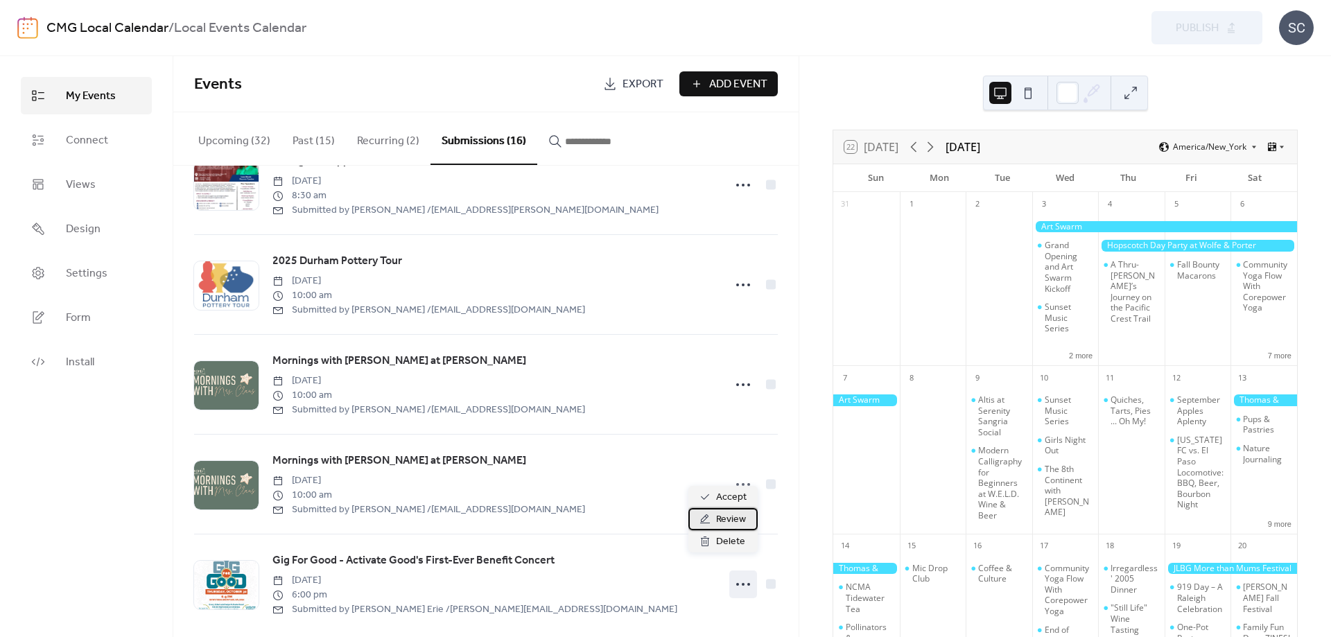
click at [718, 524] on span "Review" at bounding box center [731, 520] width 30 height 17
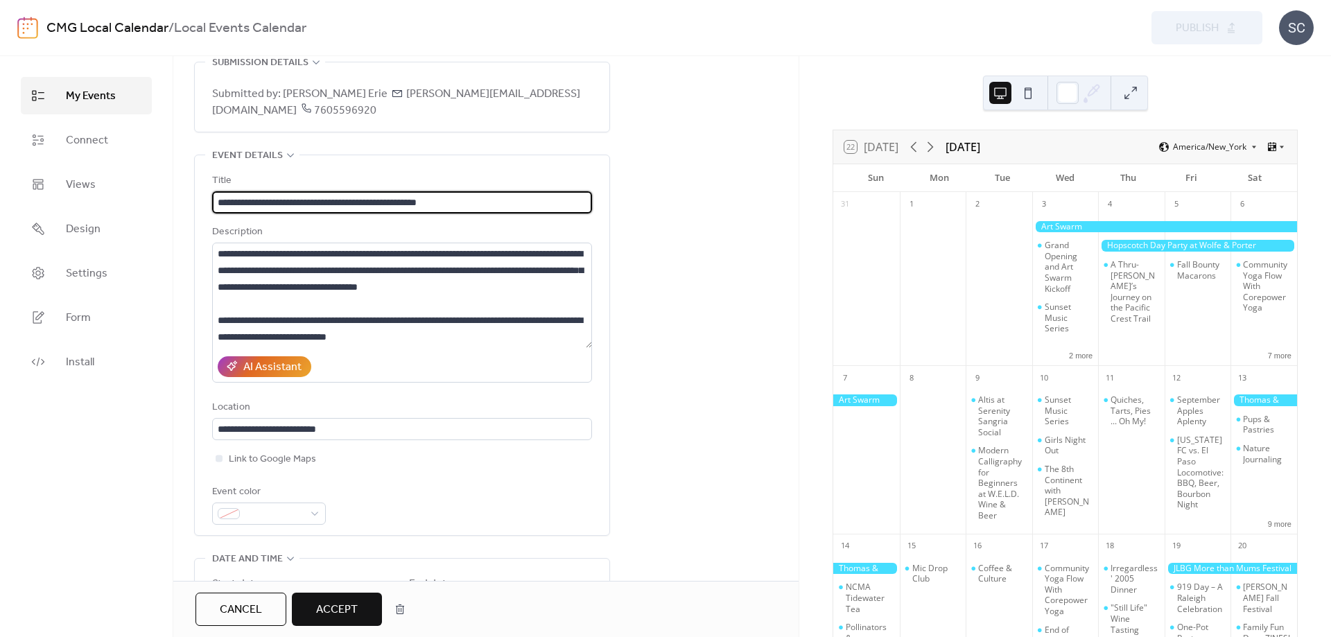
scroll to position [162, 0]
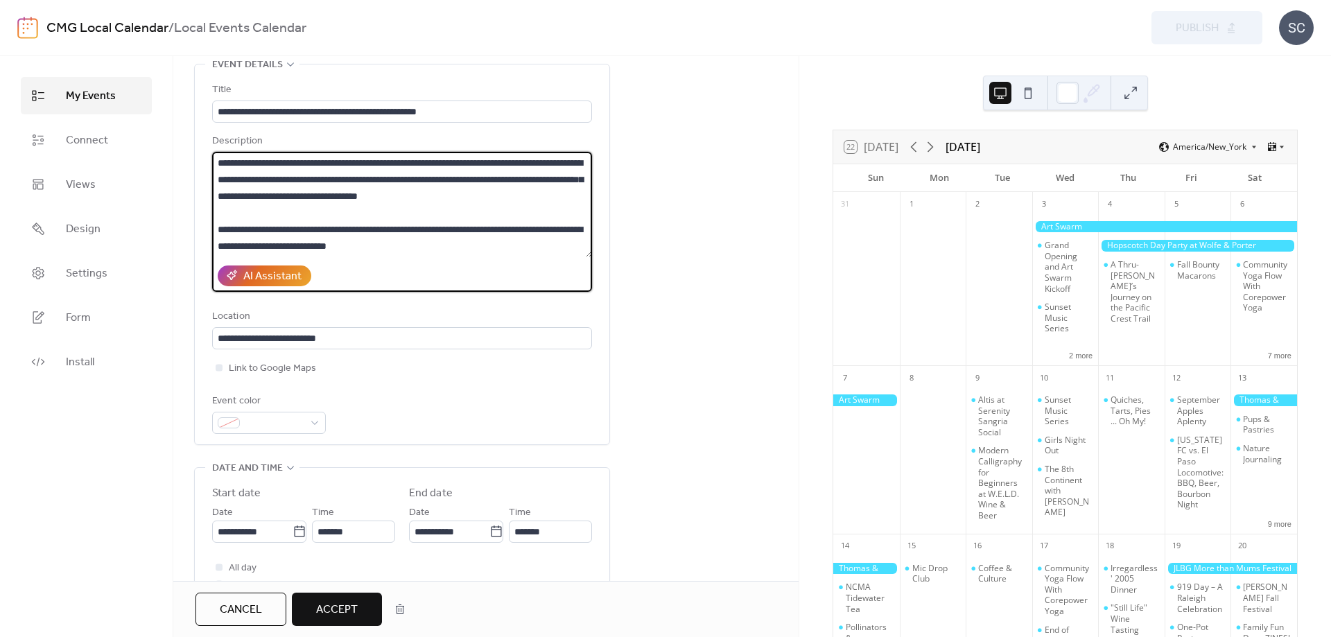
drag, startPoint x: 442, startPoint y: 168, endPoint x: 230, endPoint y: 191, distance: 213.4
click at [230, 191] on textarea "**********" at bounding box center [402, 204] width 380 height 105
type textarea "**********"
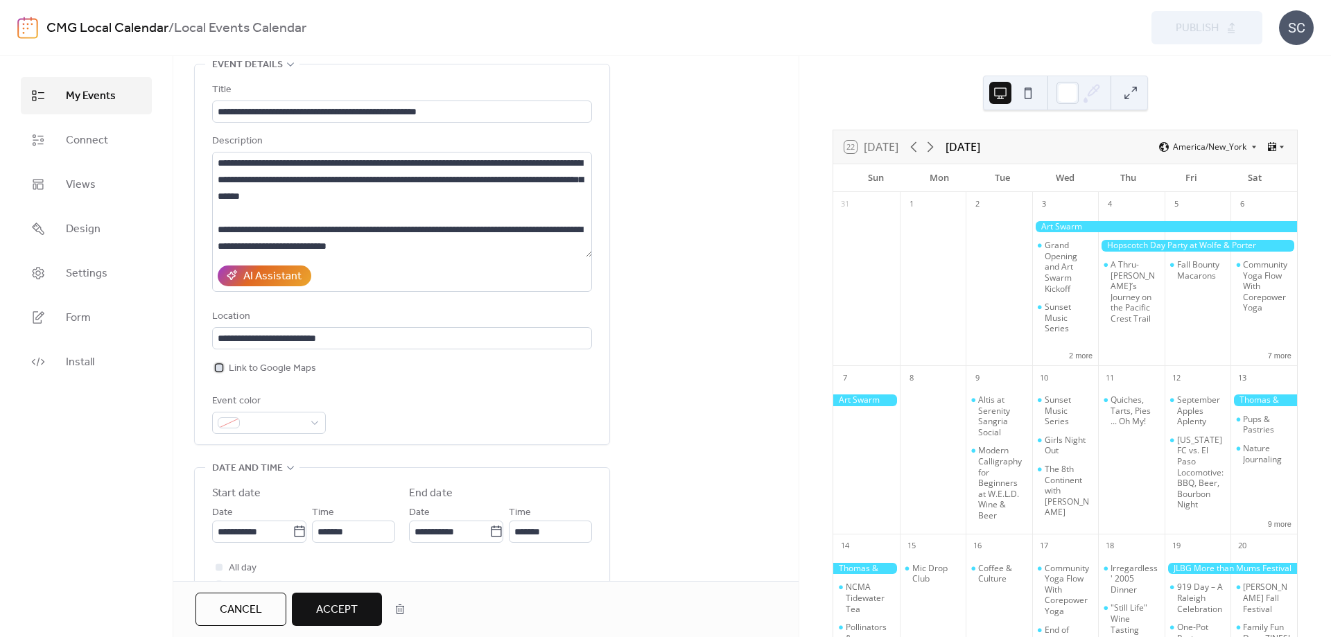
click at [217, 364] on div at bounding box center [219, 367] width 7 height 7
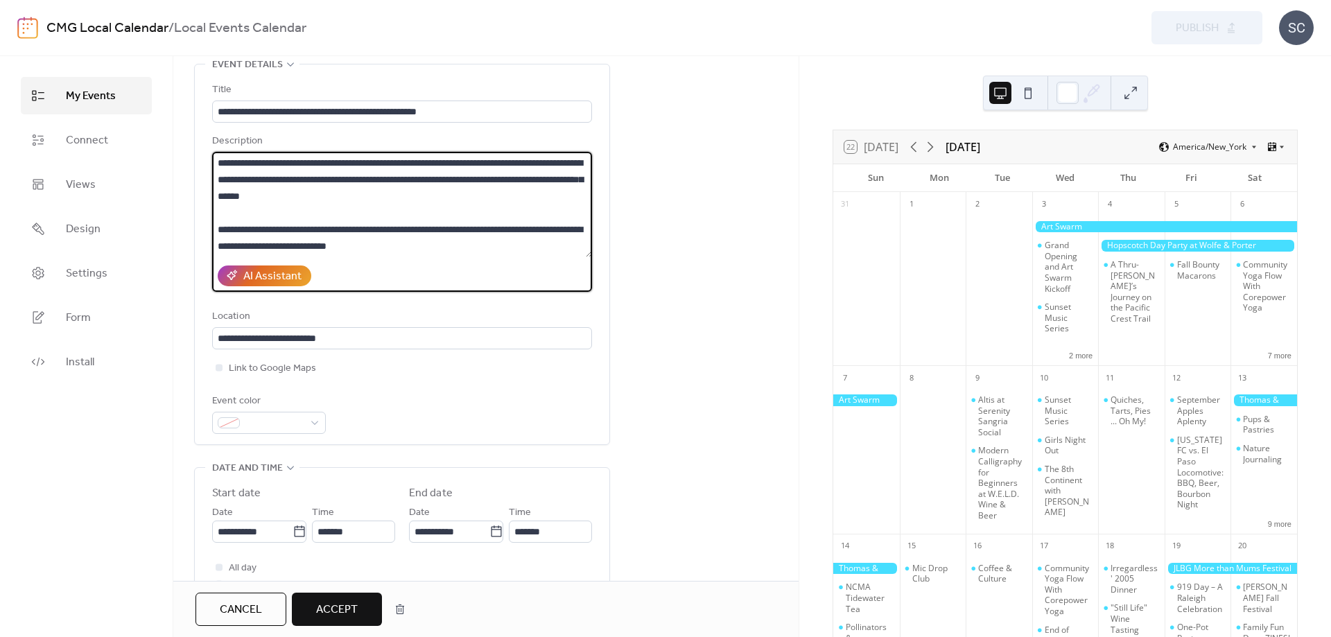
drag, startPoint x: 490, startPoint y: 230, endPoint x: 368, endPoint y: 207, distance: 123.5
click at [368, 207] on textarea "**********" at bounding box center [402, 204] width 380 height 105
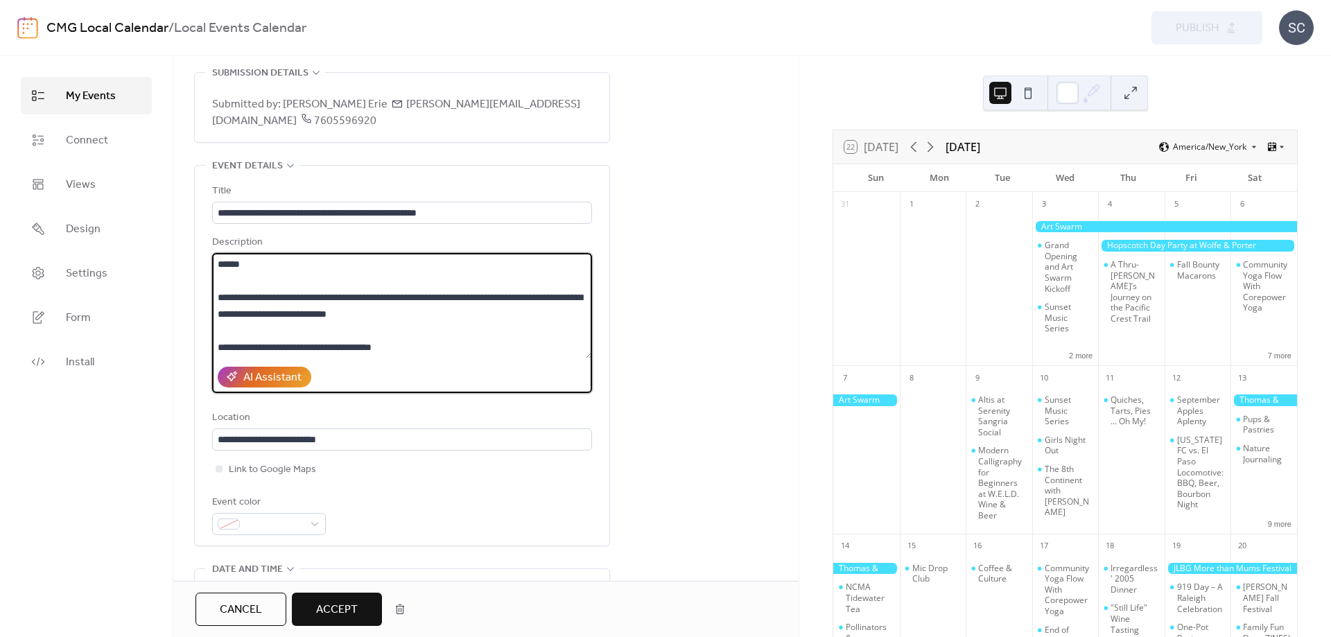
scroll to position [0, 0]
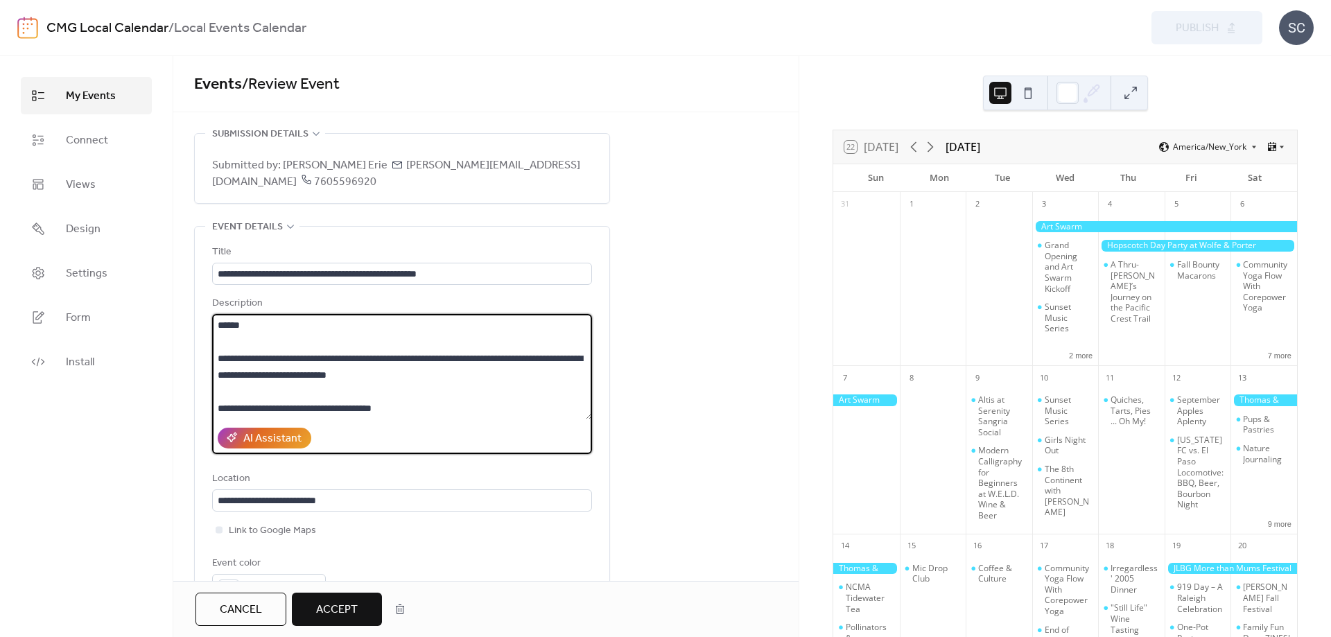
click at [351, 610] on span "Accept" at bounding box center [337, 610] width 42 height 17
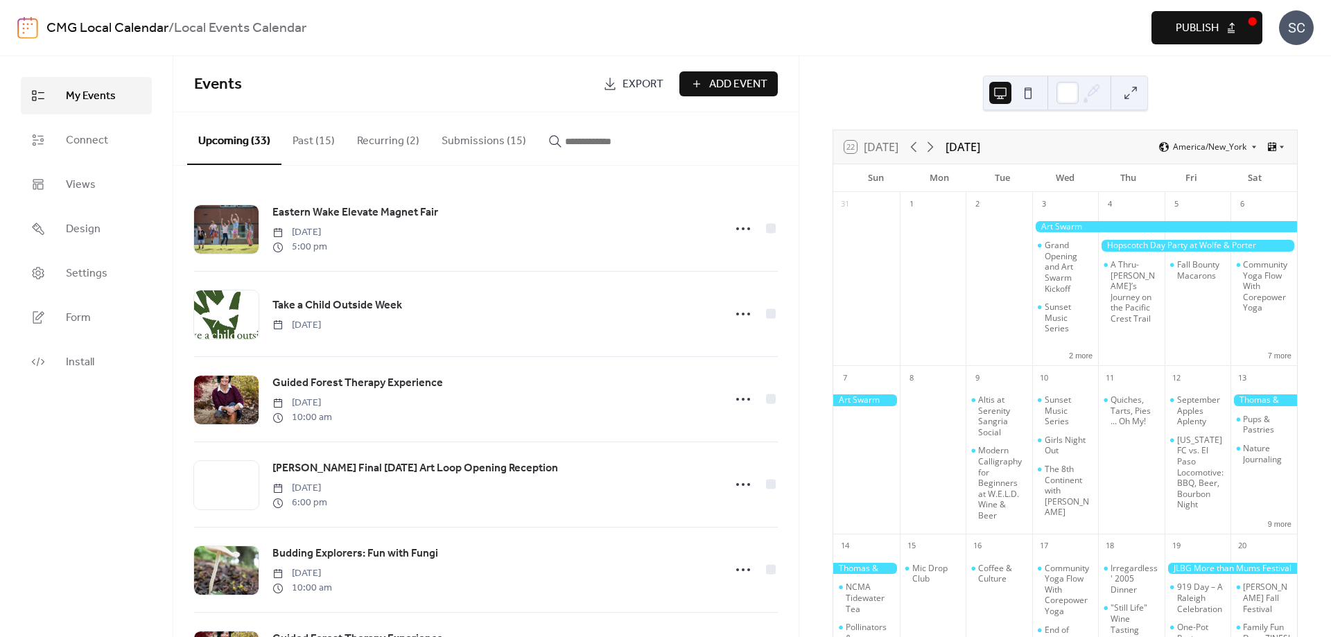
click at [463, 128] on button "Submissions (15)" at bounding box center [484, 137] width 107 height 51
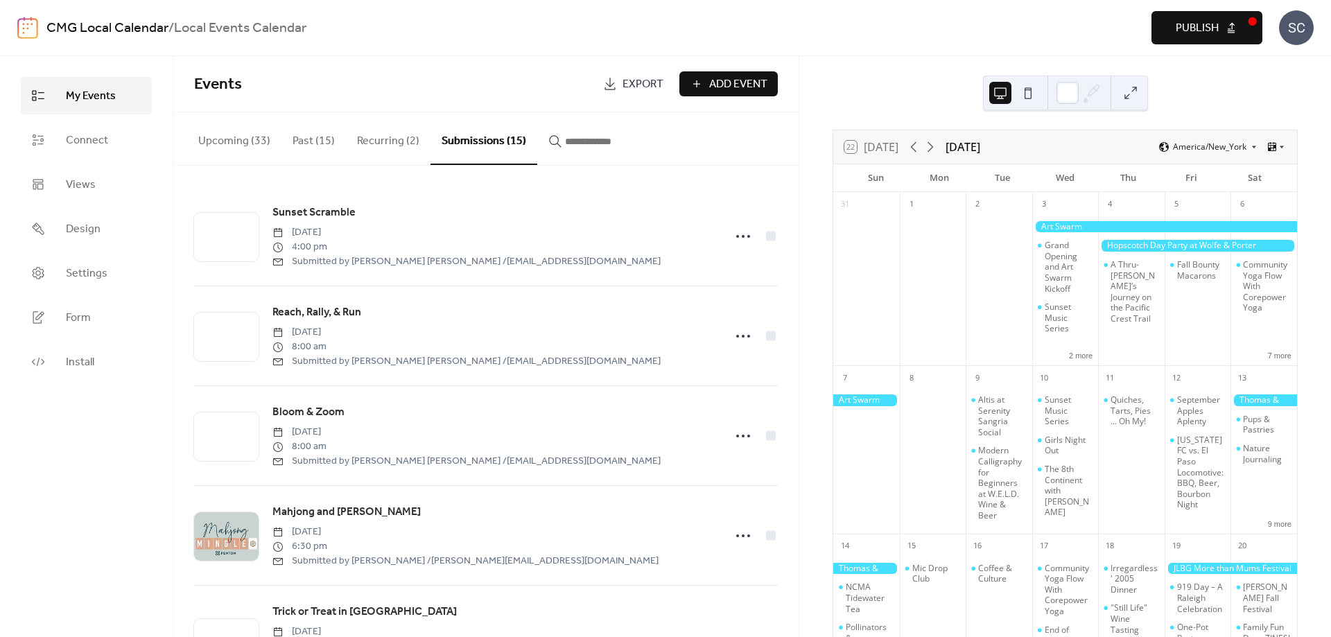
click at [463, 141] on button "Submissions (15)" at bounding box center [484, 138] width 107 height 53
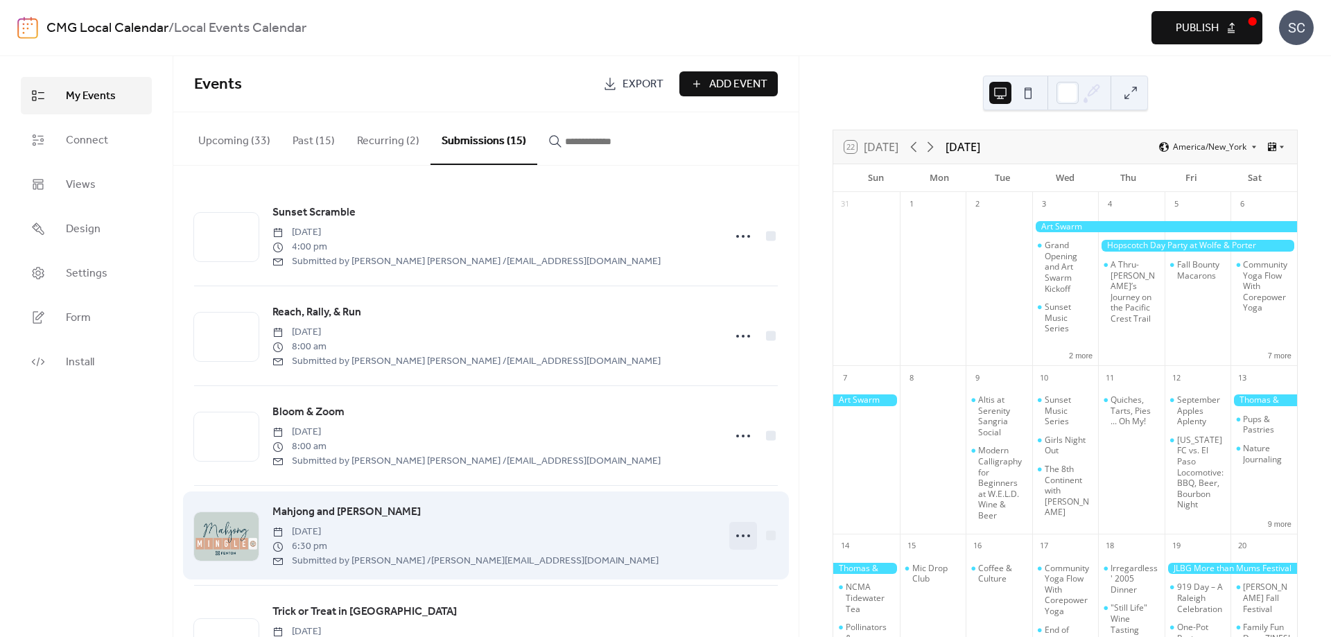
click at [739, 542] on icon at bounding box center [743, 536] width 22 height 22
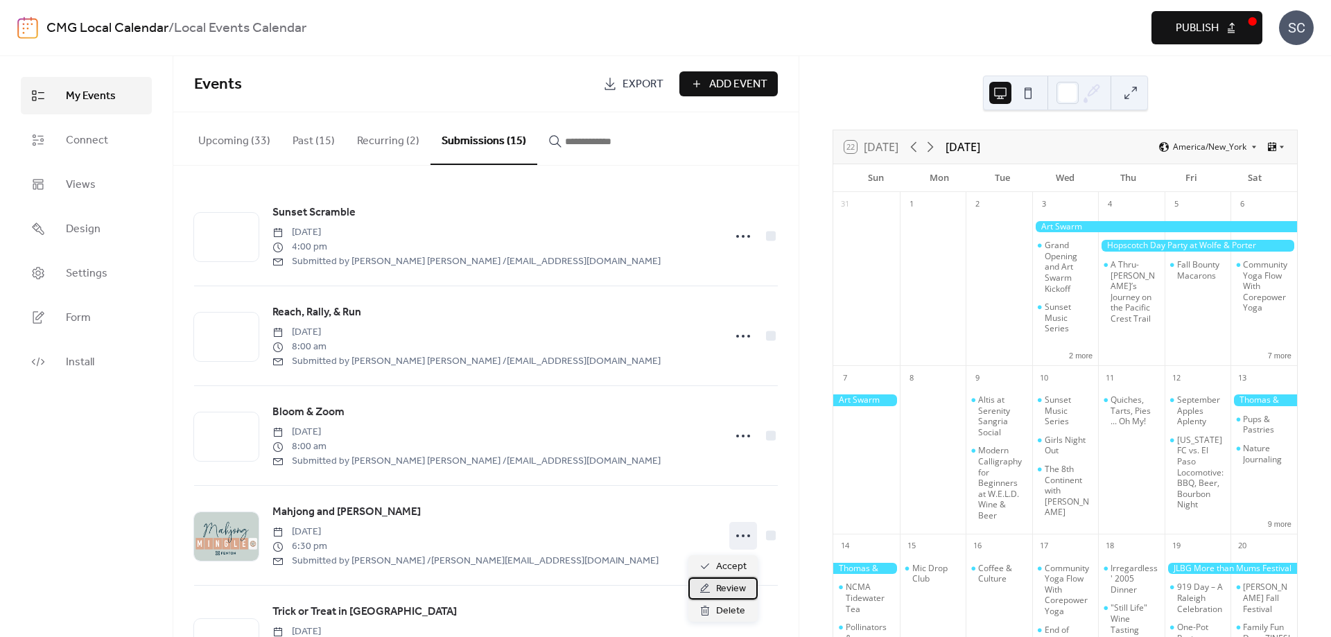
click at [720, 586] on span "Review" at bounding box center [731, 589] width 30 height 17
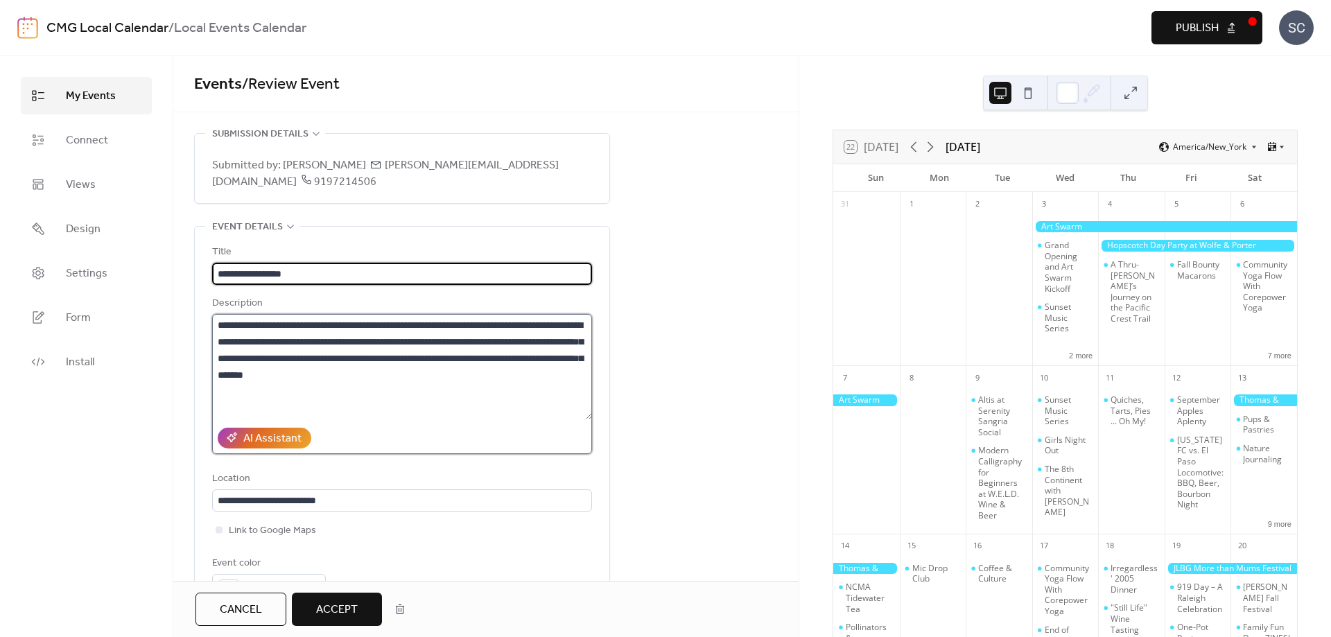
click at [300, 379] on textarea "**********" at bounding box center [402, 366] width 380 height 105
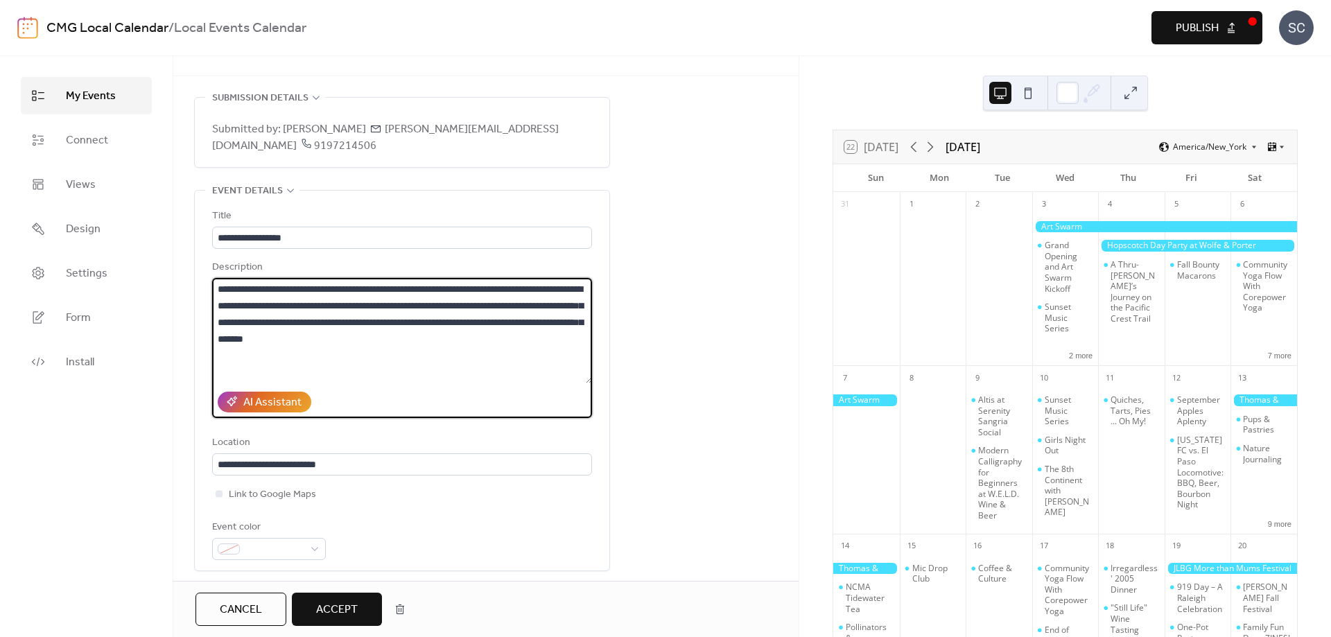
scroll to position [54, 0]
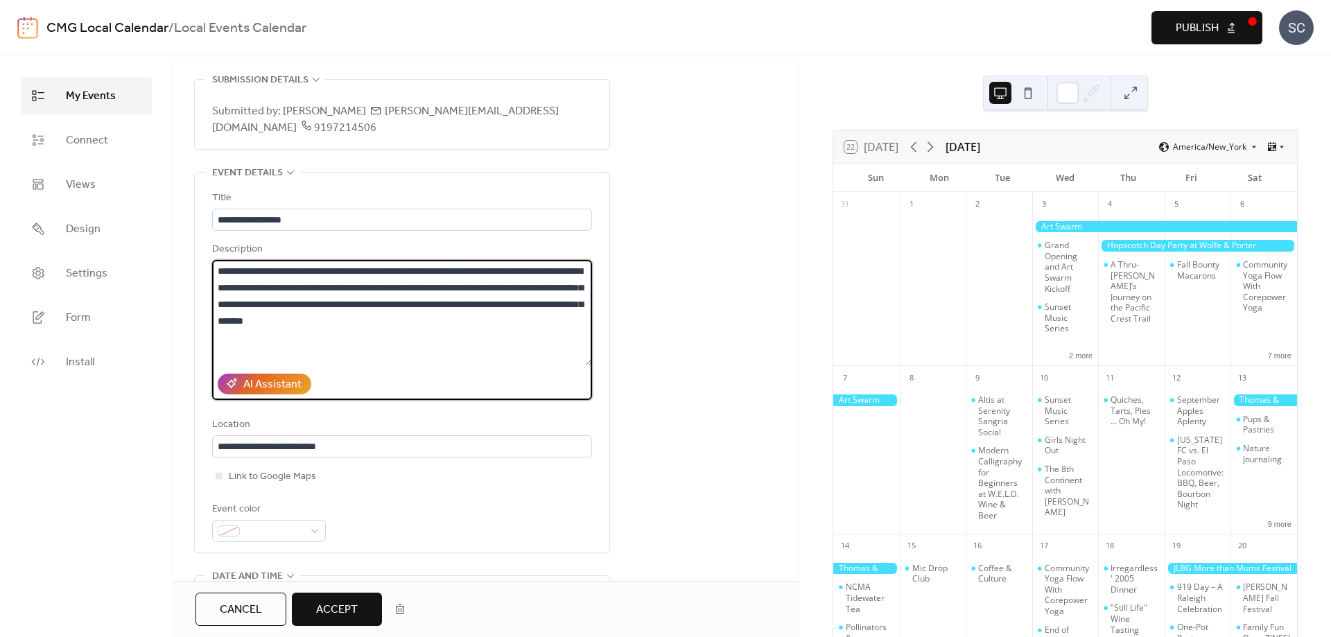
click at [285, 354] on textarea "**********" at bounding box center [402, 312] width 380 height 105
click at [295, 361] on textarea "**********" at bounding box center [402, 312] width 380 height 105
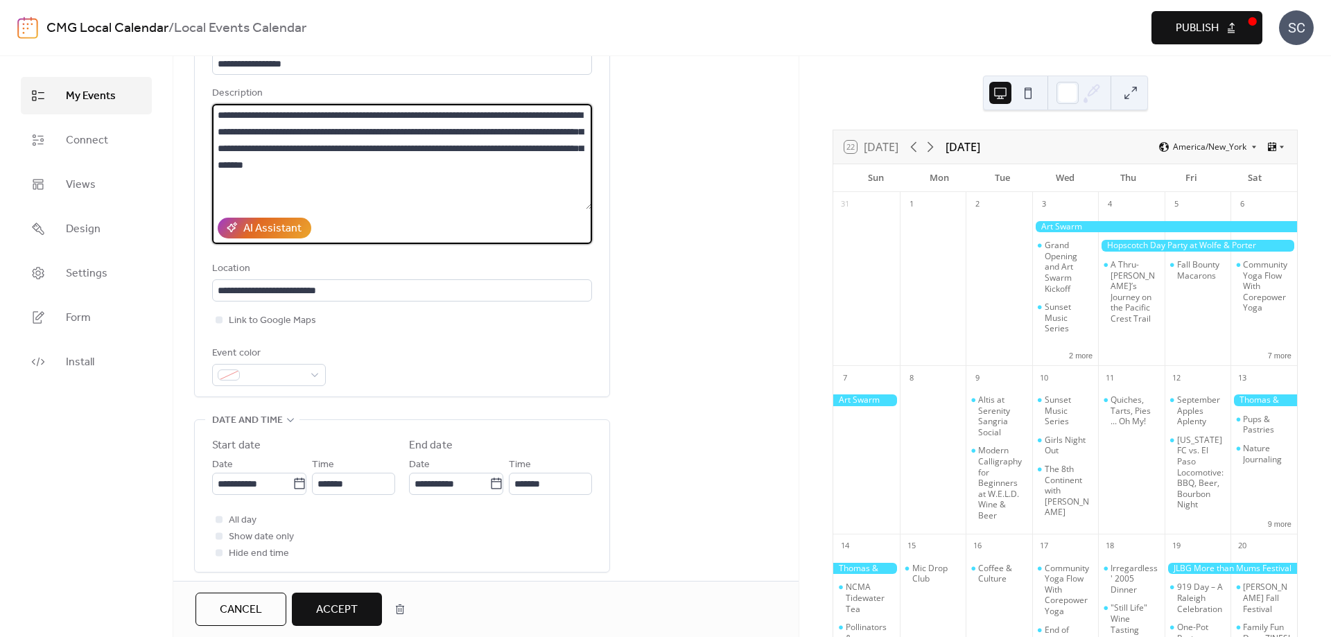
scroll to position [216, 0]
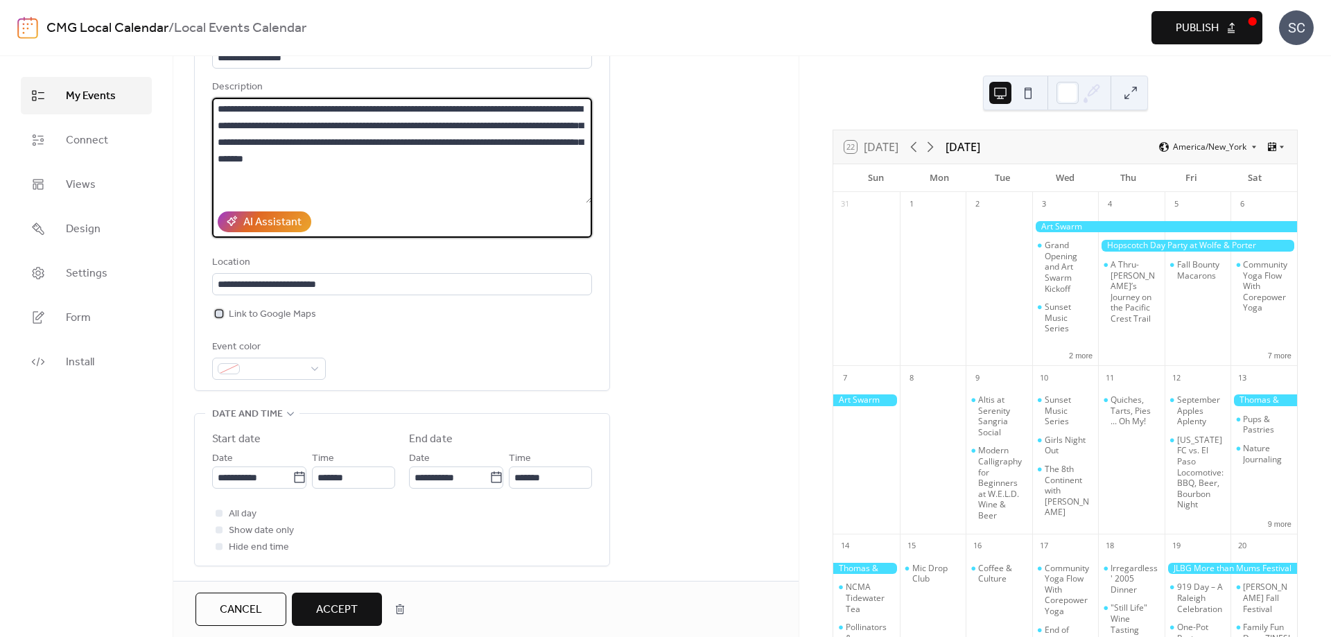
click at [218, 317] on div at bounding box center [219, 313] width 7 height 7
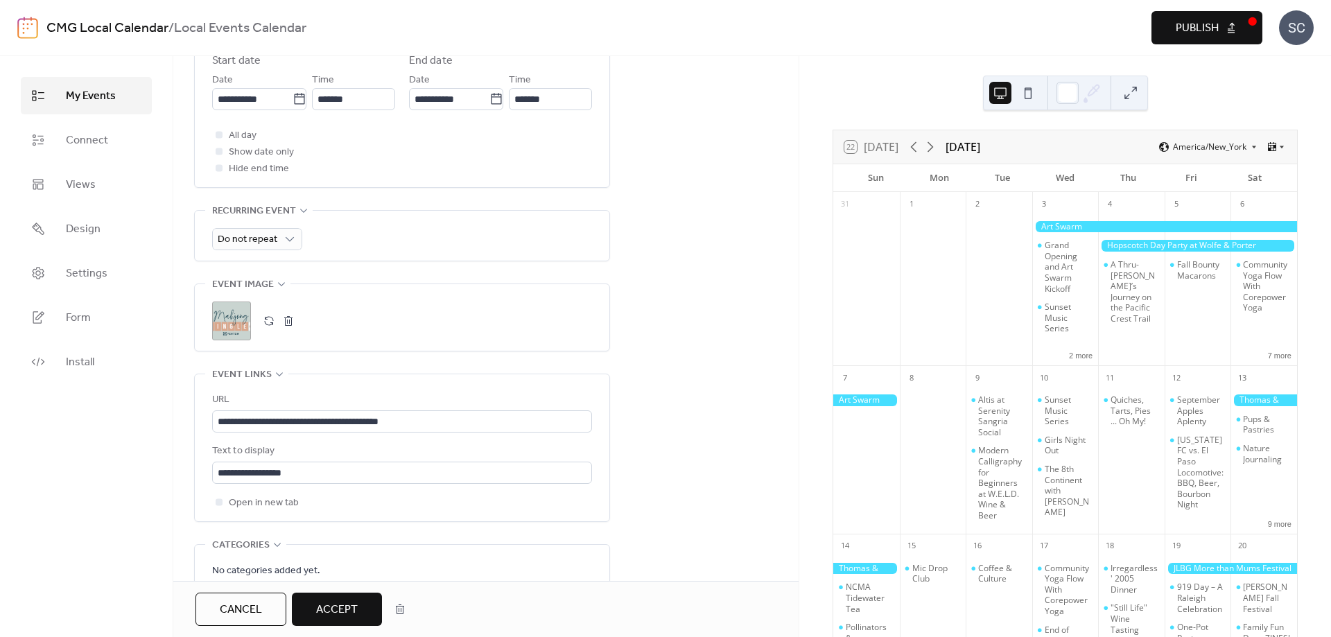
scroll to position [781, 0]
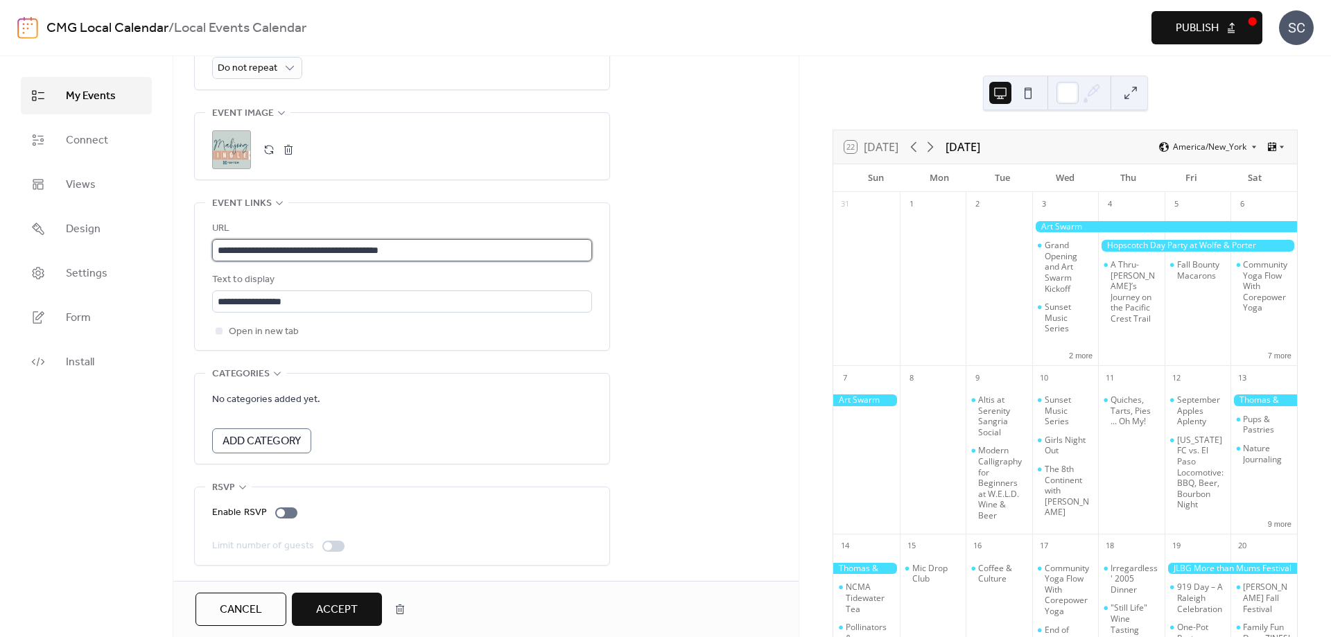
click at [405, 244] on input "**********" at bounding box center [402, 250] width 380 height 22
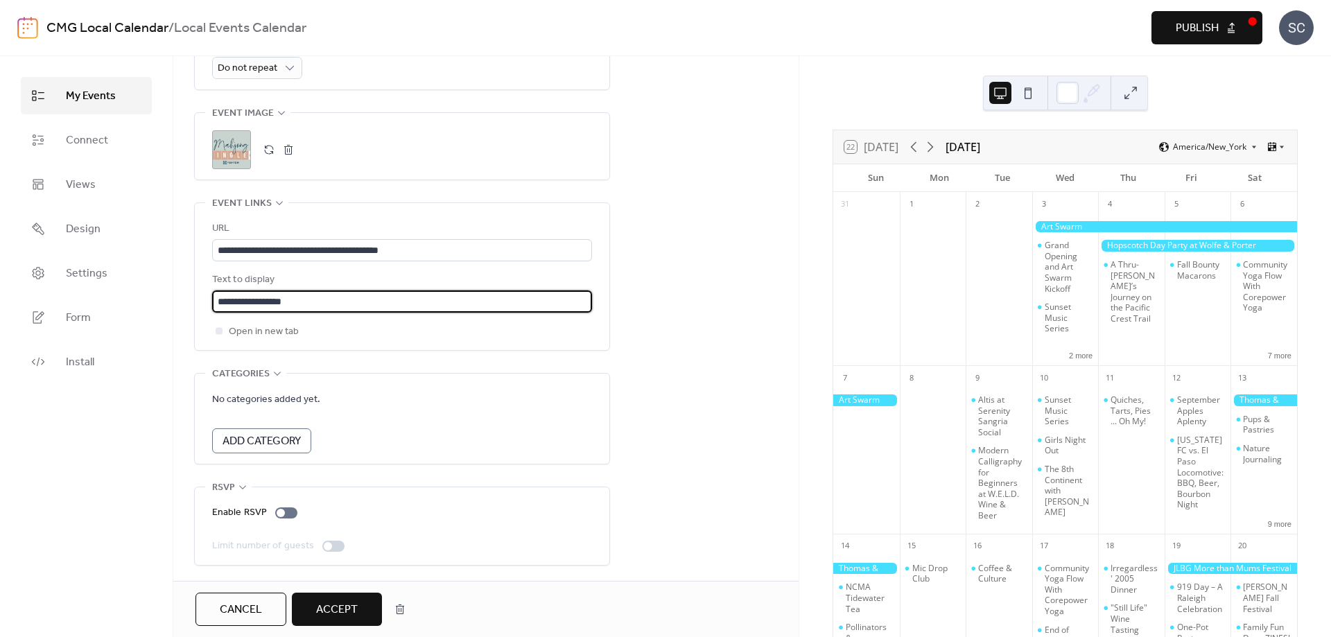
click at [341, 293] on input "**********" at bounding box center [402, 302] width 380 height 22
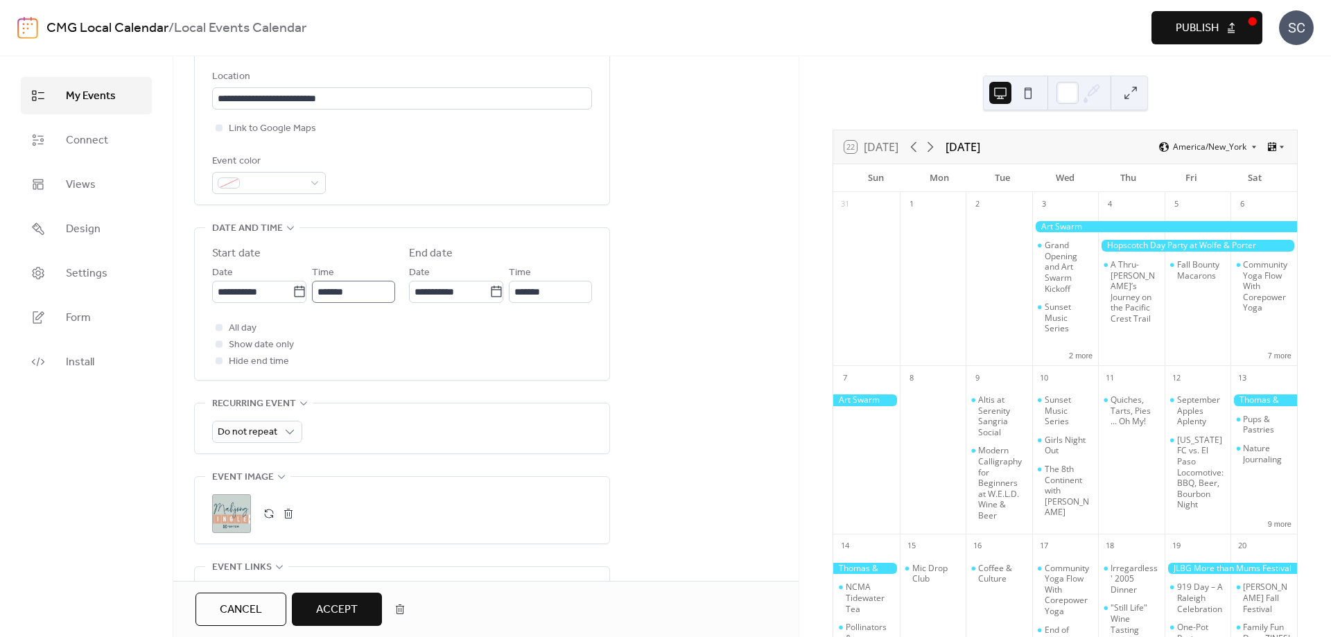
scroll to position [240, 0]
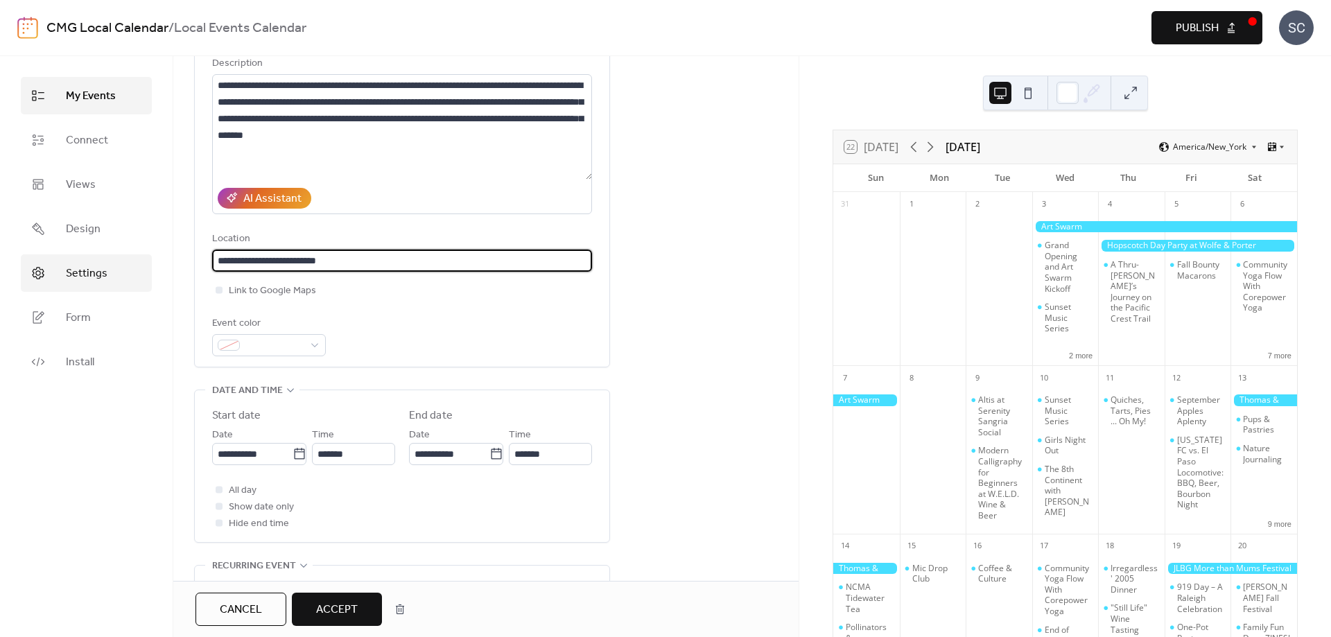
drag, startPoint x: 455, startPoint y: 273, endPoint x: 36, endPoint y: 273, distance: 418.9
click at [212, 272] on input "**********" at bounding box center [402, 261] width 380 height 22
paste input "text"
type input "**********"
click at [326, 602] on span "Accept" at bounding box center [337, 610] width 42 height 17
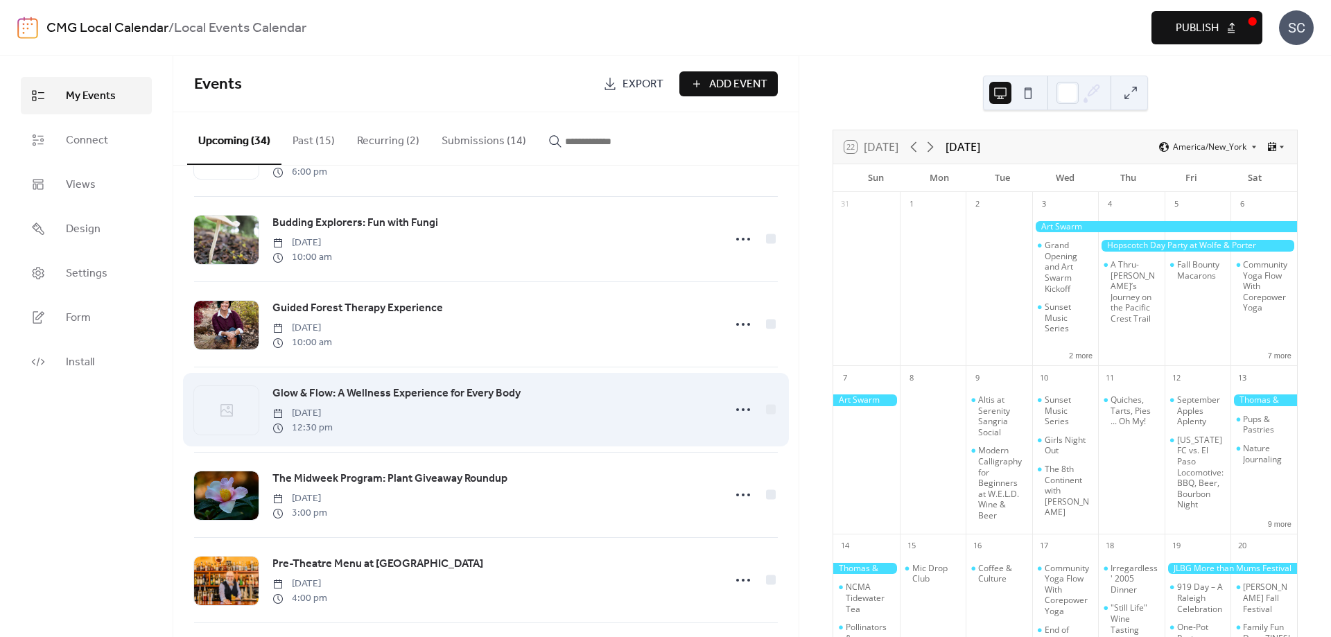
scroll to position [379, 0]
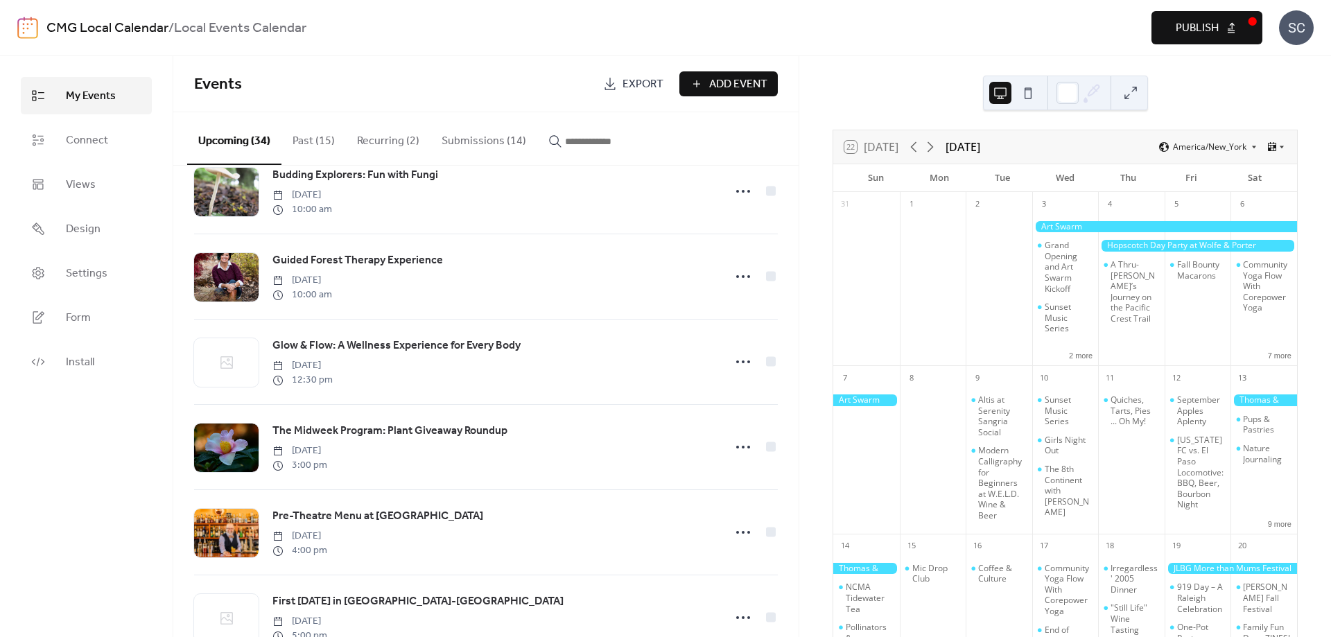
click at [1189, 27] on span "Publish" at bounding box center [1197, 28] width 43 height 17
click at [212, 139] on button "Upcoming (34)" at bounding box center [234, 138] width 94 height 53
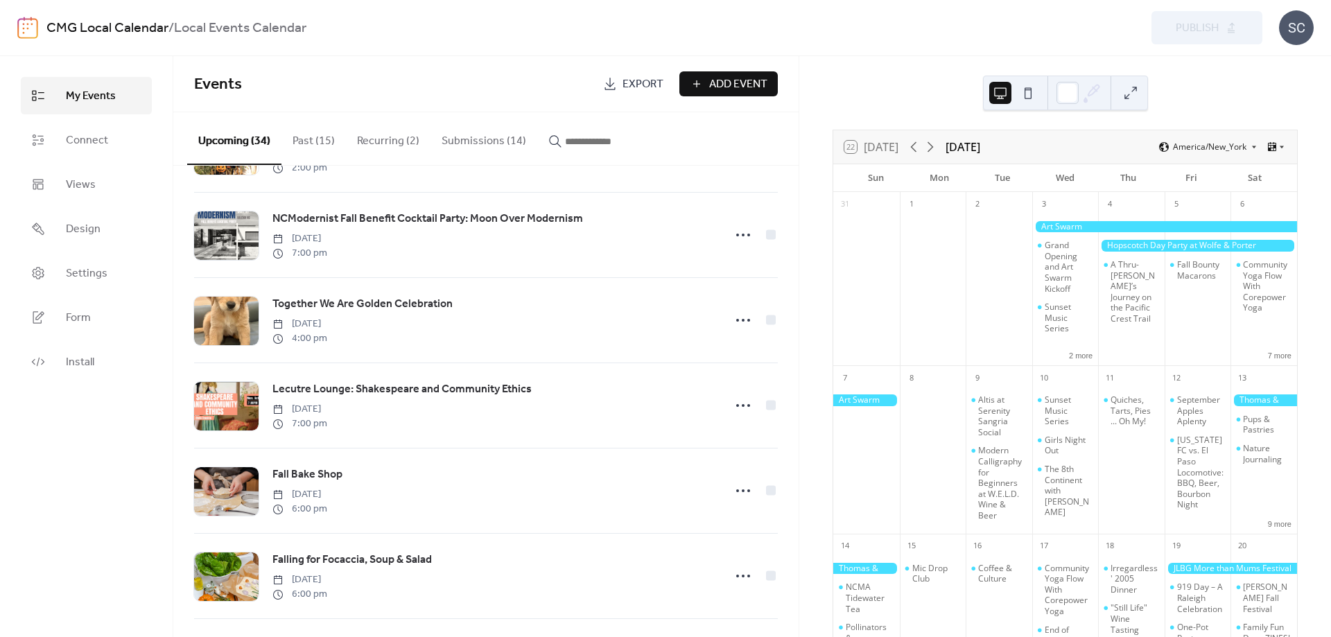
scroll to position [2110, 0]
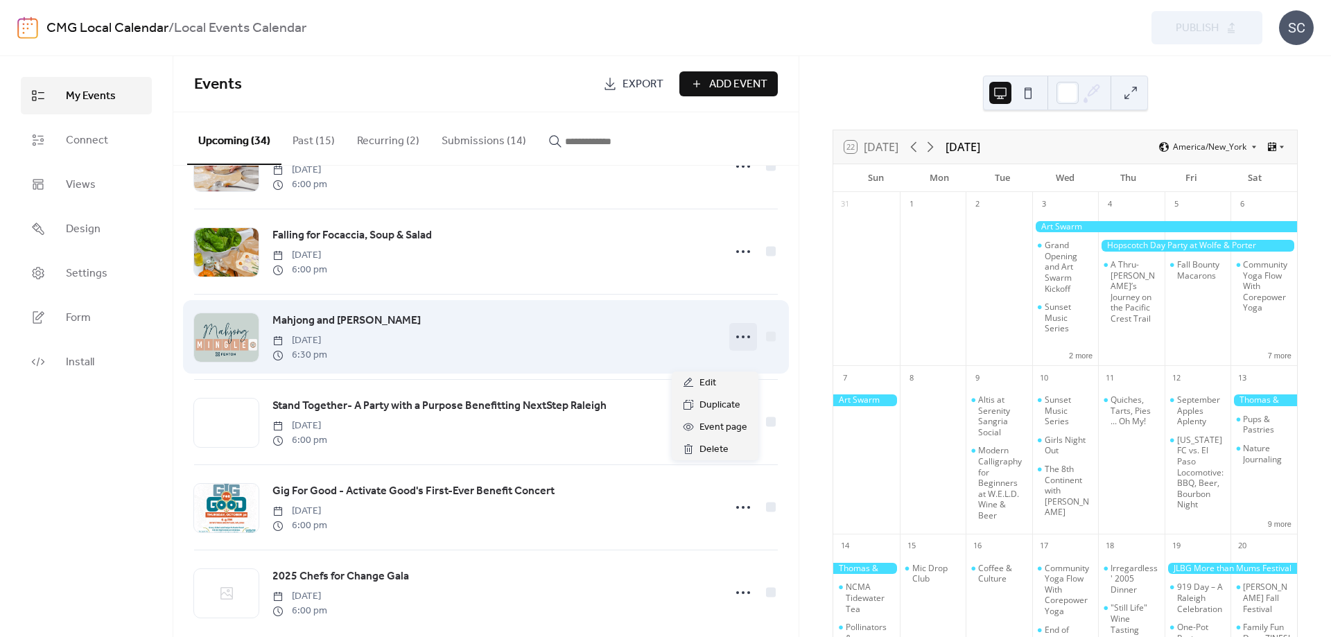
click at [738, 338] on circle at bounding box center [737, 337] width 3 height 3
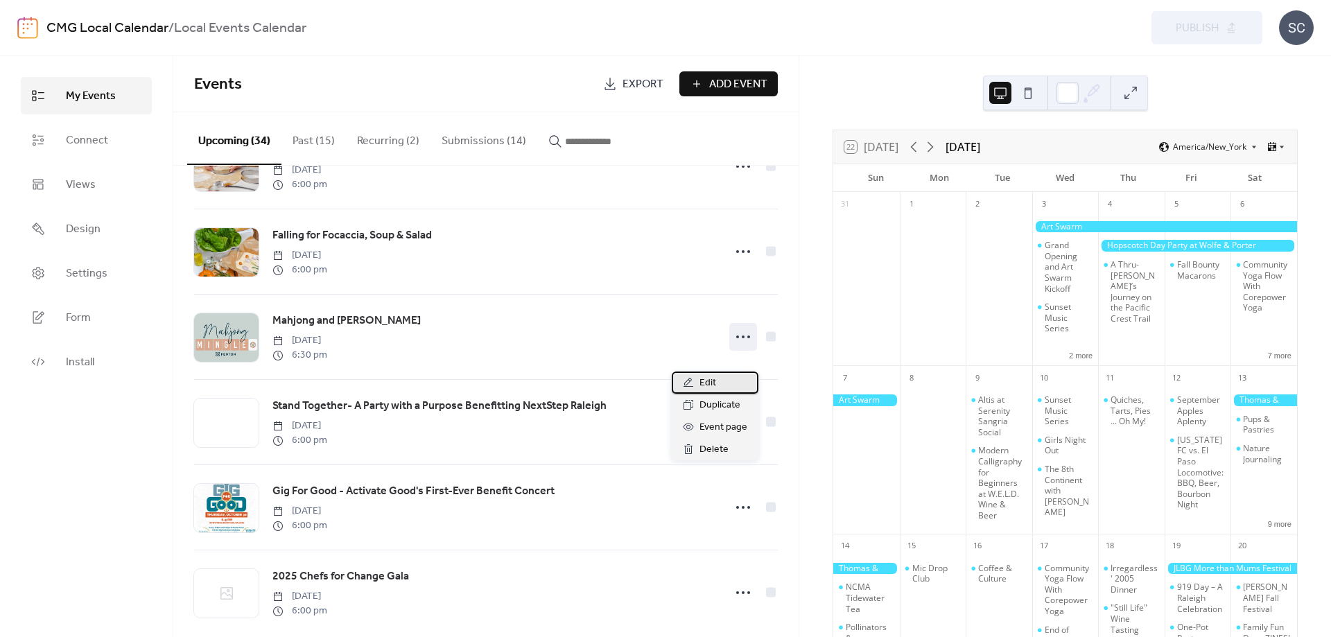
click at [708, 390] on span "Edit" at bounding box center [708, 383] width 17 height 17
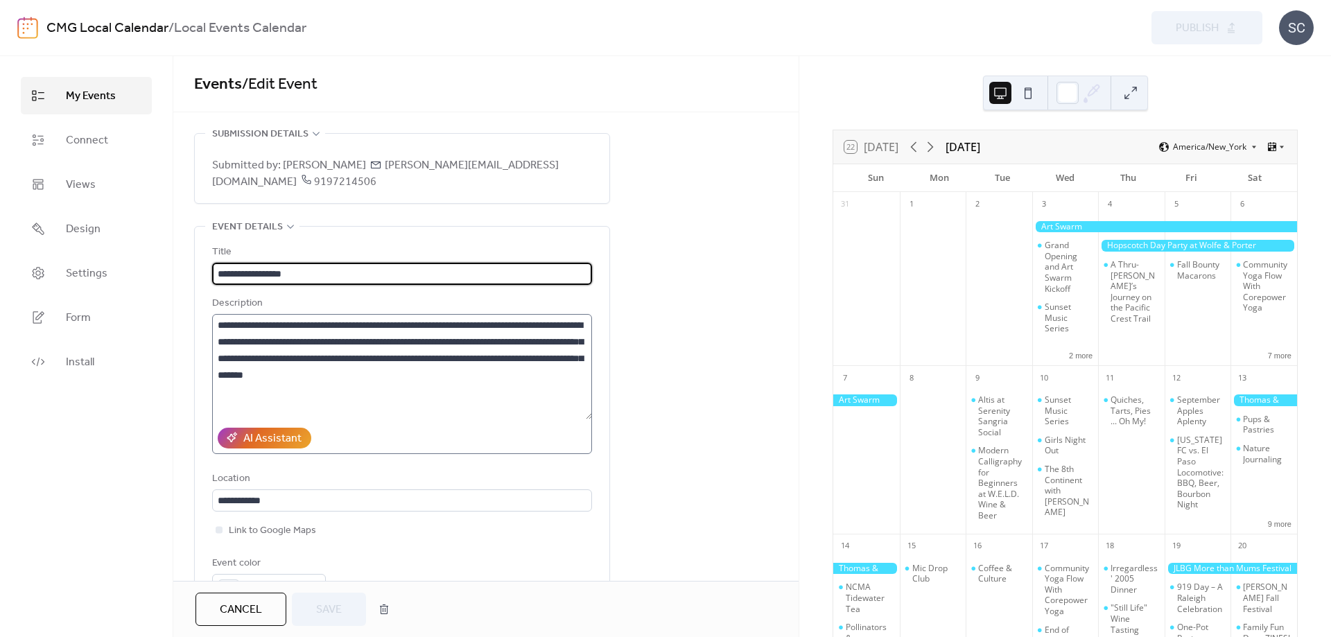
scroll to position [108, 0]
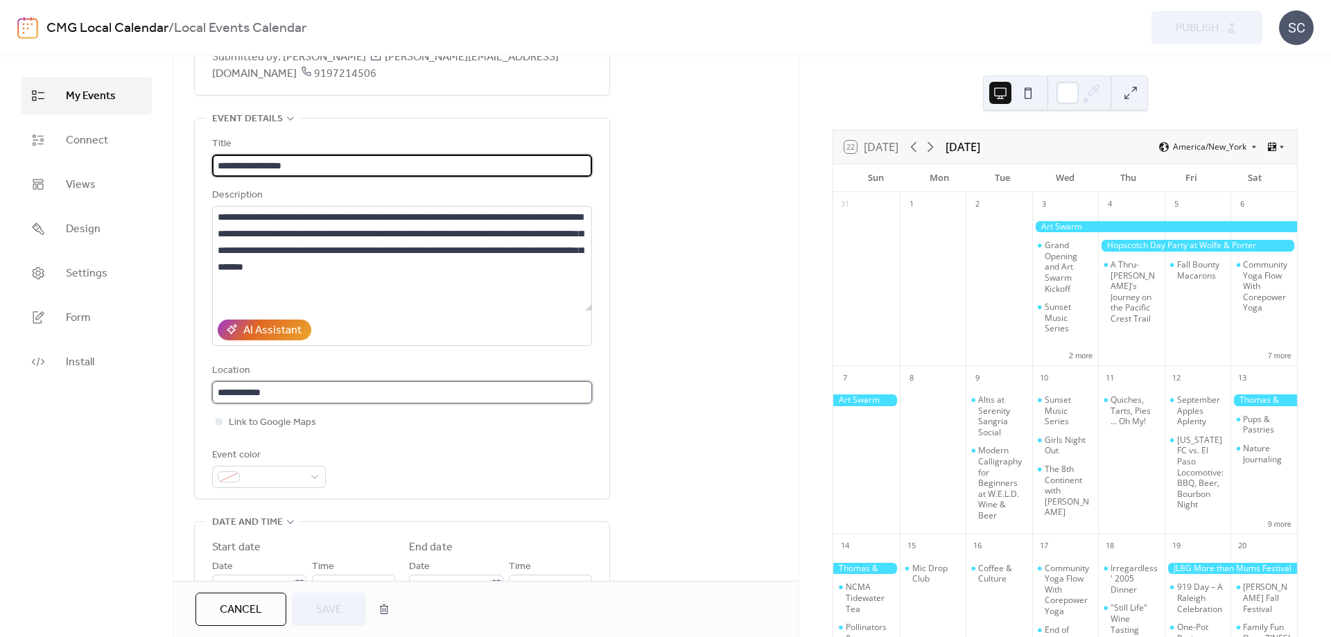
click at [300, 395] on input "**********" at bounding box center [402, 392] width 380 height 22
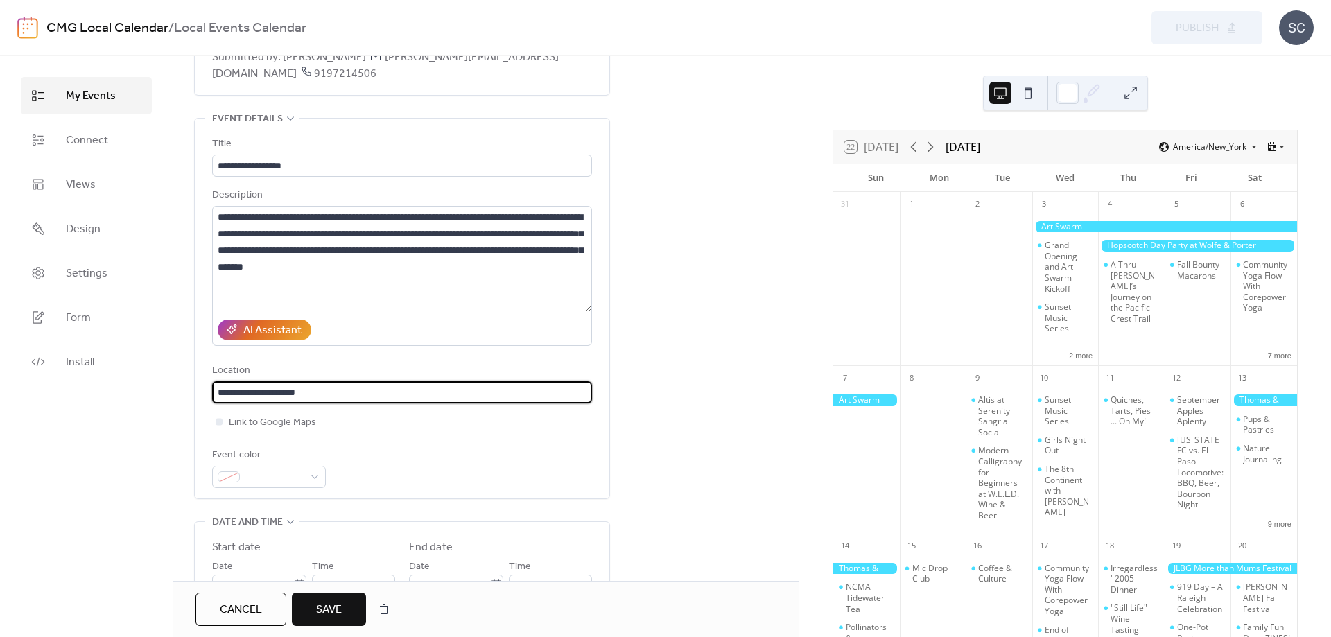
type input "**********"
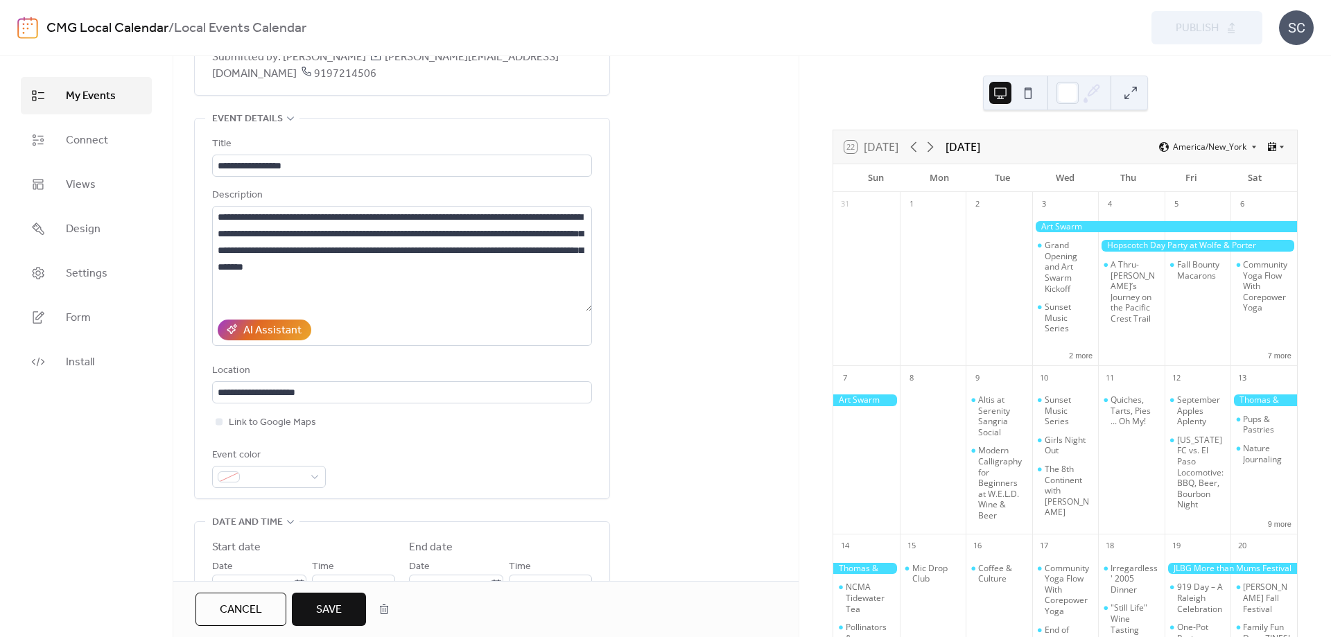
click at [336, 614] on span "Save" at bounding box center [329, 610] width 26 height 17
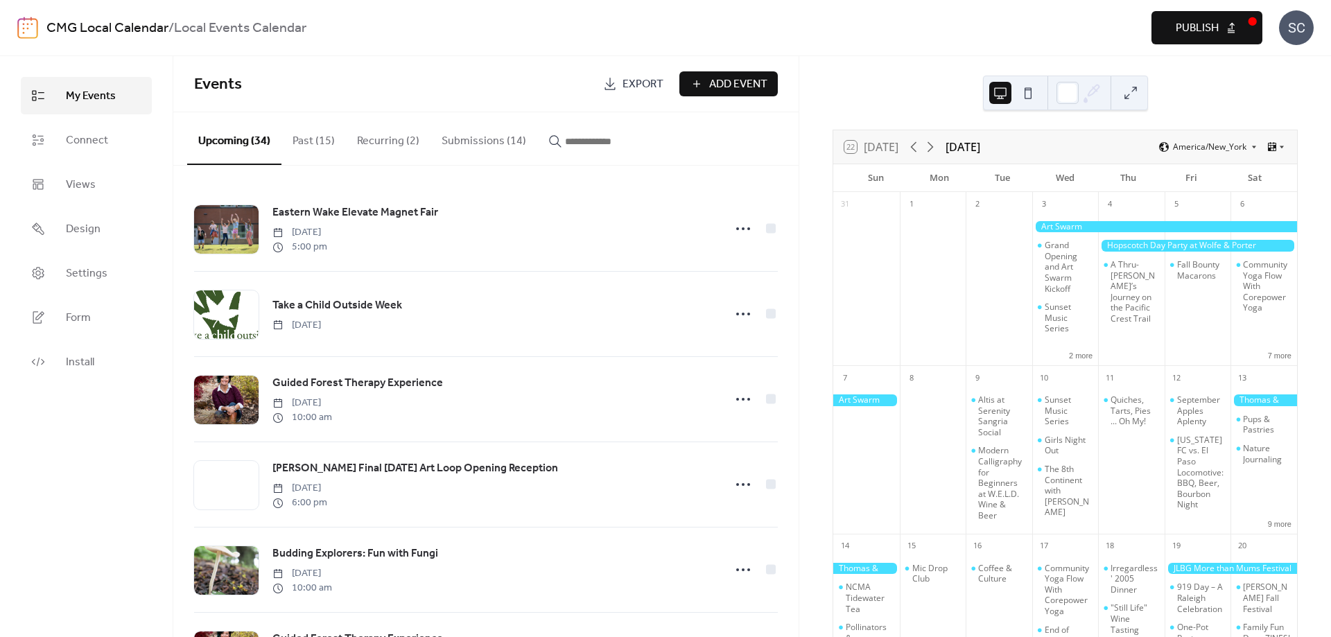
click at [1230, 20] on button "Publish" at bounding box center [1207, 27] width 111 height 33
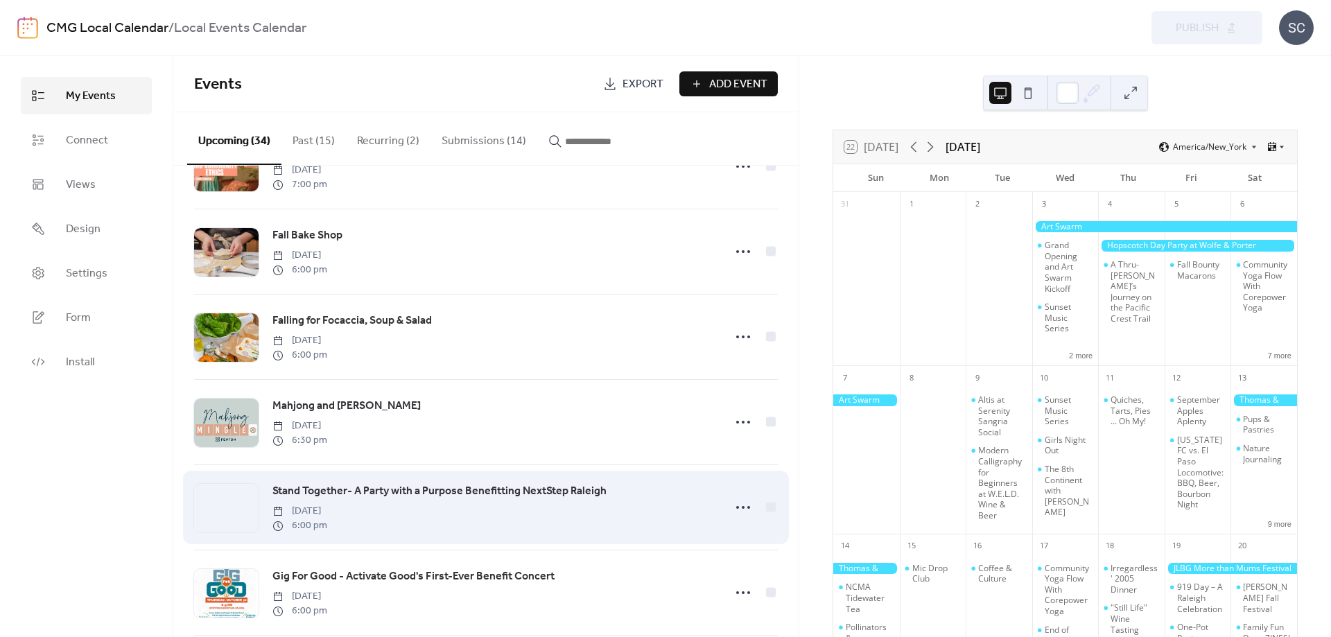
scroll to position [2055, 0]
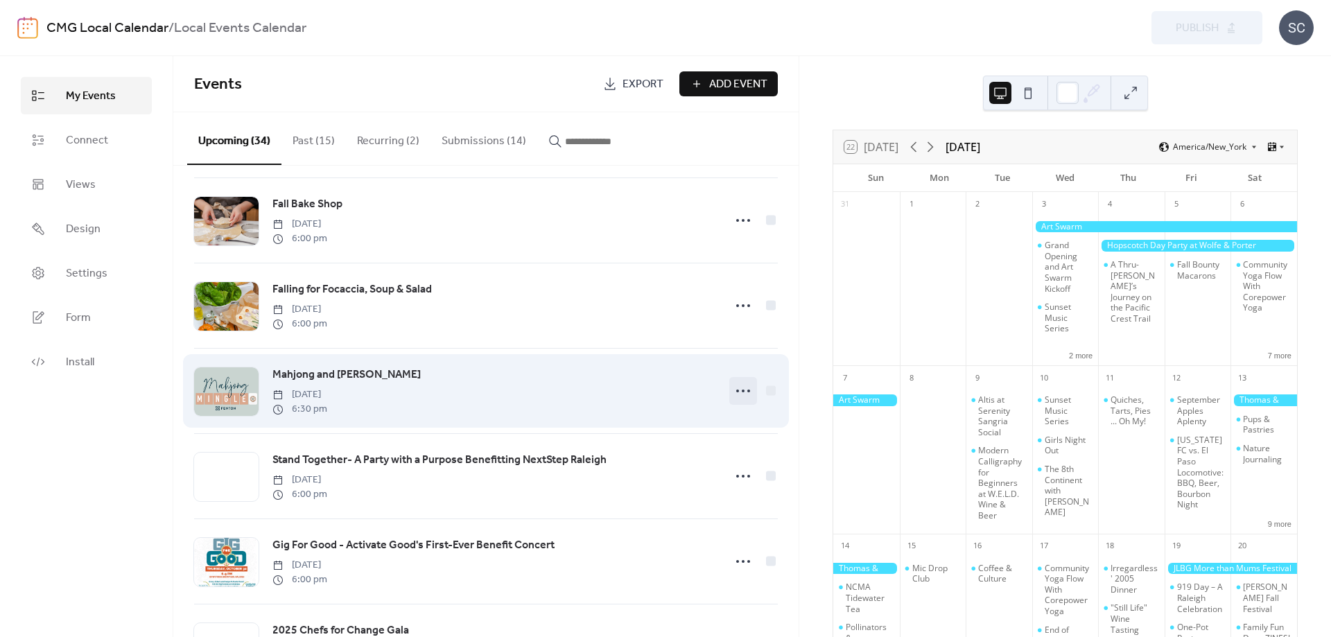
click at [743, 402] on icon at bounding box center [743, 391] width 22 height 22
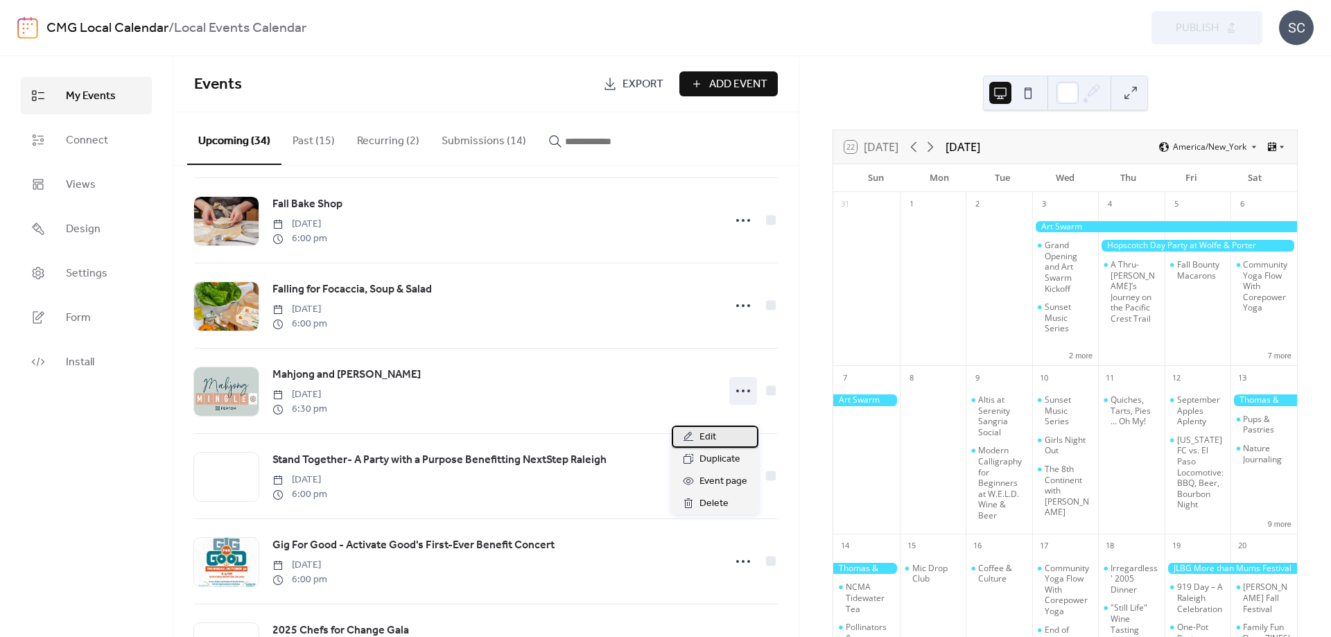
click at [717, 440] on div "Edit" at bounding box center [715, 437] width 87 height 22
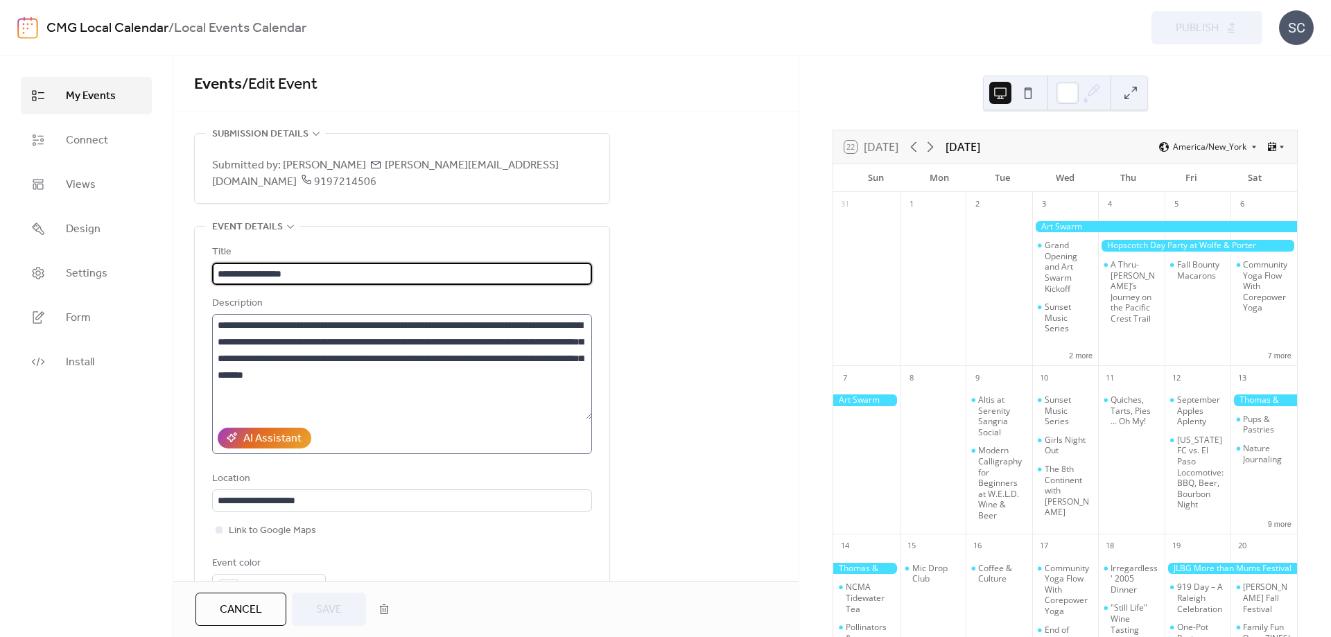
scroll to position [325, 0]
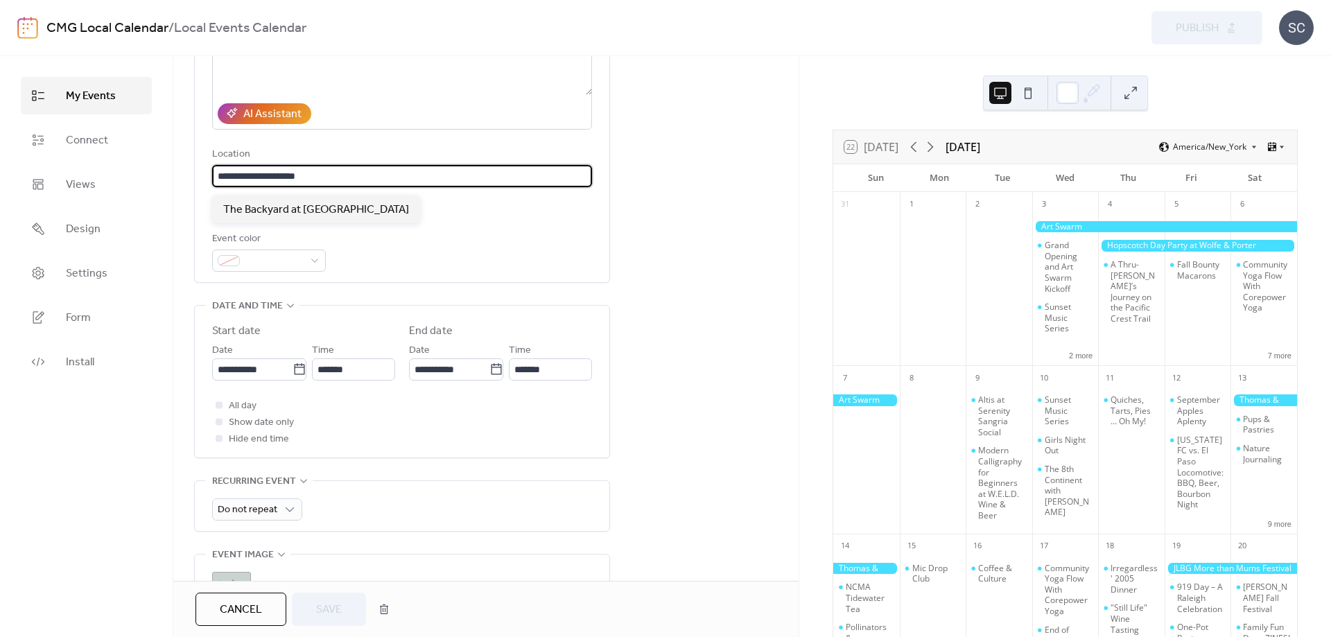
drag, startPoint x: 342, startPoint y: 178, endPoint x: -11, endPoint y: 178, distance: 353.0
click at [212, 178] on input "**********" at bounding box center [402, 176] width 380 height 22
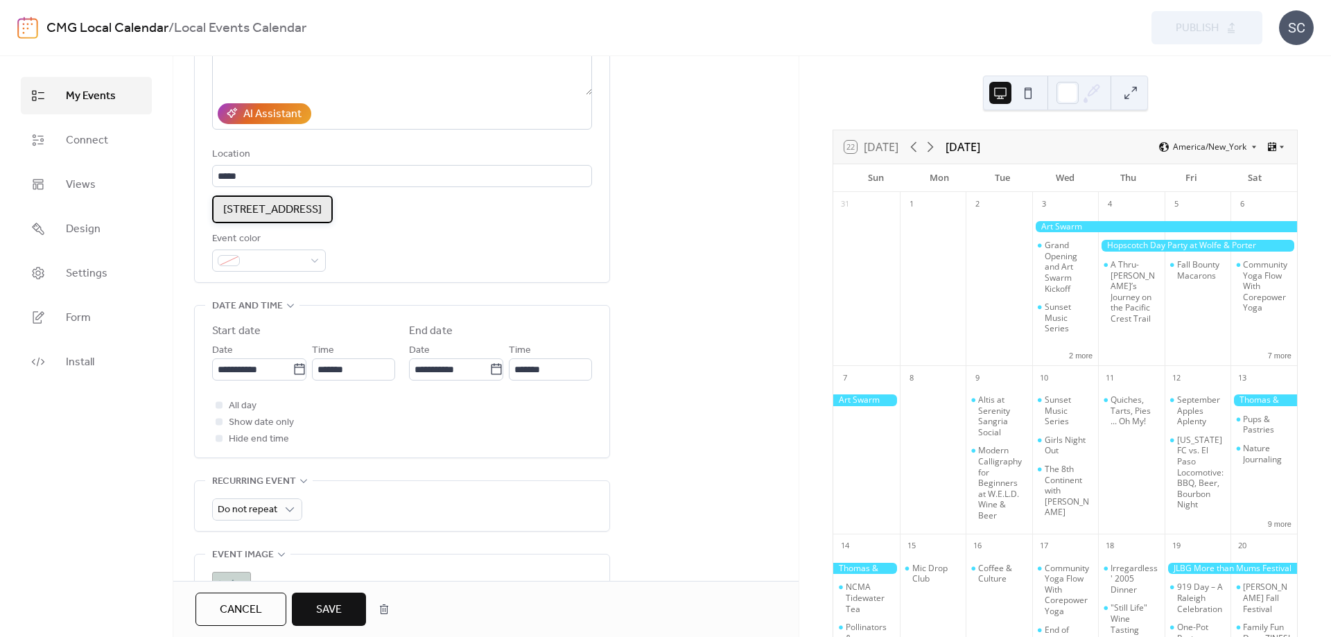
click at [307, 214] on span "[STREET_ADDRESS]" at bounding box center [272, 210] width 98 height 17
type input "**********"
click at [320, 605] on span "Save" at bounding box center [329, 610] width 26 height 17
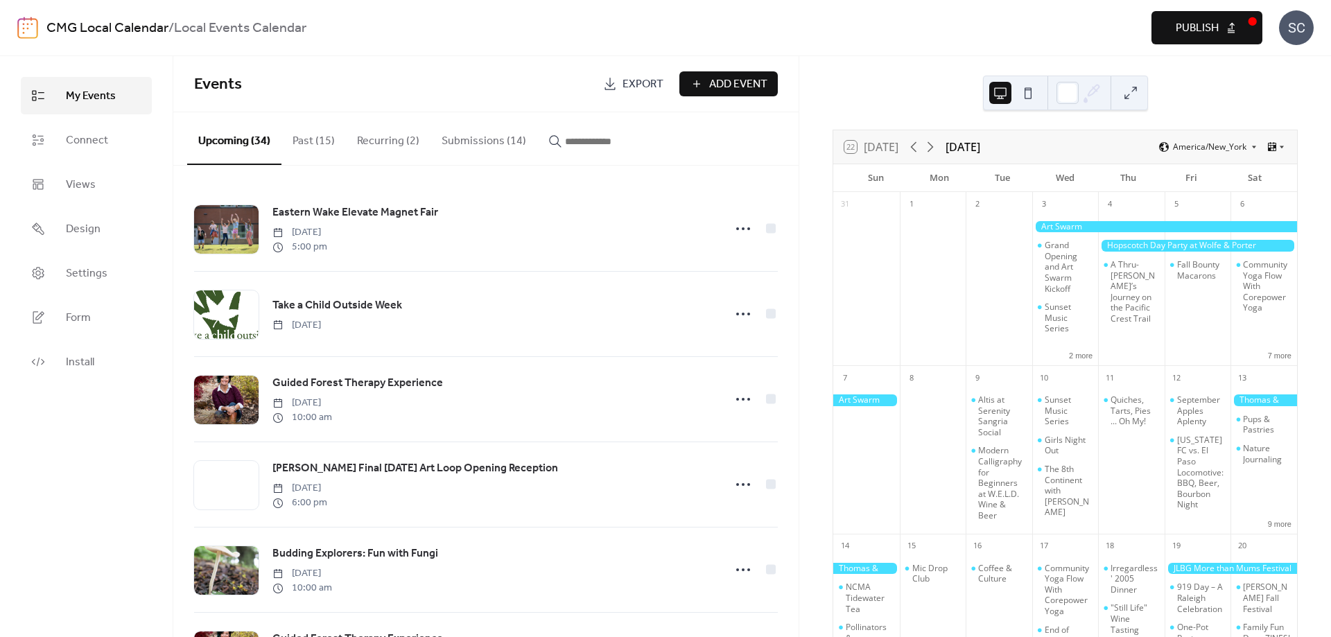
click at [1186, 37] on span "Publish" at bounding box center [1197, 28] width 43 height 17
click at [464, 137] on button "Submissions (14)" at bounding box center [484, 137] width 107 height 51
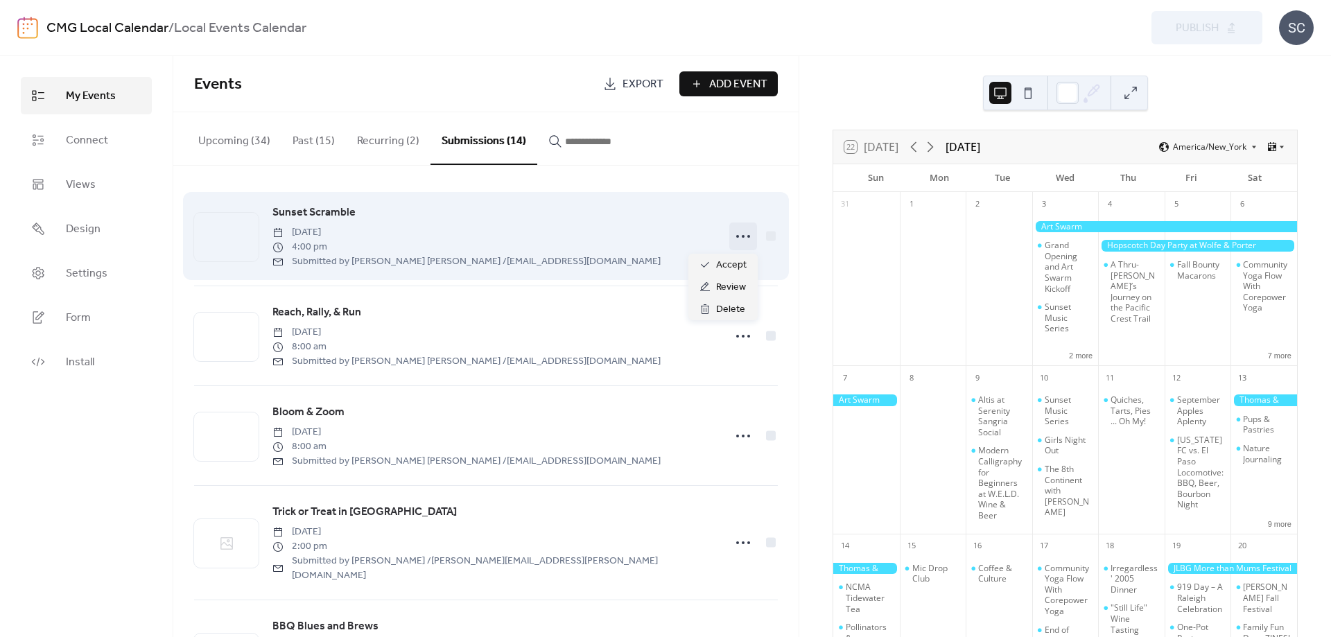
click at [740, 235] on icon at bounding box center [743, 236] width 22 height 22
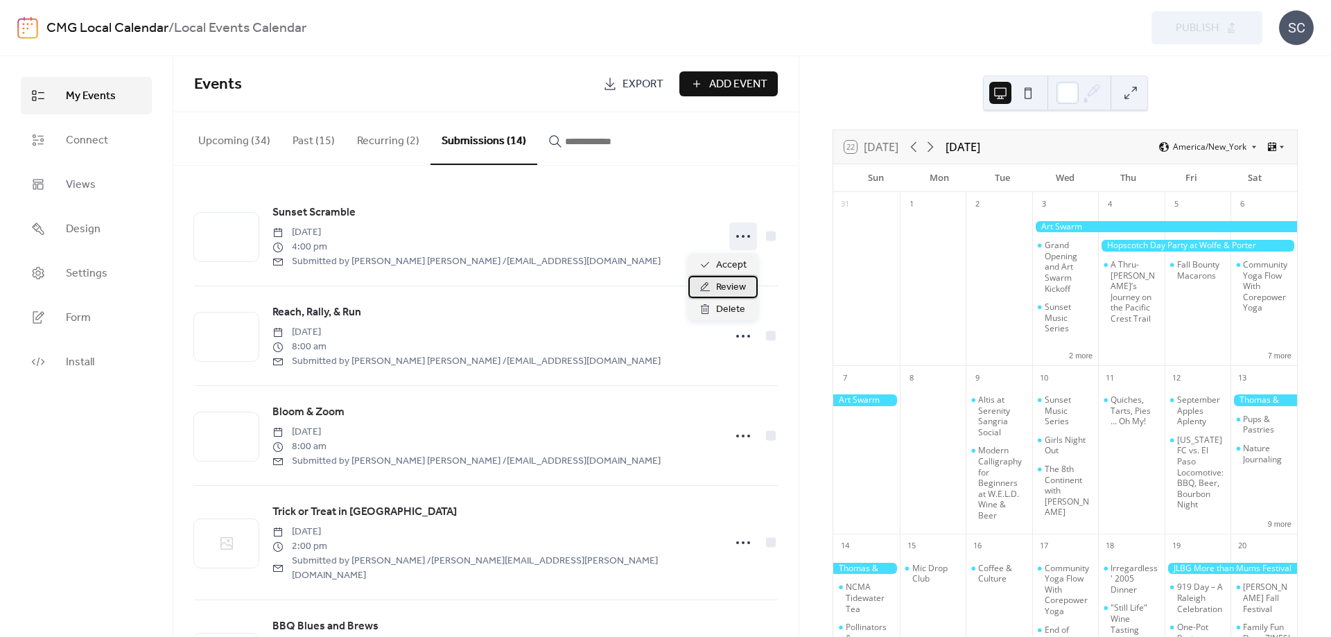
click at [720, 289] on span "Review" at bounding box center [731, 287] width 30 height 17
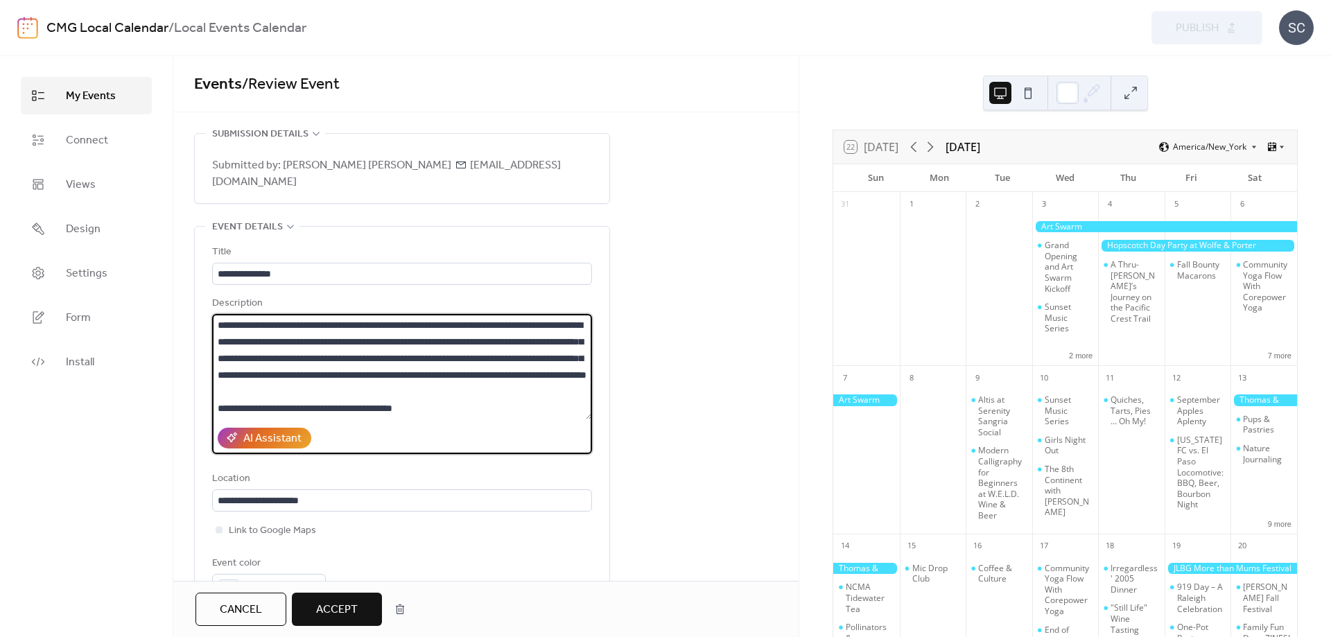
drag, startPoint x: 557, startPoint y: 386, endPoint x: 436, endPoint y: 351, distance: 125.5
click at [436, 351] on textarea at bounding box center [402, 366] width 380 height 105
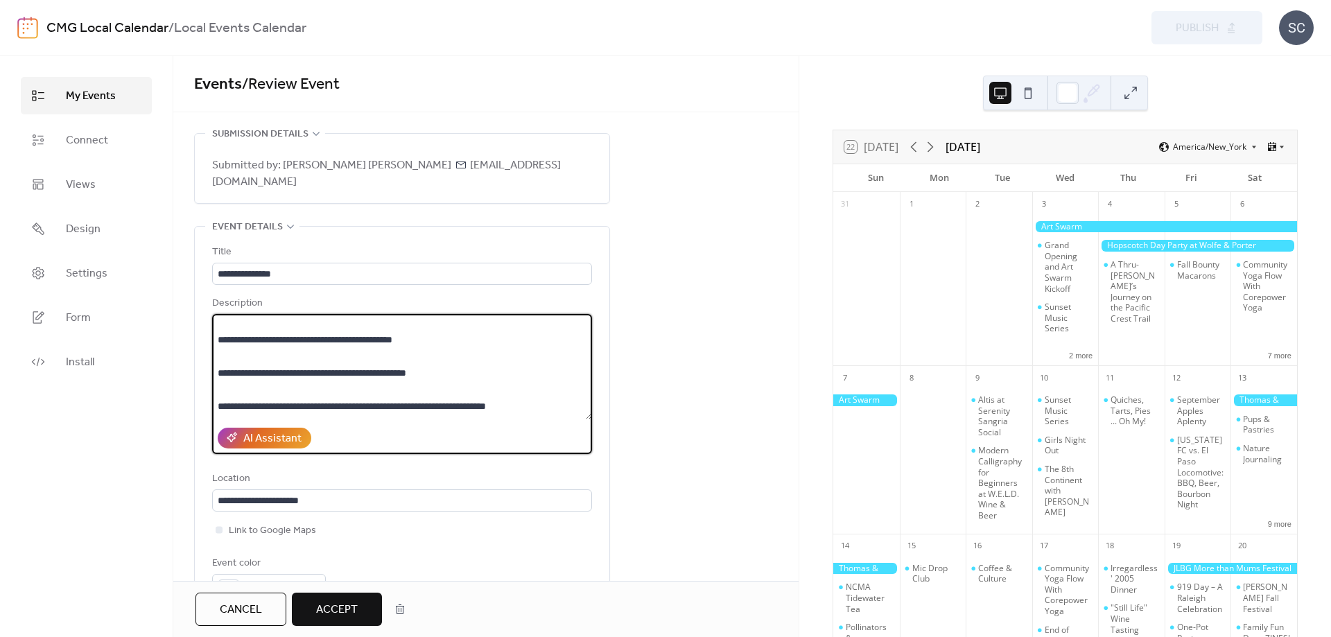
scroll to position [95, 0]
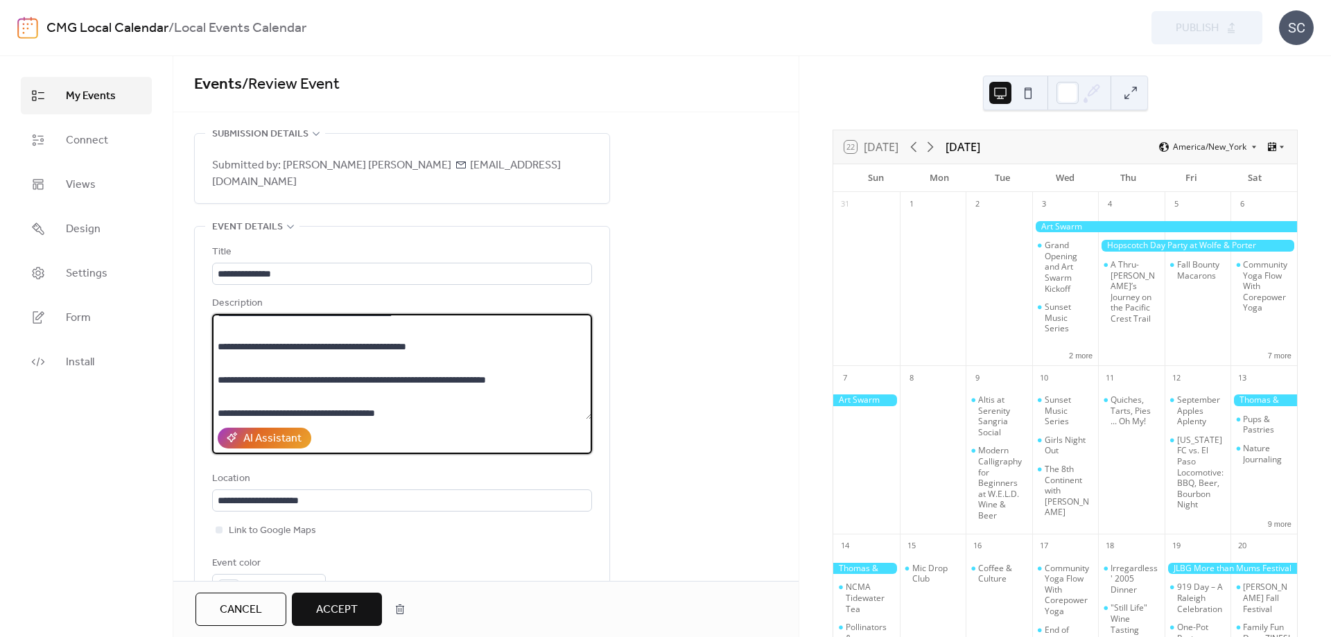
click at [328, 369] on textarea at bounding box center [402, 366] width 380 height 105
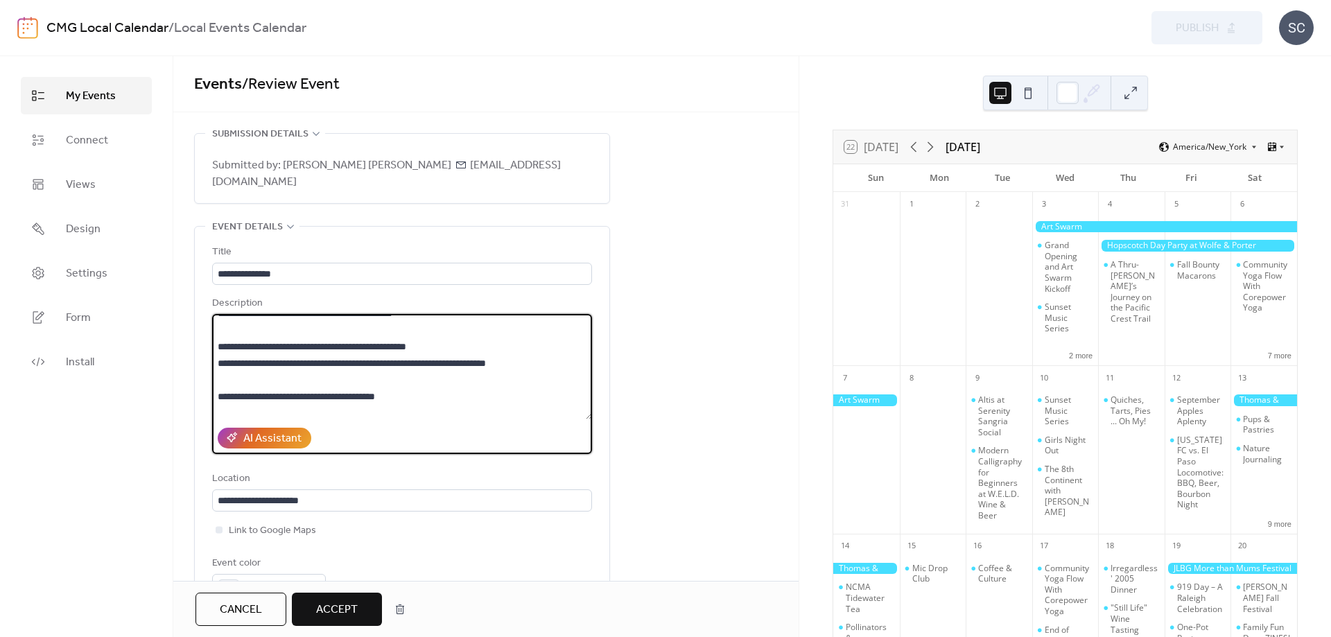
click at [400, 361] on textarea at bounding box center [402, 366] width 380 height 105
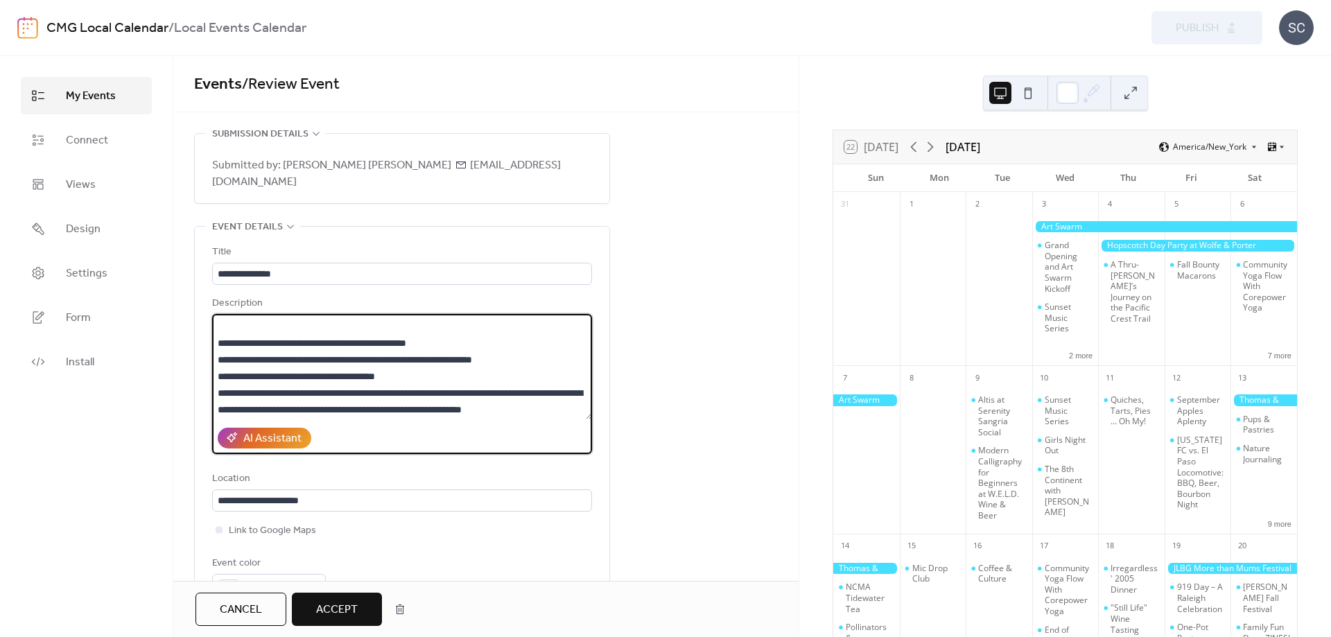
scroll to position [115, 0]
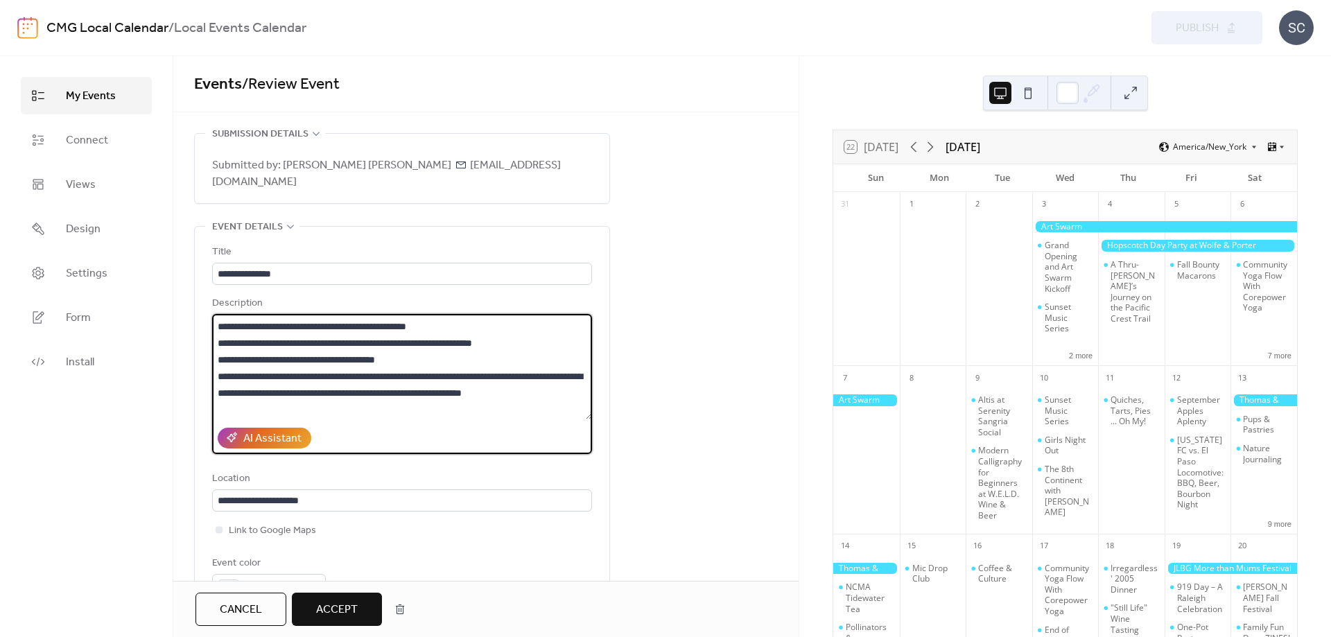
type textarea "**********"
